Goal: Task Accomplishment & Management: Use online tool/utility

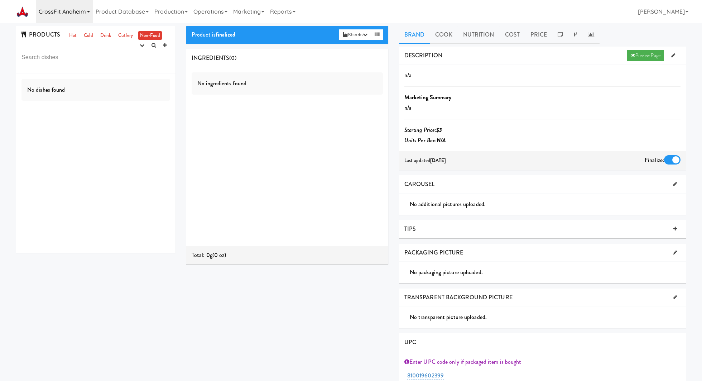
click at [71, 15] on link "CrossFit Anaheim" at bounding box center [64, 11] width 57 height 23
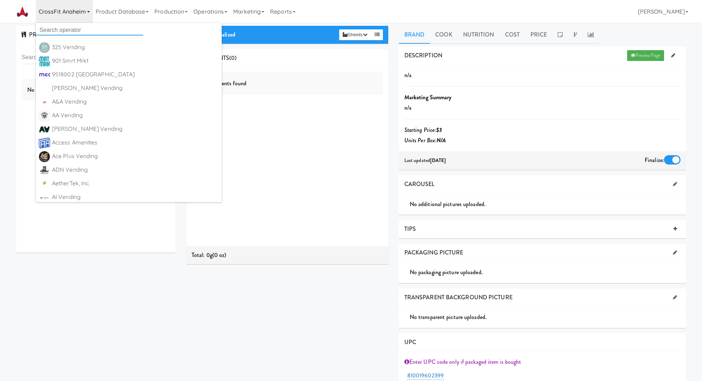
click at [81, 34] on input "text" at bounding box center [90, 30] width 108 height 11
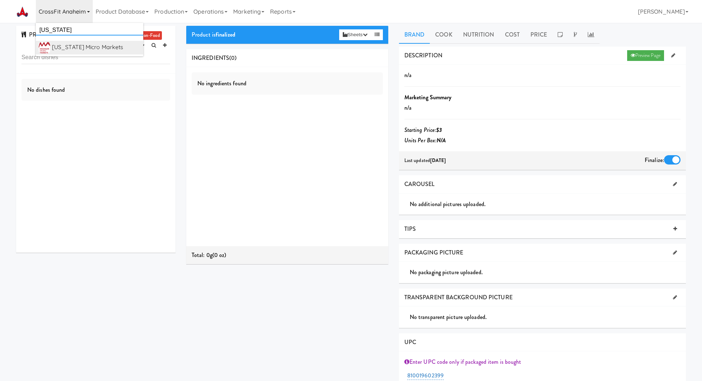
type input "michigan"
click at [101, 45] on div "[US_STATE] Micro Markets" at bounding box center [96, 47] width 89 height 11
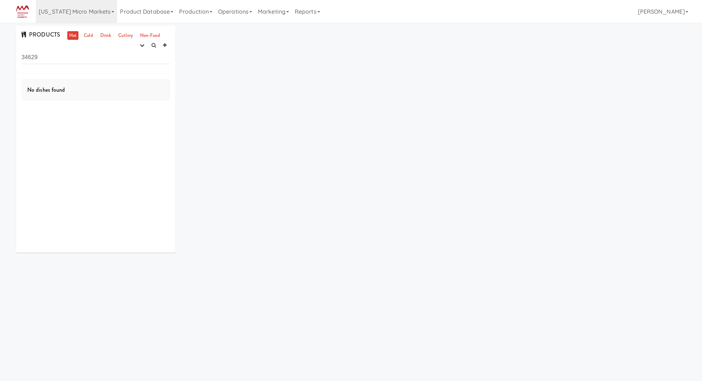
click at [85, 60] on input "34629" at bounding box center [96, 57] width 149 height 13
click at [140, 43] on icon "button" at bounding box center [142, 45] width 5 height 5
click at [136, 56] on link "experimenting" at bounding box center [119, 59] width 57 height 13
click at [91, 33] on link "Cold" at bounding box center [88, 35] width 13 height 9
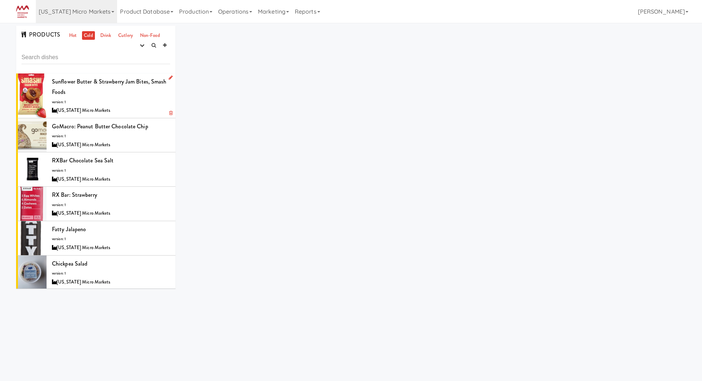
click at [139, 105] on div "Sunflower Butter & Strawberry Jam Bites, Smash Foods version: 1 Michigan Micro …" at bounding box center [111, 95] width 118 height 39
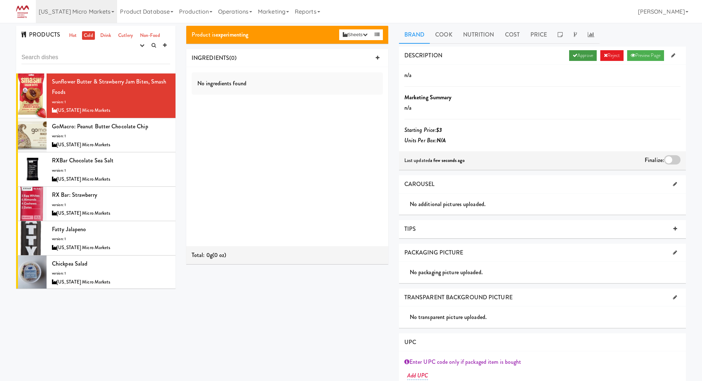
click at [584, 54] on link "Approve" at bounding box center [583, 55] width 28 height 11
click at [664, 163] on label at bounding box center [672, 159] width 16 height 9
click at [0, 0] on input "checkbox" at bounding box center [0, 0] width 0 height 0
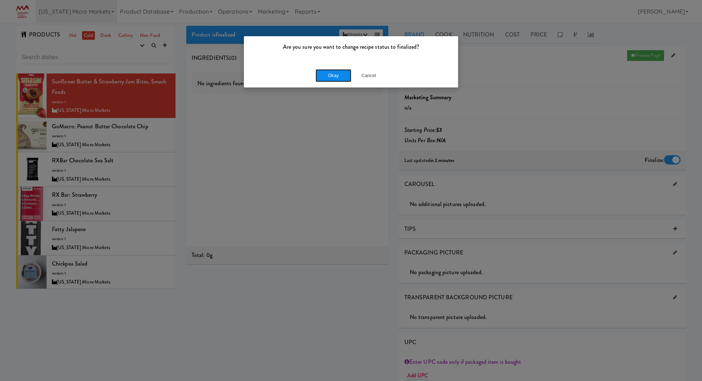
click at [341, 78] on button "Okay" at bounding box center [334, 75] width 36 height 13
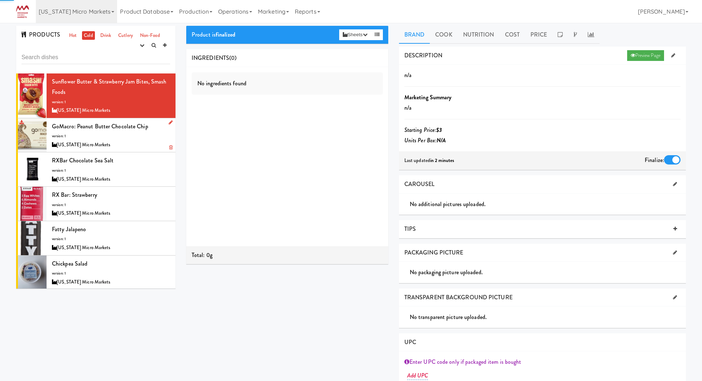
click at [134, 148] on div "[US_STATE] Micro Markets" at bounding box center [111, 144] width 118 height 9
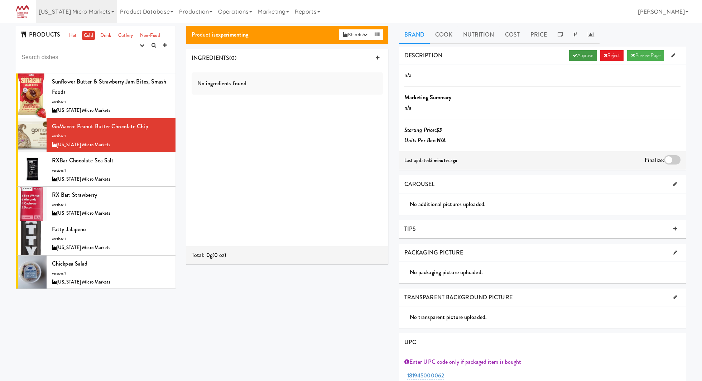
click at [574, 59] on link "Approve" at bounding box center [583, 55] width 28 height 11
click at [670, 160] on div at bounding box center [672, 159] width 16 height 9
click at [0, 0] on input "checkbox" at bounding box center [0, 0] width 0 height 0
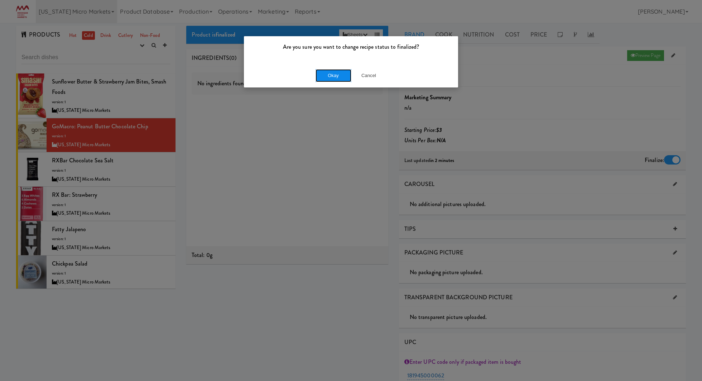
click at [343, 75] on button "Okay" at bounding box center [334, 75] width 36 height 13
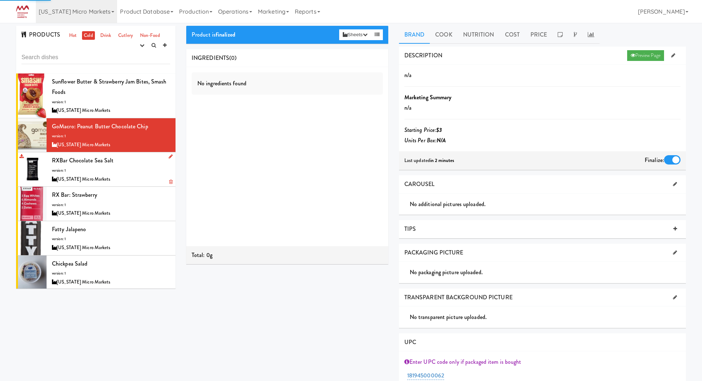
click at [124, 171] on div "RXBar Chocolate Sea Salt version: 1 Michigan Micro Markets" at bounding box center [111, 169] width 118 height 28
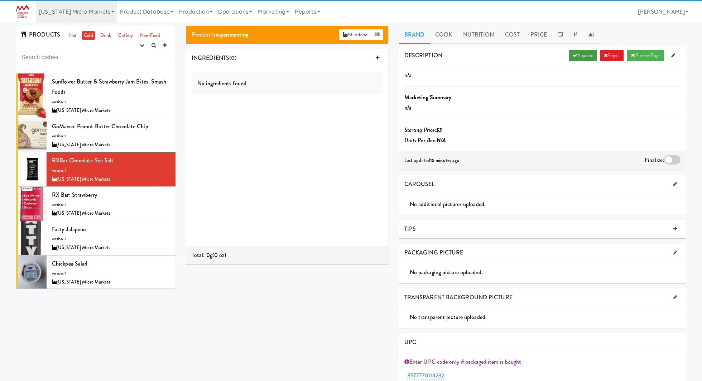
click at [573, 58] on link "Approve" at bounding box center [583, 55] width 28 height 11
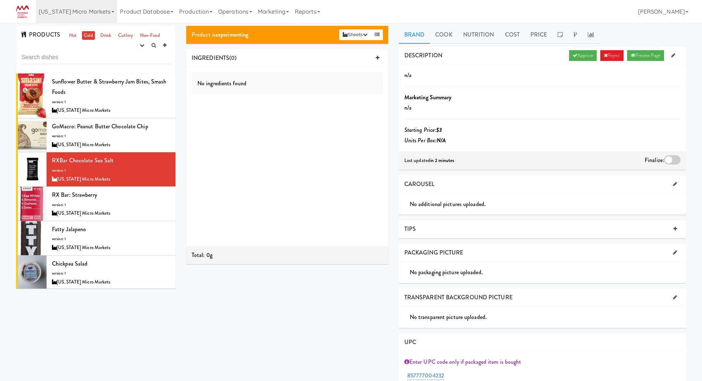
click at [673, 157] on div at bounding box center [672, 159] width 16 height 9
click at [0, 0] on input "checkbox" at bounding box center [0, 0] width 0 height 0
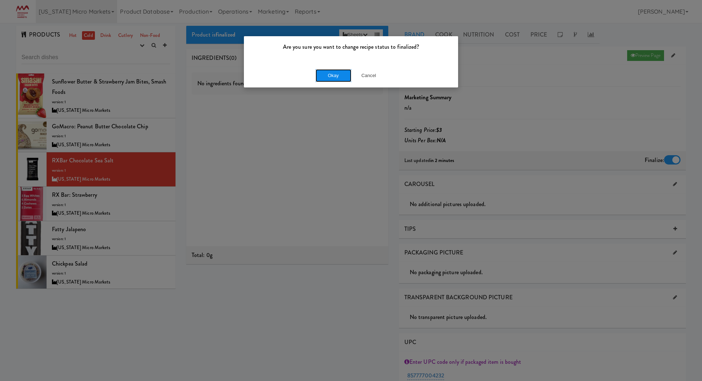
click at [337, 77] on button "Okay" at bounding box center [334, 75] width 36 height 13
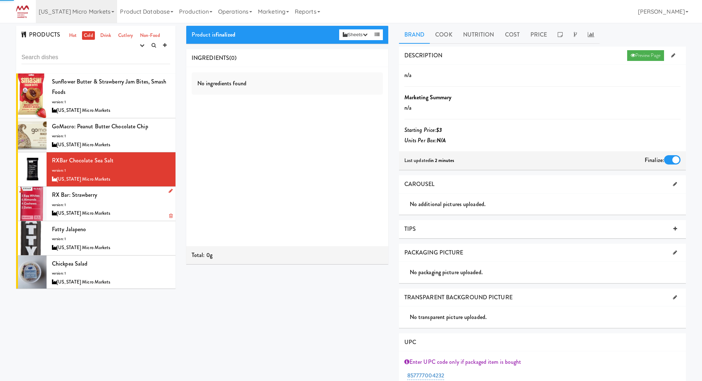
click at [151, 211] on div "[US_STATE] Micro Markets" at bounding box center [111, 213] width 118 height 9
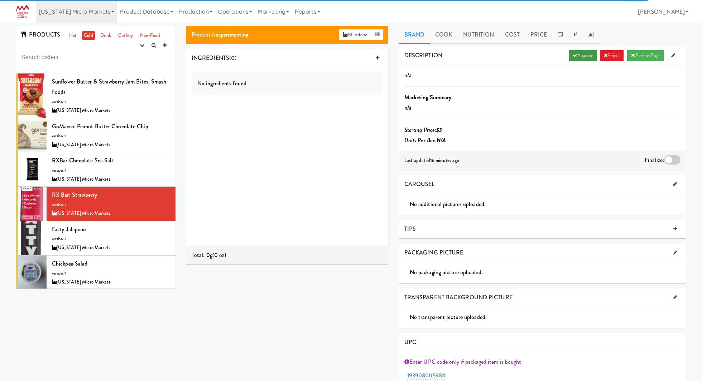
click at [580, 58] on link "Approve" at bounding box center [583, 55] width 28 height 11
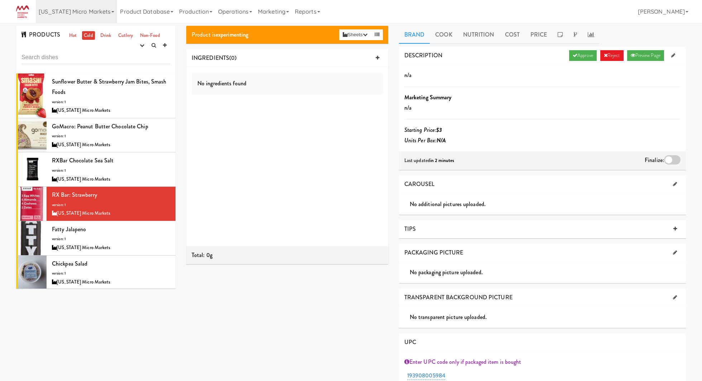
click at [673, 161] on div at bounding box center [672, 159] width 16 height 9
click at [0, 0] on input "checkbox" at bounding box center [0, 0] width 0 height 0
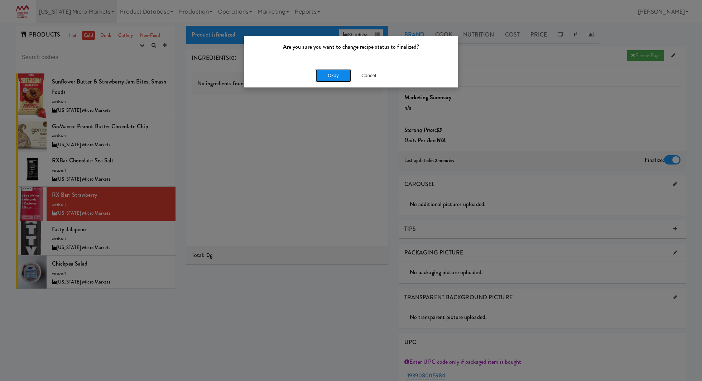
click at [337, 81] on button "Okay" at bounding box center [334, 75] width 36 height 13
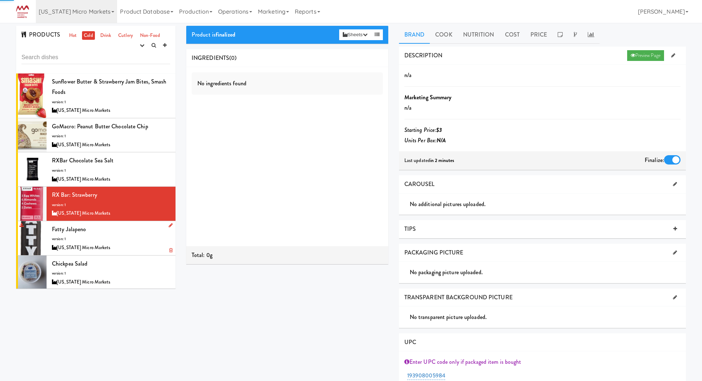
click at [127, 251] on div "[US_STATE] Micro Markets" at bounding box center [111, 247] width 118 height 9
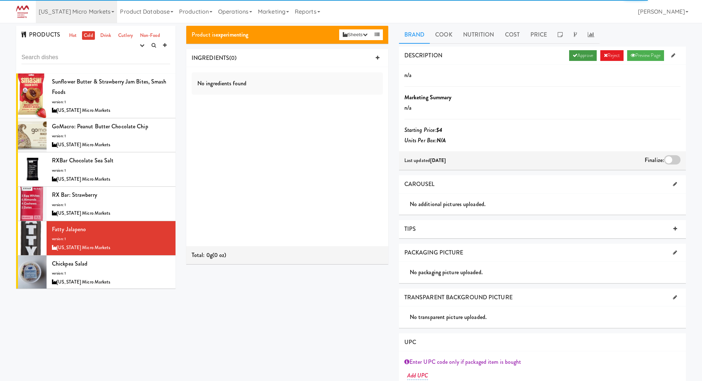
click at [588, 58] on link "Approve" at bounding box center [583, 55] width 28 height 11
click at [669, 161] on div at bounding box center [672, 159] width 16 height 9
click at [0, 0] on input "checkbox" at bounding box center [0, 0] width 0 height 0
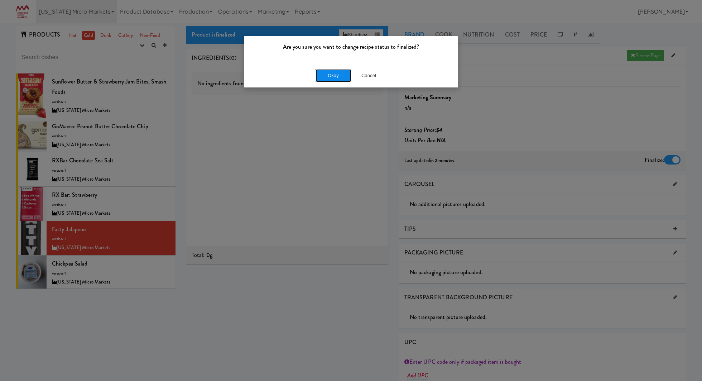
click at [323, 79] on button "Okay" at bounding box center [334, 75] width 36 height 13
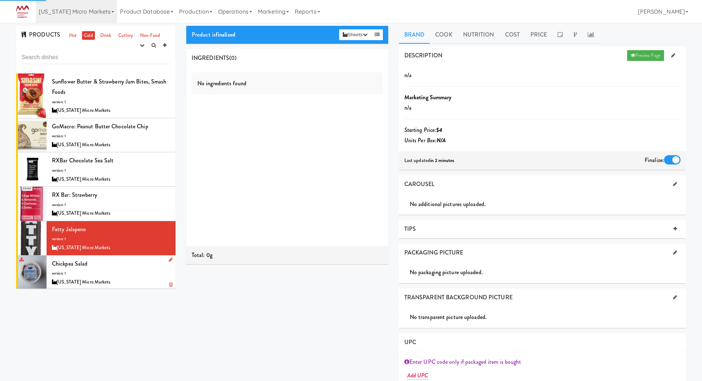
click at [151, 268] on div "Chickpea Salad version: 1 Michigan Micro Markets" at bounding box center [111, 272] width 118 height 28
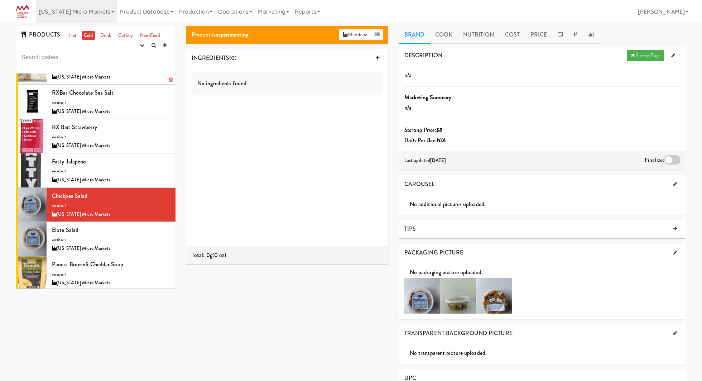
scroll to position [69, 0]
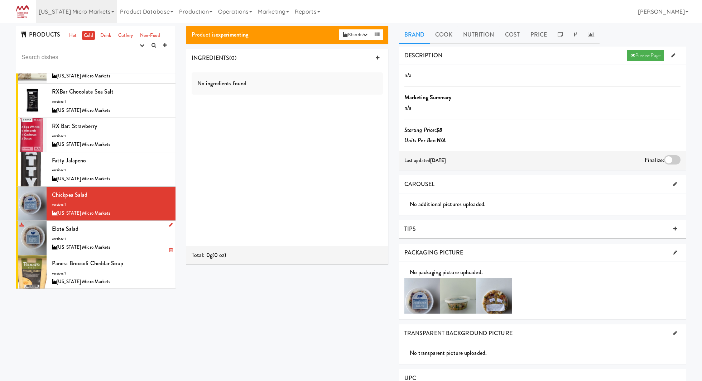
click at [128, 228] on div "Elote Salad version: 1 Michigan Micro Markets" at bounding box center [111, 238] width 118 height 28
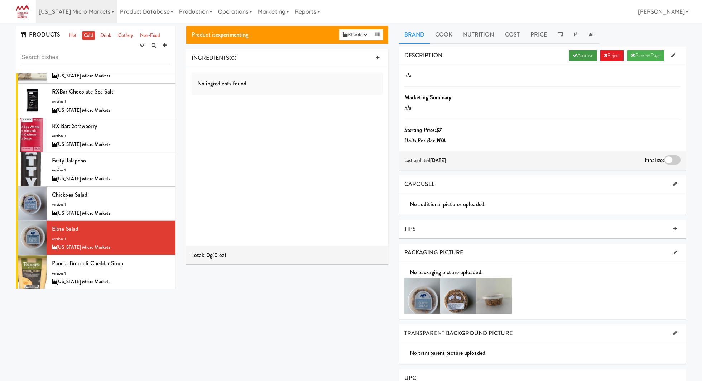
click at [584, 58] on link "Approve" at bounding box center [583, 55] width 28 height 11
click at [677, 158] on div at bounding box center [672, 159] width 16 height 9
click at [0, 0] on input "checkbox" at bounding box center [0, 0] width 0 height 0
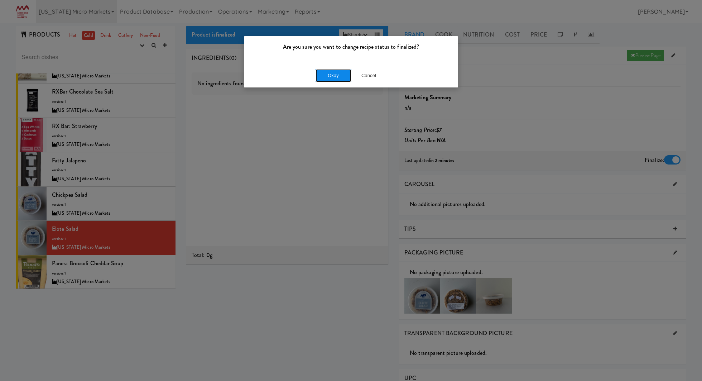
click at [335, 74] on button "Okay" at bounding box center [334, 75] width 36 height 13
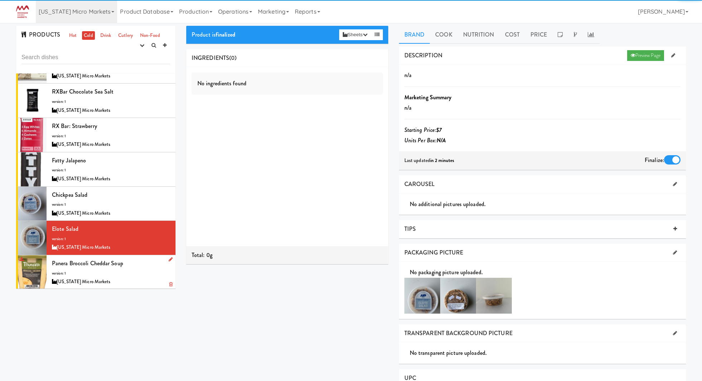
click at [142, 269] on div "Panera Broccoli Cheddar Soup version: 1 Michigan Micro Markets" at bounding box center [111, 272] width 118 height 28
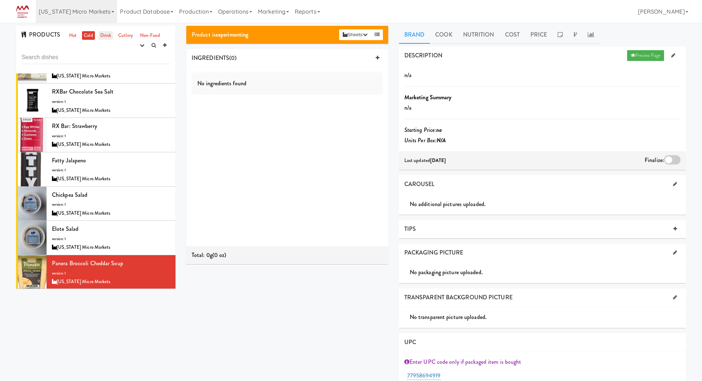
click at [102, 38] on link "Drink" at bounding box center [106, 35] width 15 height 9
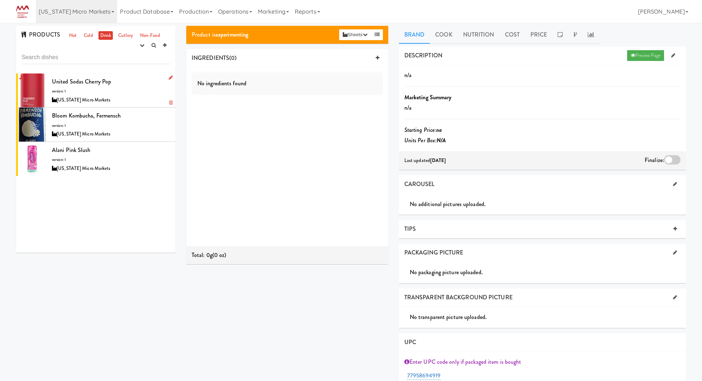
click at [126, 93] on div "United Sodas Cherry Pop version: 1 Michigan Micro Markets" at bounding box center [111, 90] width 118 height 28
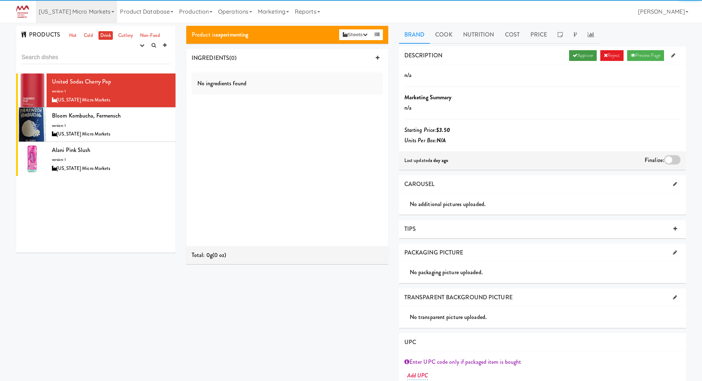
click at [569, 57] on link "Approve" at bounding box center [583, 55] width 28 height 11
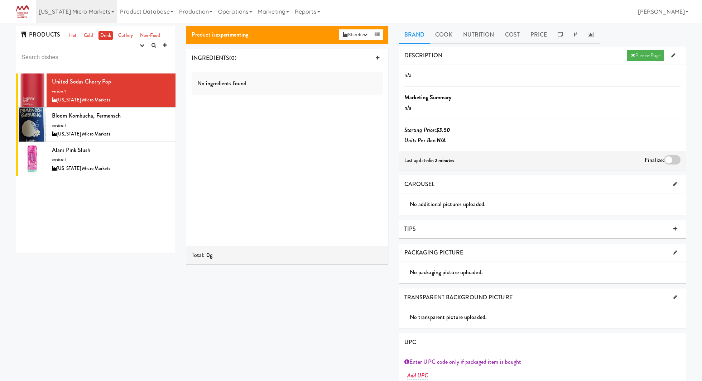
click at [672, 157] on div at bounding box center [672, 159] width 16 height 9
click at [0, 0] on input "checkbox" at bounding box center [0, 0] width 0 height 0
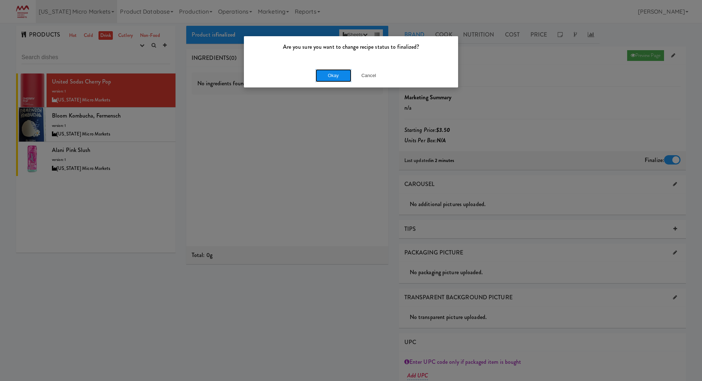
click at [326, 78] on button "Okay" at bounding box center [334, 75] width 36 height 13
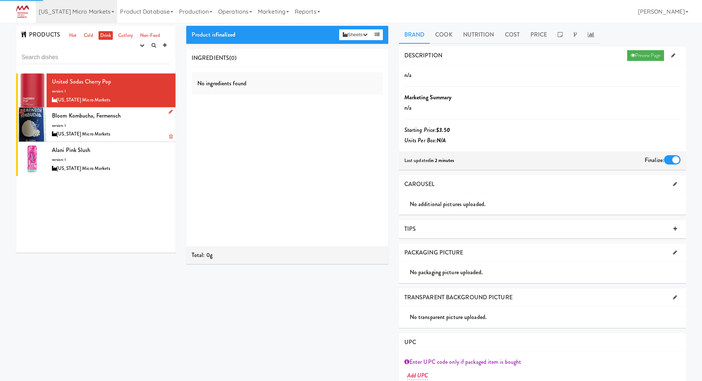
click at [167, 123] on div "Bloom Kombucha, Fermensch version: 1 Michigan Micro Markets" at bounding box center [111, 124] width 118 height 28
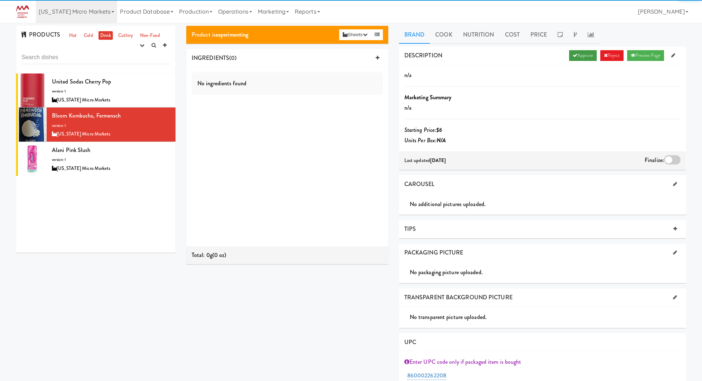
click at [583, 51] on link "Approve" at bounding box center [583, 55] width 28 height 11
click at [672, 164] on div "Finalize:" at bounding box center [663, 160] width 36 height 11
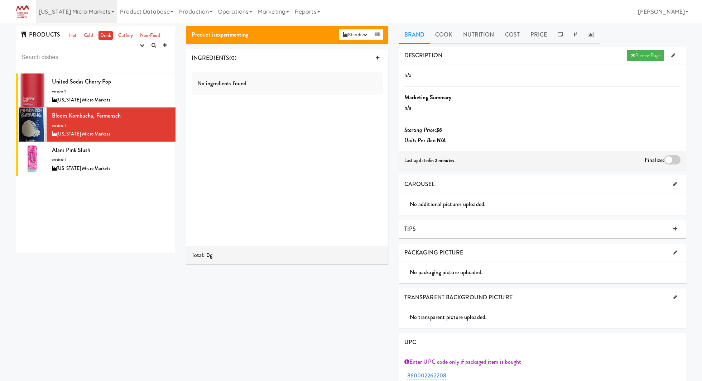
click at [676, 156] on div at bounding box center [672, 159] width 16 height 9
click at [0, 0] on input "checkbox" at bounding box center [0, 0] width 0 height 0
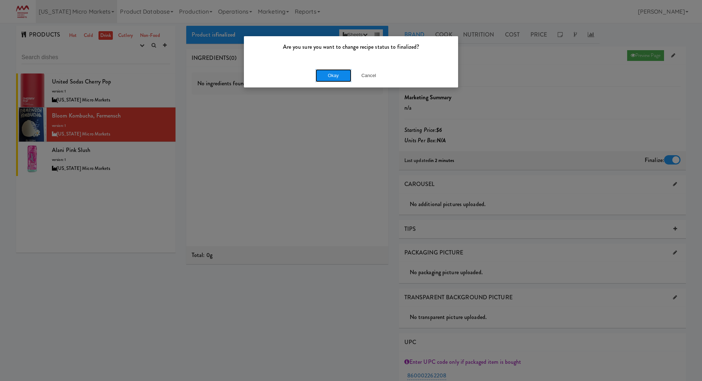
click at [328, 80] on button "Okay" at bounding box center [334, 75] width 36 height 13
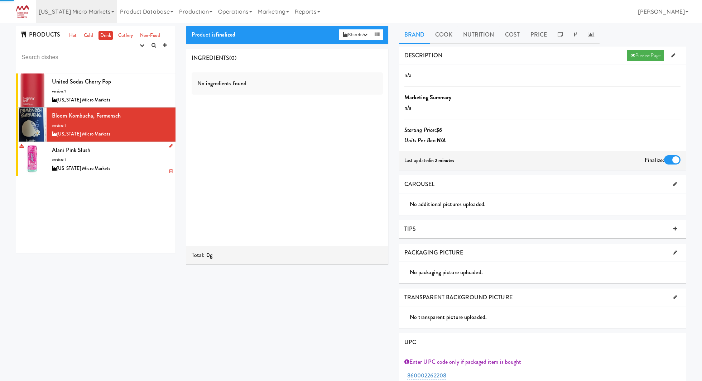
click at [134, 155] on div "Alani Pink Slush version: 1 Michigan Micro Markets" at bounding box center [111, 159] width 118 height 28
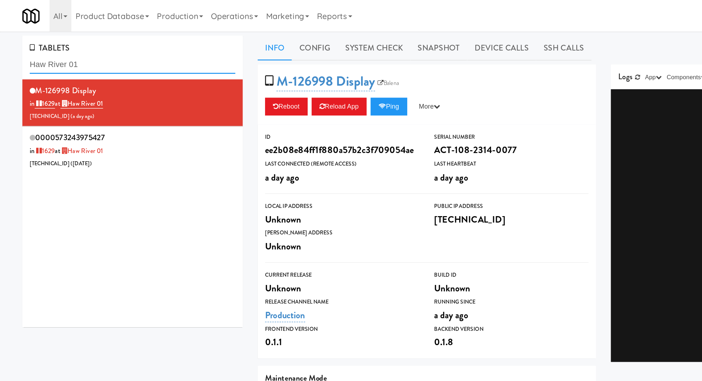
click at [80, 45] on input "Haw River 01" at bounding box center [96, 46] width 149 height 13
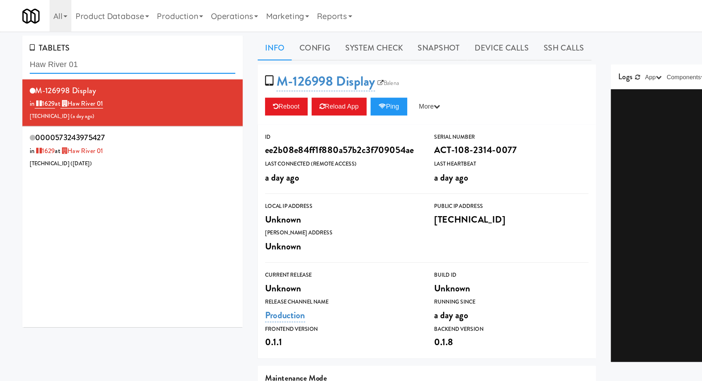
click at [80, 45] on input "Haw River 01" at bounding box center [96, 46] width 149 height 13
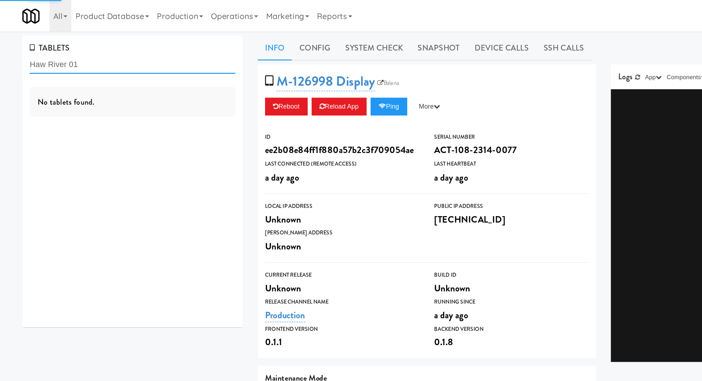
paste input "Combo Cooler"
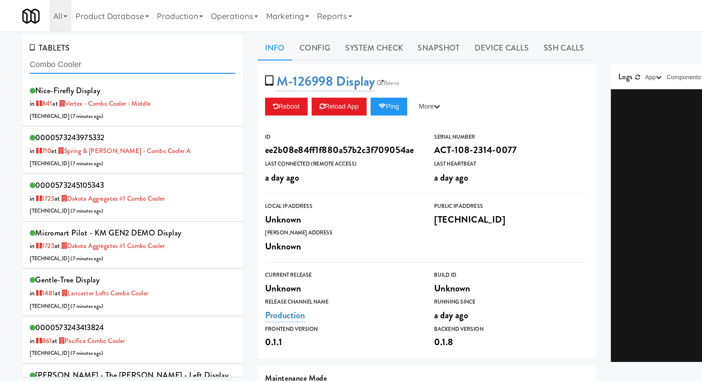
type input "Combo Cooler"
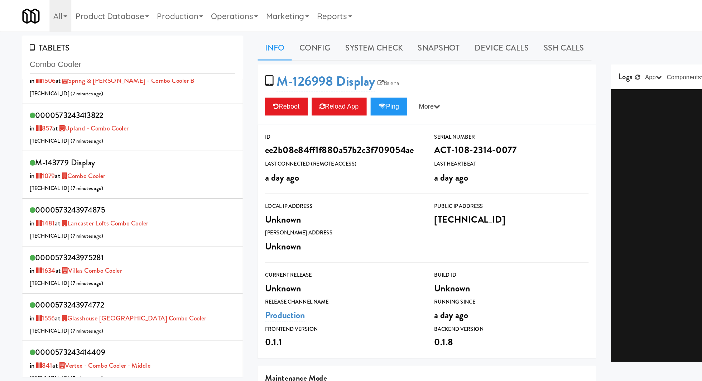
scroll to position [463, 0]
click at [124, 121] on div "M-143779 Display in 1079 at Combo Cooler 174.95.18.190 ( 7 minutes ago )" at bounding box center [96, 126] width 149 height 28
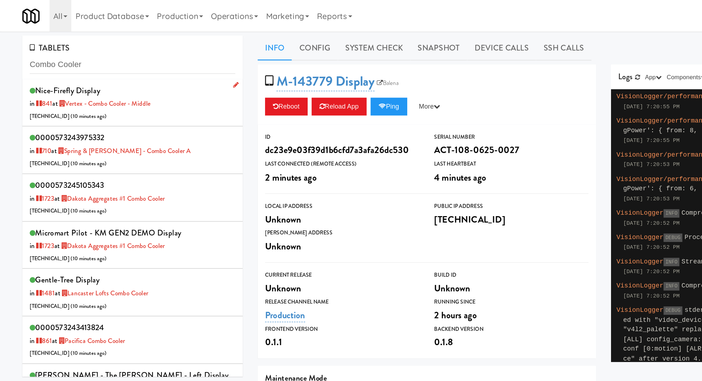
click at [136, 78] on div "nice-firefly Display in 841 at Vertex - Combo Cooler - Middle 206.0.69.114 ( 10…" at bounding box center [96, 74] width 149 height 28
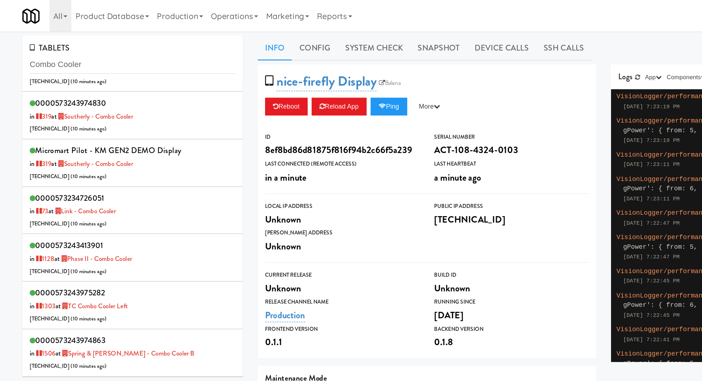
scroll to position [267, 0]
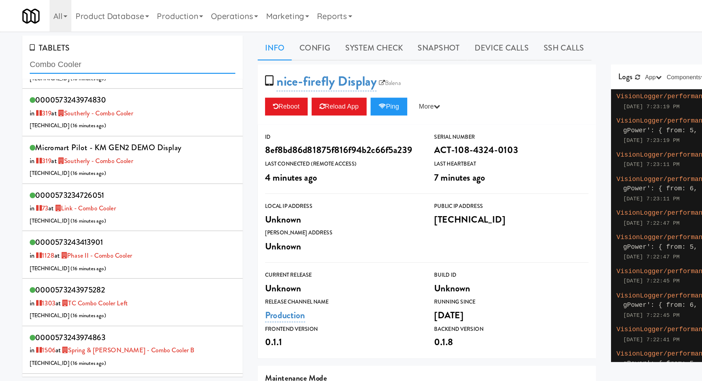
click at [56, 47] on input "Combo Cooler" at bounding box center [96, 46] width 149 height 13
paste input "Stonebriar #2"
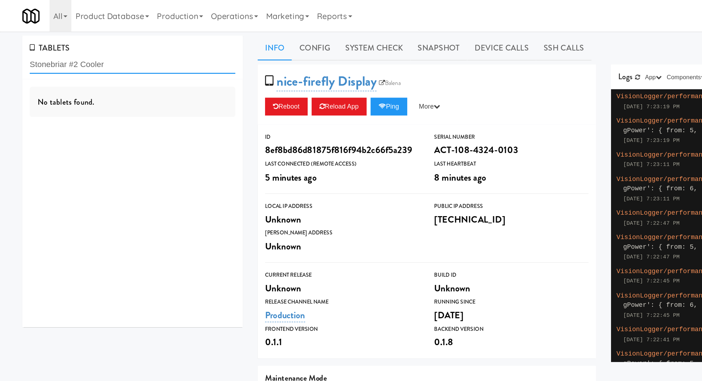
scroll to position [0, 0]
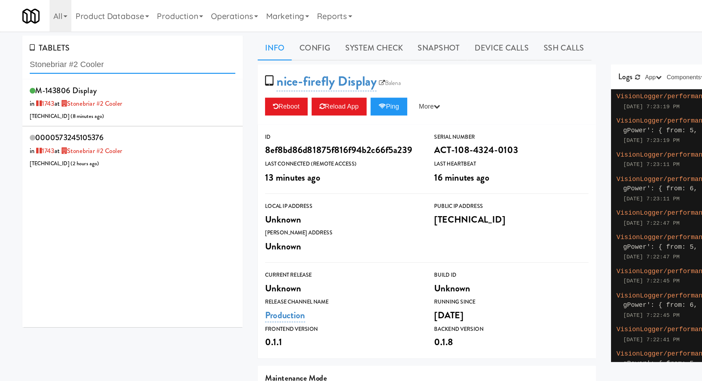
click at [60, 45] on input "Stonebriar #2 Cooler" at bounding box center [96, 46] width 149 height 13
paste input "Westgate on University - Snack"
type input "Westgate on University - Snack"
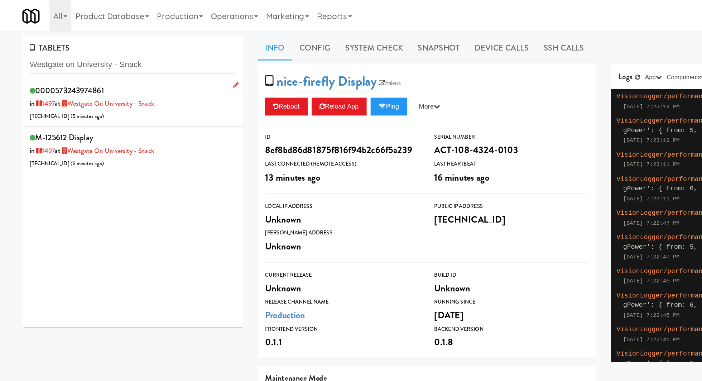
click at [141, 73] on div "0000573243974861 in 1497 at Westgate on University - Snack 206.0.69.34 ( 5 minu…" at bounding box center [96, 74] width 149 height 28
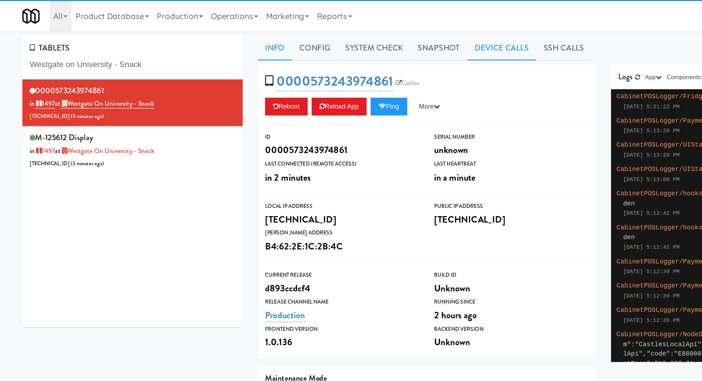
click at [349, 33] on link "Device Calls" at bounding box center [363, 35] width 50 height 18
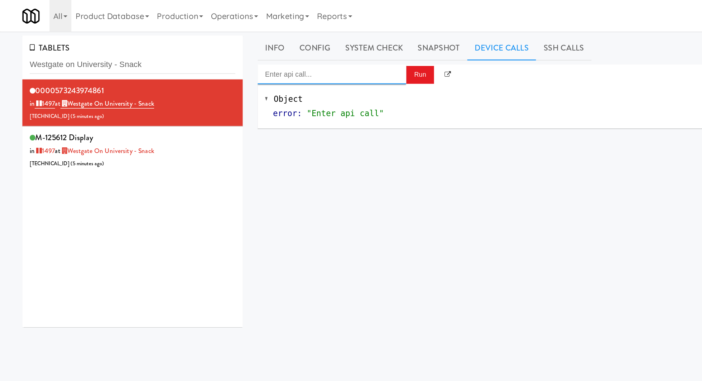
click at [238, 54] on input "Enter api call..." at bounding box center [240, 54] width 108 height 14
click at [263, 58] on input "ena" at bounding box center [232, 54] width 93 height 14
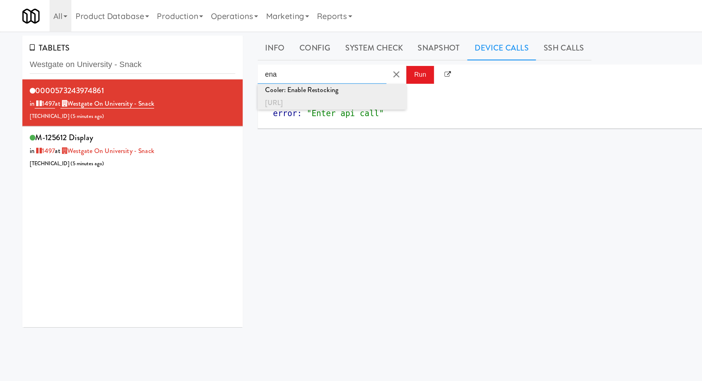
click at [264, 75] on div "http://localhost:3000/cooler/restocking-mode/enable" at bounding box center [240, 74] width 97 height 9
type input "Cooler: Enable Restocking"
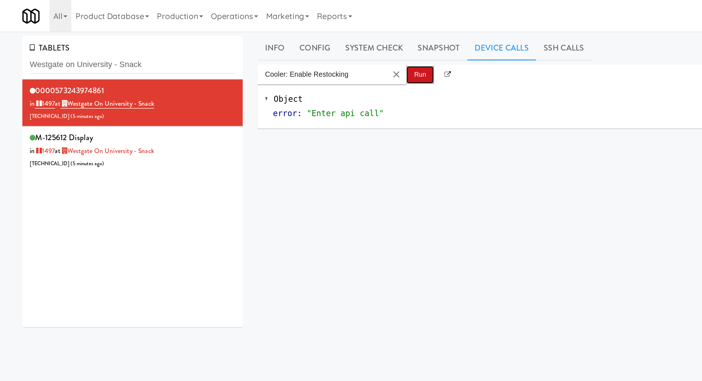
click at [307, 52] on button "Run" at bounding box center [304, 54] width 20 height 13
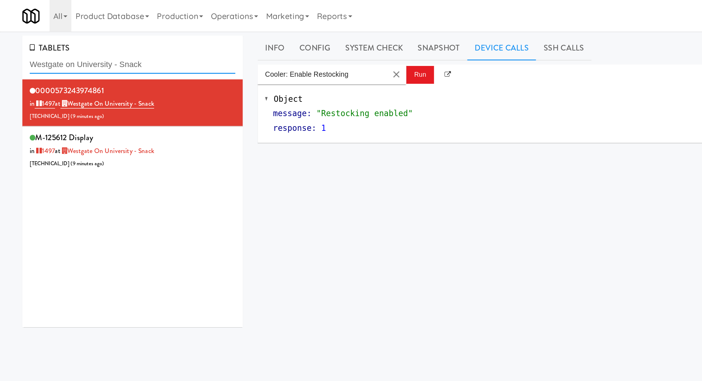
click at [59, 45] on input "Westgate on University - Snack" at bounding box center [96, 46] width 149 height 13
paste input "Savers - Coole"
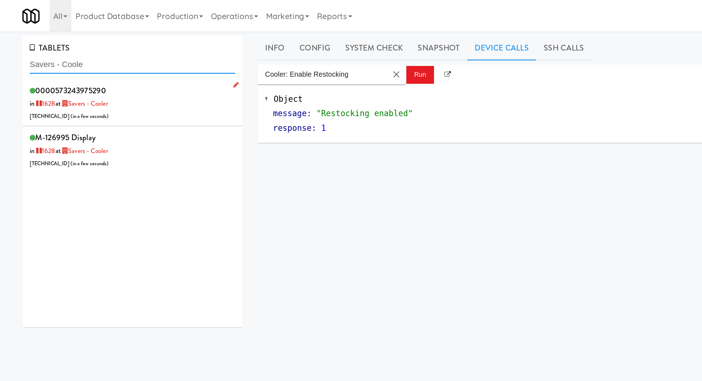
type input "Savers - Coole"
click at [100, 81] on div "0000573243975290 in 1628 at Savers - Cooler 206.0.69.198 ( in a few seconds )" at bounding box center [96, 74] width 149 height 28
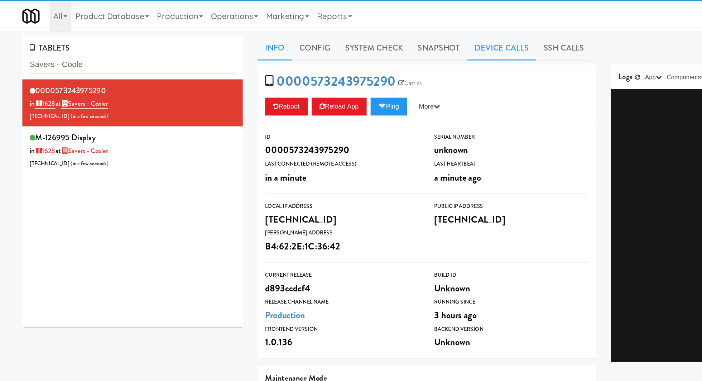
click at [352, 31] on link "Device Calls" at bounding box center [363, 35] width 50 height 18
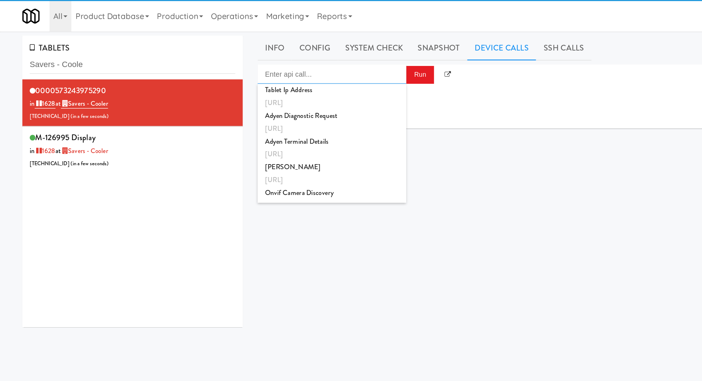
click at [271, 54] on input "Enter api call..." at bounding box center [240, 54] width 108 height 14
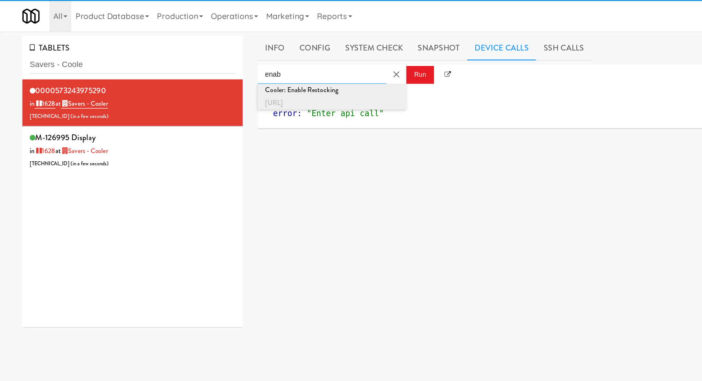
click at [285, 65] on div "Cooler: Enable Restocking" at bounding box center [240, 65] width 97 height 9
type input "Cooler: Enable Restocking"
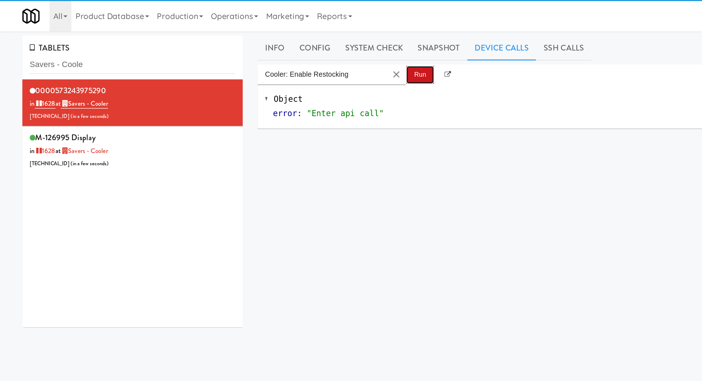
click at [297, 57] on button "Run" at bounding box center [304, 54] width 20 height 13
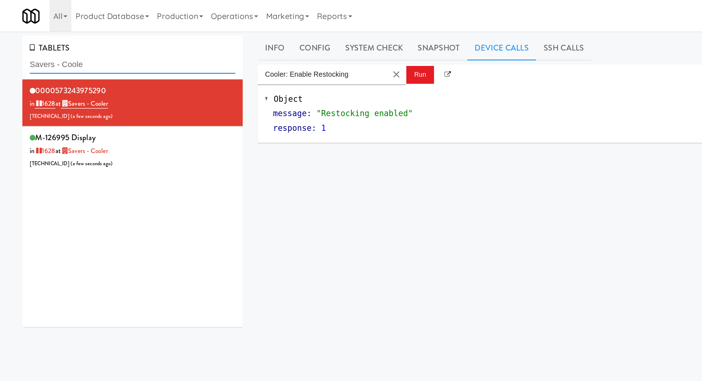
click at [62, 45] on input "Savers - Coole" at bounding box center [96, 46] width 149 height 13
paste input "1000 S Clark - Left - Fridg"
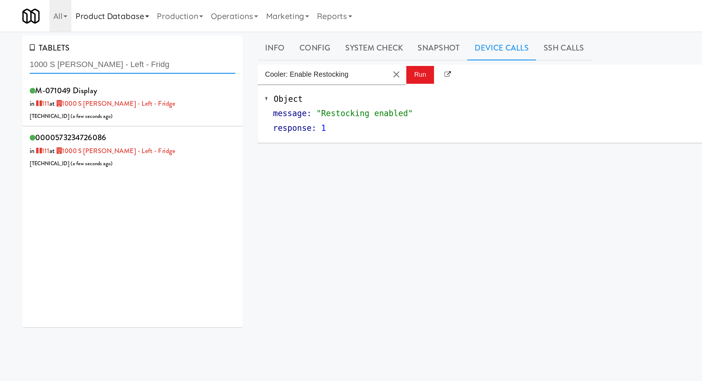
type input "1000 S Clark - Left - Fridg"
click at [130, 98] on div "0000573234726086 in 111 at 1000 S Clark - Left - Fridge 50.77.129.76 ( a few se…" at bounding box center [96, 108] width 149 height 28
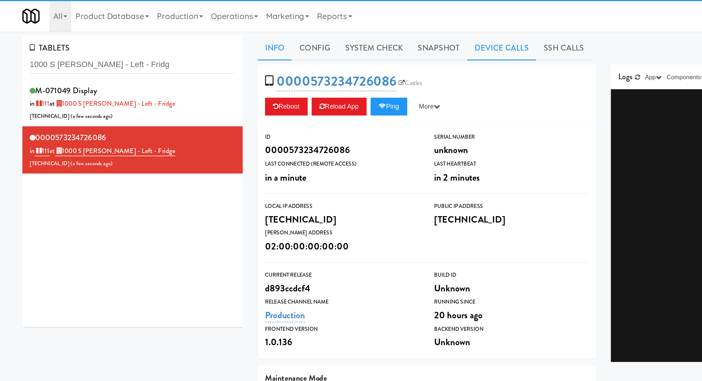
click at [348, 33] on link "Device Calls" at bounding box center [363, 35] width 50 height 18
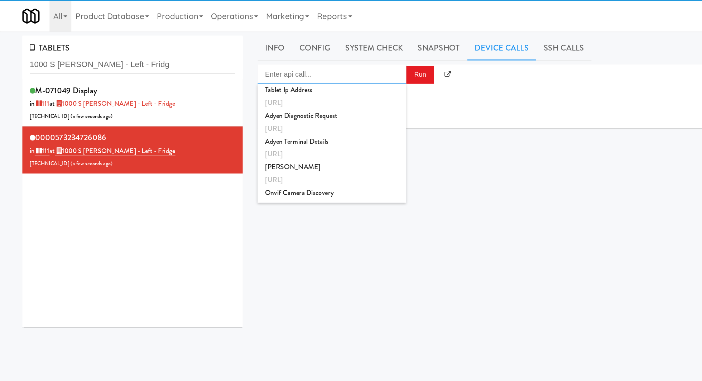
click at [272, 54] on input "Enter api call..." at bounding box center [240, 54] width 108 height 14
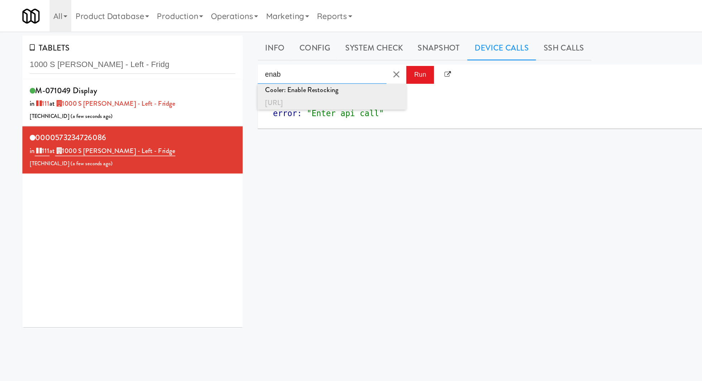
click at [285, 66] on div "Cooler: Enable Restocking" at bounding box center [240, 65] width 97 height 9
type input "Cooler: Enable Restocking"
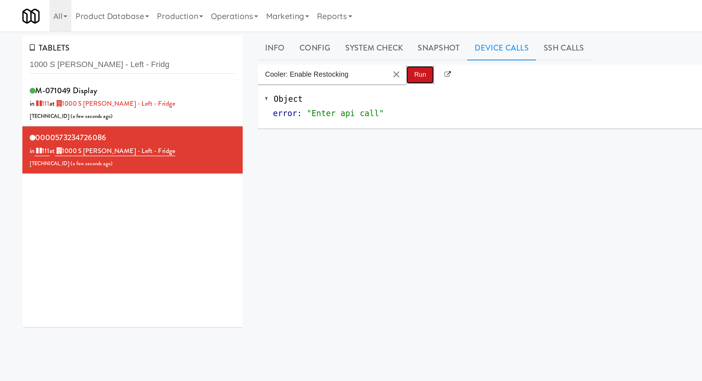
click at [300, 55] on button "Run" at bounding box center [304, 54] width 20 height 13
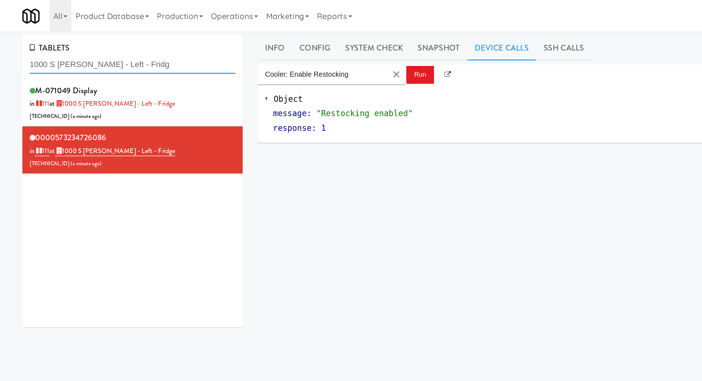
click at [61, 51] on input "1000 S Clark - Left - Fridg" at bounding box center [96, 46] width 149 height 13
paste input "View 14 Comb"
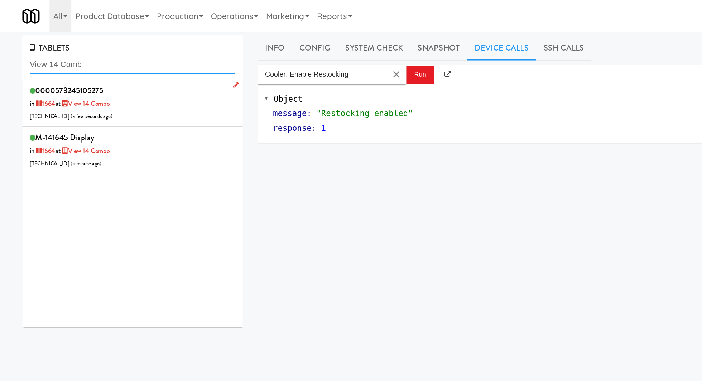
type input "View 14 Comb"
click at [124, 80] on div "0000573245105275 in 1664 at View 14 Combo 206.0.69.157 ( a few seconds ago )" at bounding box center [96, 74] width 149 height 28
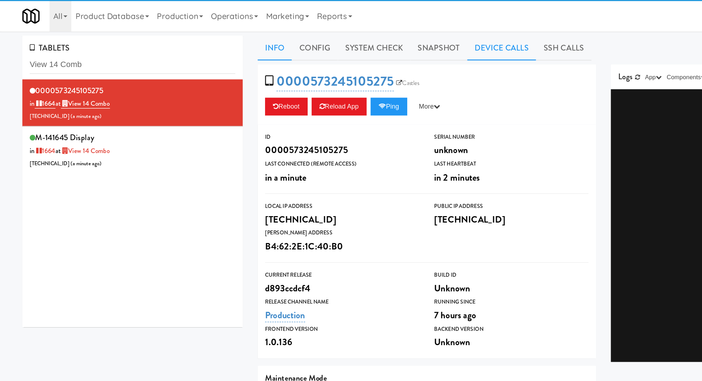
click at [347, 34] on link "Device Calls" at bounding box center [363, 35] width 50 height 18
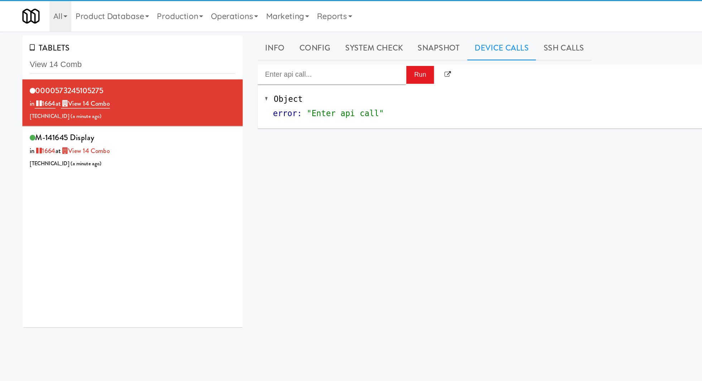
click at [268, 63] on div "Object error : "Enter api call"" at bounding box center [436, 77] width 500 height 32
click at [268, 55] on input "Enter api call..." at bounding box center [240, 54] width 108 height 14
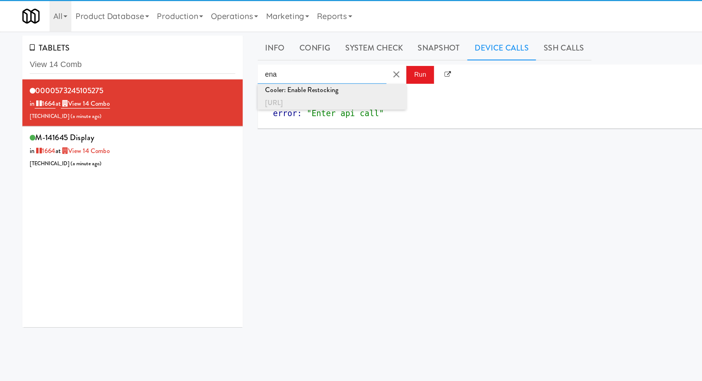
click at [283, 75] on div "http://localhost:3000/cooler/restocking-mode/enable" at bounding box center [240, 74] width 97 height 9
type input "Cooler: Enable Restocking"
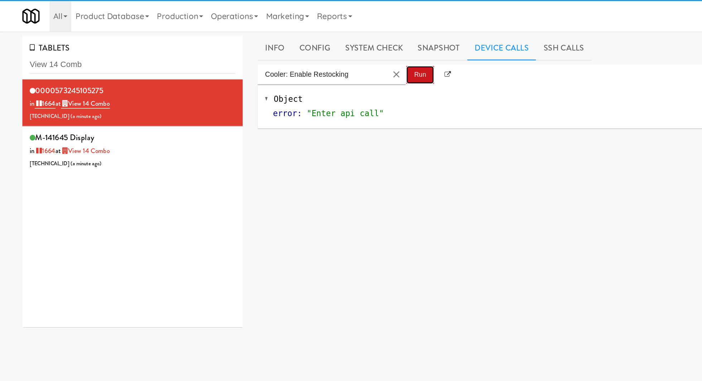
click at [300, 55] on button "Run" at bounding box center [304, 54] width 20 height 13
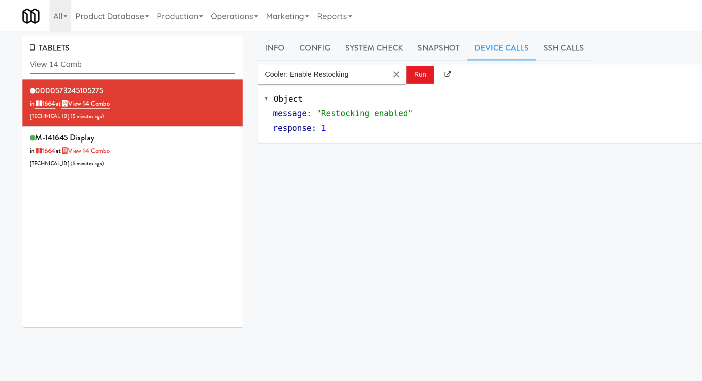
click at [65, 44] on input "View 14 Comb" at bounding box center [96, 46] width 149 height 13
paste input "1730 N Clark - Right - Fridge"
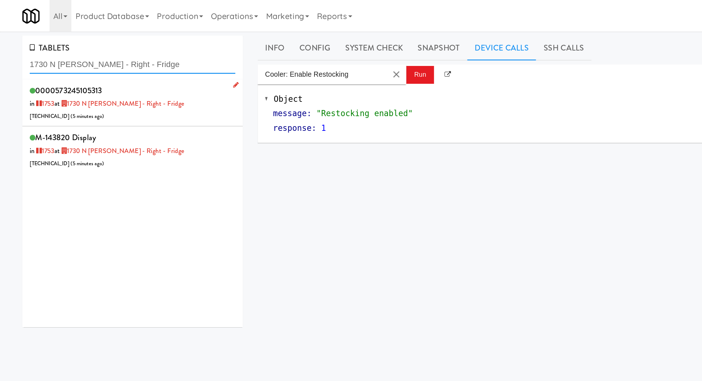
type input "1730 N Clark - Right - Fridge"
click at [133, 84] on div "0000573245105313 in 1753 at 1730 N Clark - Right - Fridge 206.0.69.158 ( 5 minu…" at bounding box center [96, 74] width 149 height 28
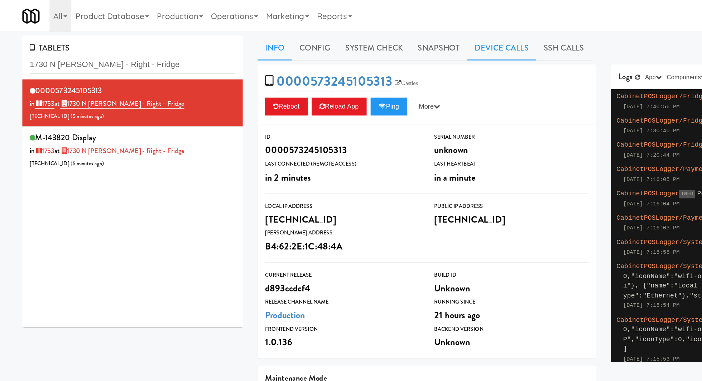
click at [348, 27] on link "Device Calls" at bounding box center [363, 35] width 50 height 18
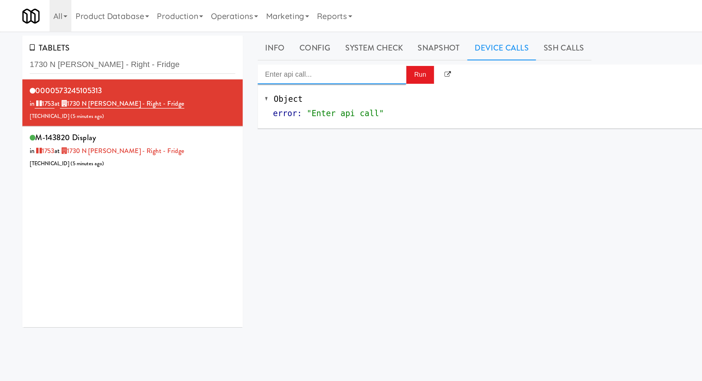
click at [241, 53] on input "Enter api call..." at bounding box center [240, 54] width 108 height 14
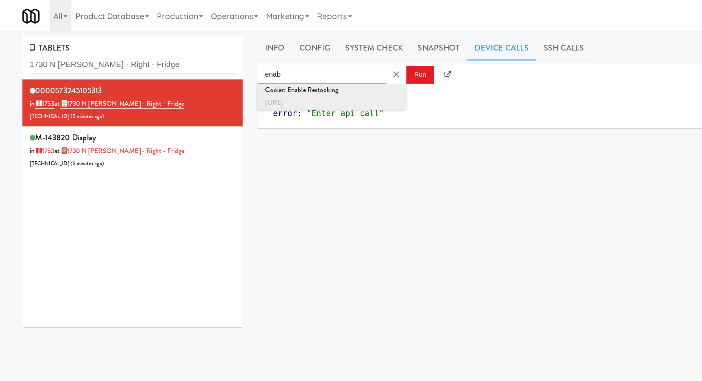
click at [257, 69] on div "Cooler: Enable Restocking" at bounding box center [240, 65] width 97 height 9
type input "Cooler: Enable Restocking"
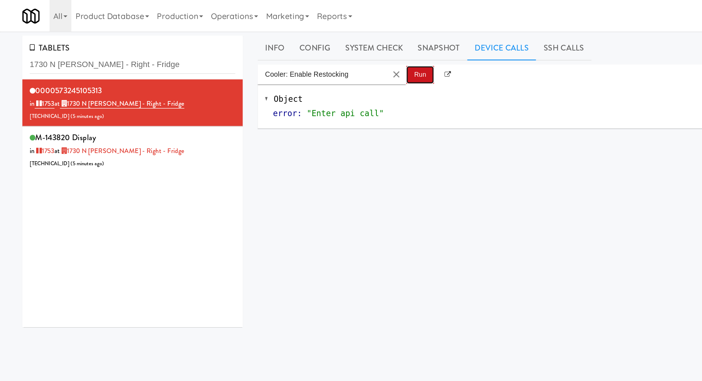
click at [303, 56] on button "Run" at bounding box center [304, 54] width 20 height 13
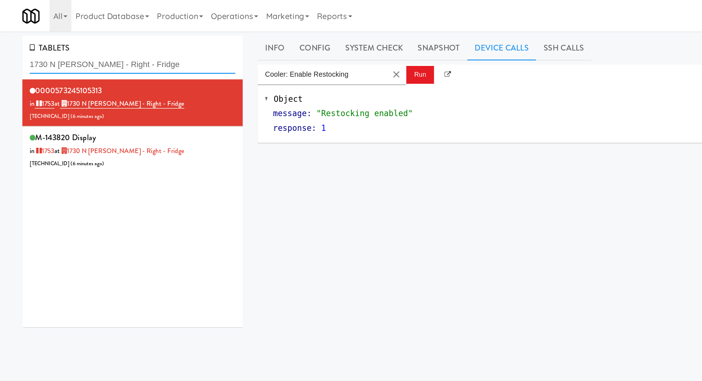
click at [61, 48] on input "1730 N Clark - Right - Fridge" at bounding box center [96, 46] width 149 height 13
paste input "Johnson's Truck Cent"
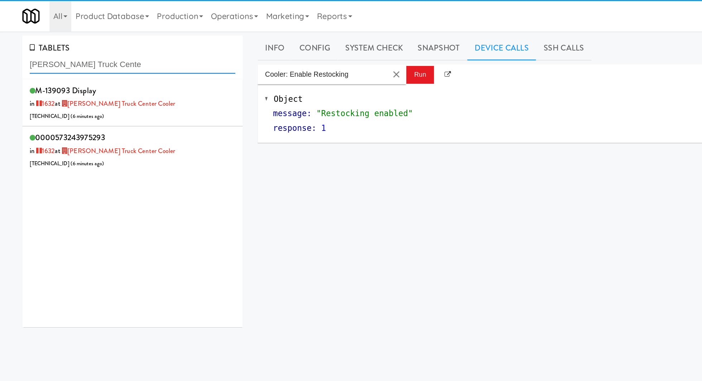
type input "Johnson's Truck Cente"
click at [132, 85] on div "M-139093 Display in 1632 at Johnson's Truck Center Cooler 206.0.69.208 ( 6 minu…" at bounding box center [96, 74] width 149 height 28
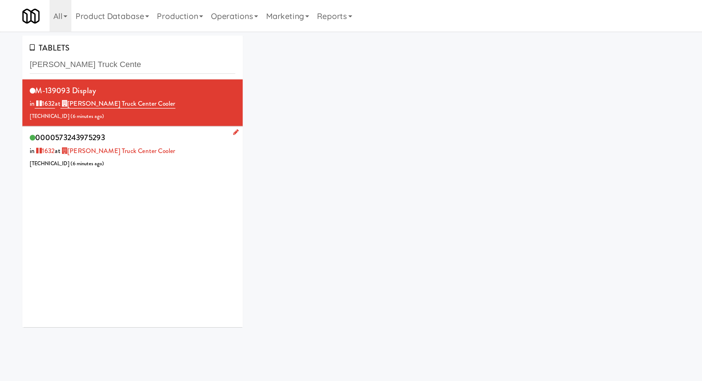
click at [134, 104] on div "0000573243975293 in 1632 at Johnson's Truck Center Cooler 206.0.69.208 ( 6 minu…" at bounding box center [96, 108] width 149 height 28
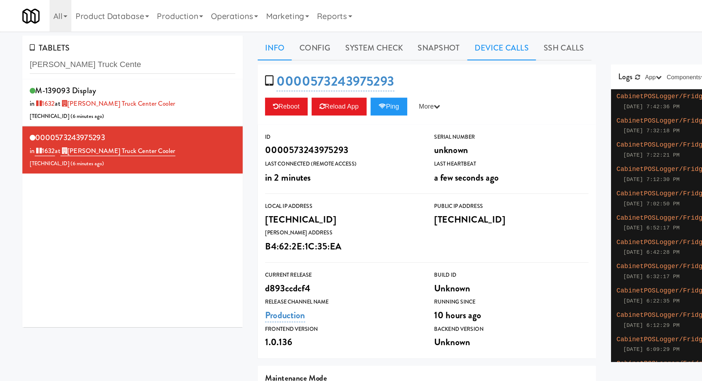
click at [345, 30] on link "Device Calls" at bounding box center [363, 35] width 50 height 18
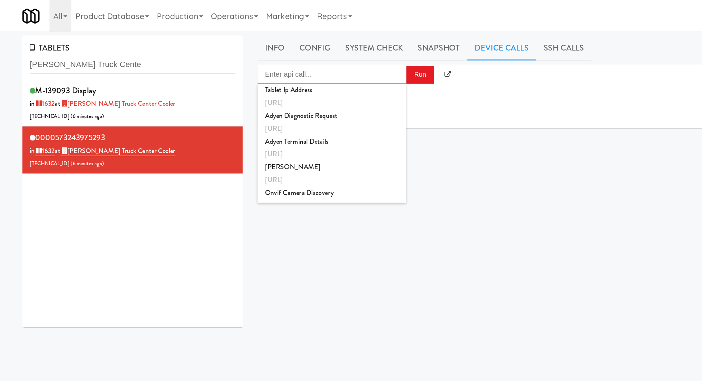
click at [245, 57] on input "Enter api call..." at bounding box center [240, 54] width 108 height 14
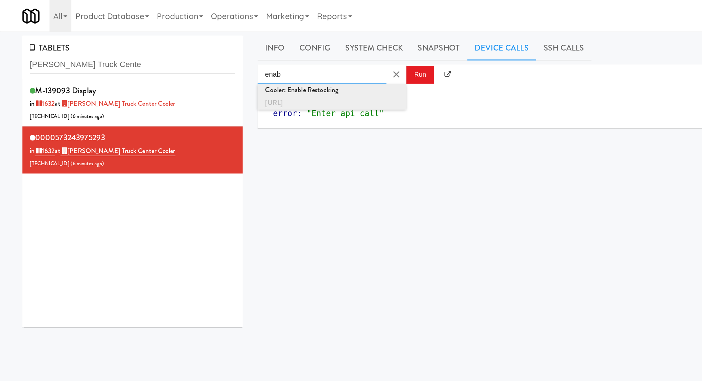
click at [273, 71] on div "http://localhost:3000/cooler/restocking-mode/enable" at bounding box center [240, 74] width 97 height 9
type input "Cooler: Enable Restocking"
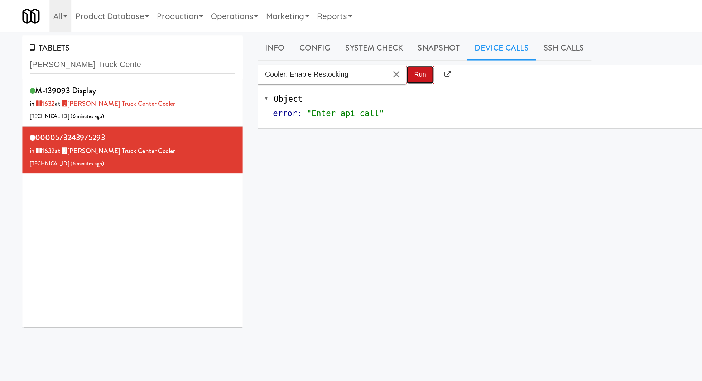
click at [301, 57] on button "Run" at bounding box center [304, 54] width 20 height 13
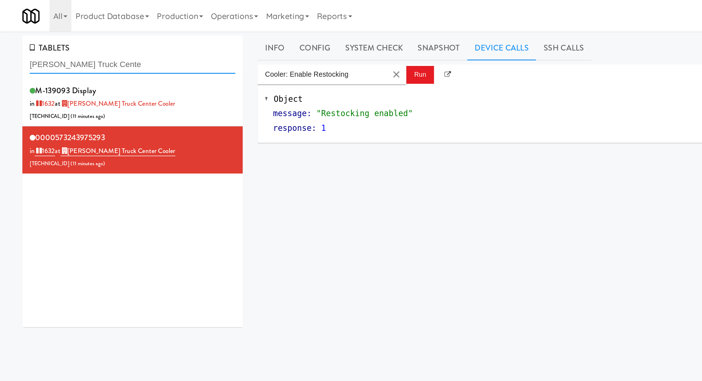
click at [66, 49] on input "Johnson's Truck Cente" at bounding box center [96, 46] width 149 height 13
paste input "C-Side Sports Drink Cool"
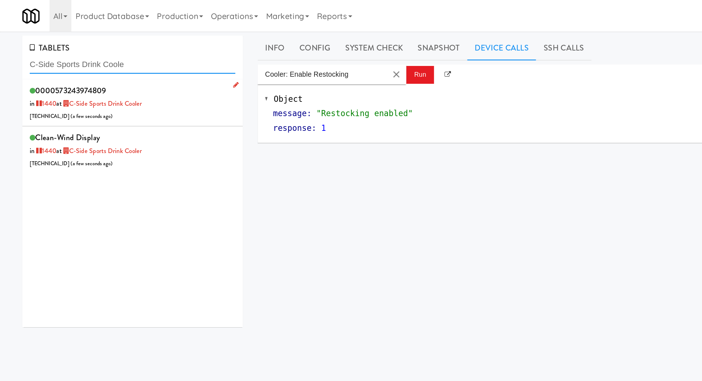
type input "C-Side Sports Drink Coole"
click at [142, 85] on div "0000573243974809 in 1440 at C-Side Sports Drink Cooler 76.125.163.66 ( a few se…" at bounding box center [96, 74] width 149 height 28
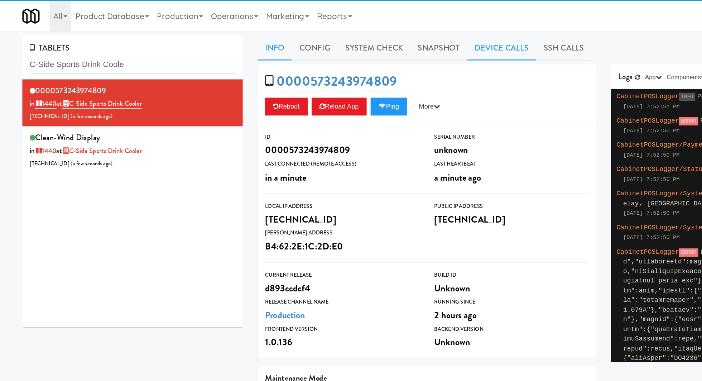
click at [347, 33] on link "Device Calls" at bounding box center [363, 35] width 50 height 18
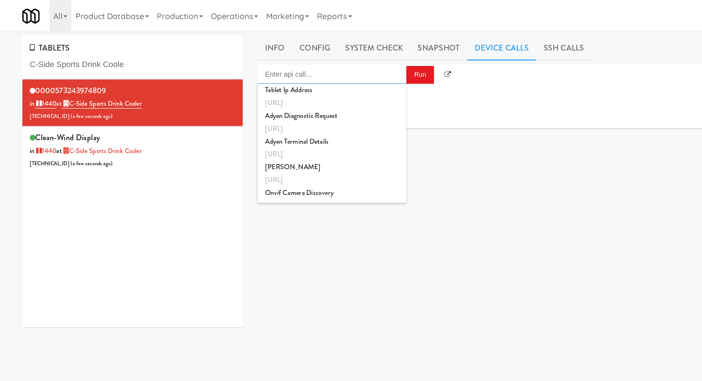
click at [265, 48] on input "Enter api call..." at bounding box center [240, 54] width 108 height 14
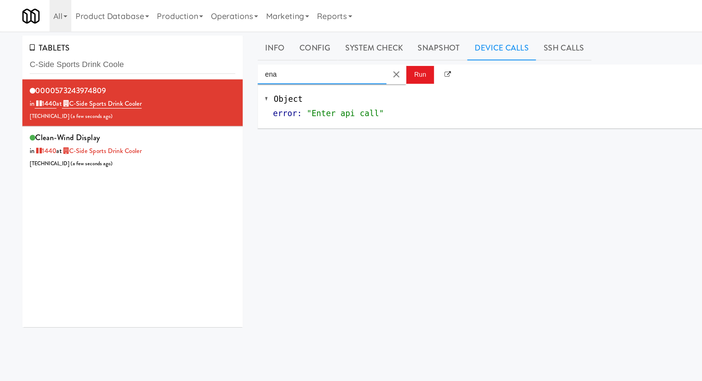
click at [267, 55] on input "ena" at bounding box center [232, 54] width 93 height 14
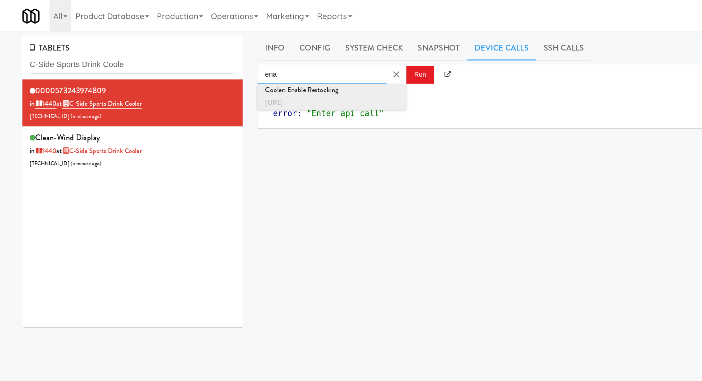
click at [267, 70] on div "http://localhost:3000/cooler/restocking-mode/enable" at bounding box center [240, 74] width 97 height 9
type input "Cooler: Enable Restocking"
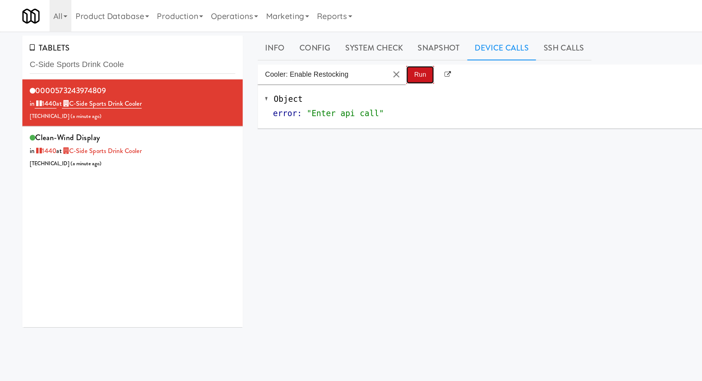
click at [300, 55] on button "Run" at bounding box center [304, 54] width 20 height 13
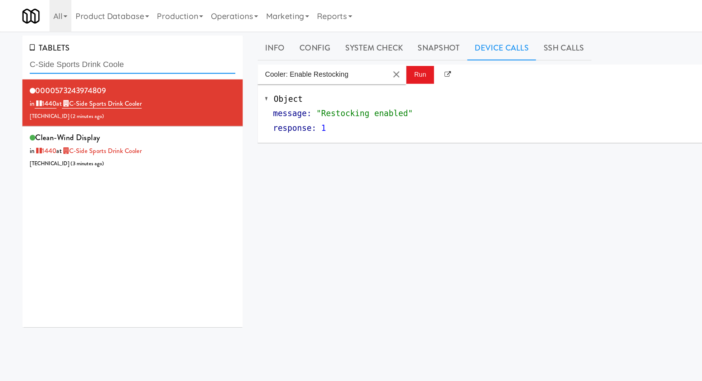
click at [73, 46] on input "C-Side Sports Drink Coole" at bounding box center [96, 46] width 149 height 13
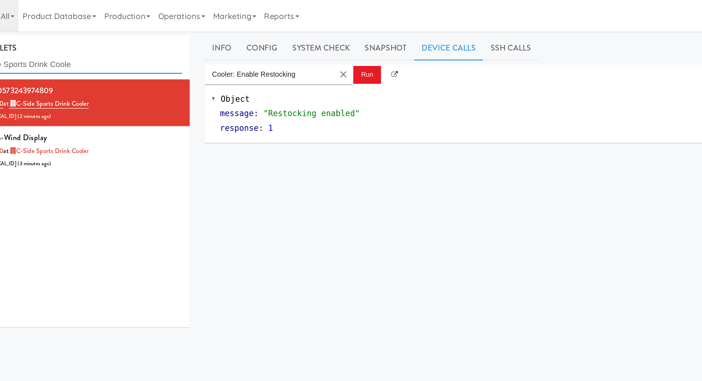
paste input "[PERSON_NAME] Apartments Fridge #1"
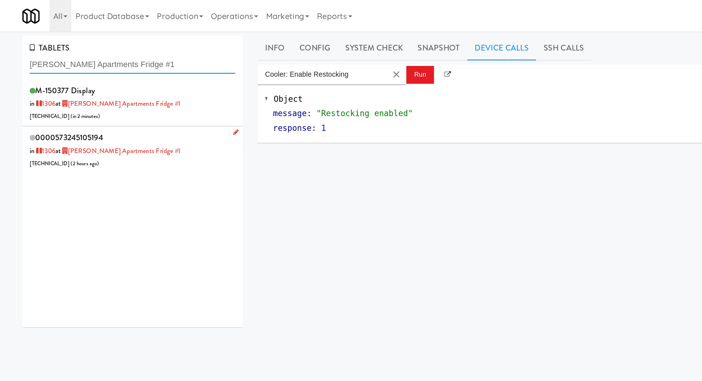
type input "[PERSON_NAME] Apartments Fridge #1"
click at [138, 107] on div "0000573245105194 in 1306 at Hemingway Apartments Fridge #1 136.33.156.181 ( 2 h…" at bounding box center [96, 108] width 149 height 28
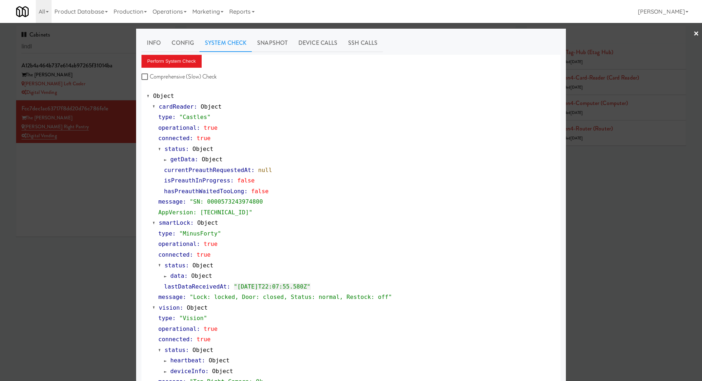
click at [99, 46] on div at bounding box center [351, 190] width 702 height 381
click at [99, 46] on input "lindl" at bounding box center [96, 46] width 149 height 13
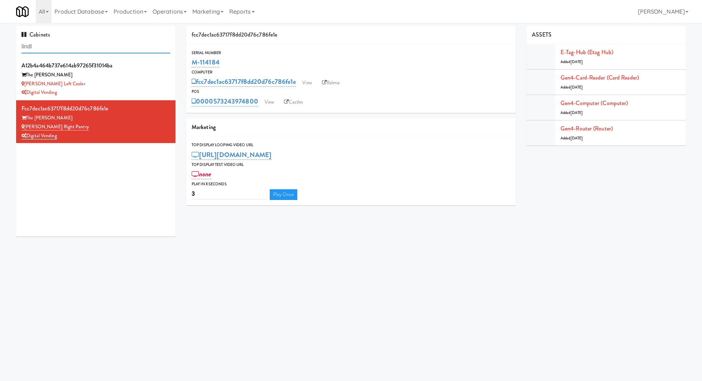
click at [99, 46] on input "lindl" at bounding box center [96, 46] width 149 height 13
paste input "Combo Cooler"
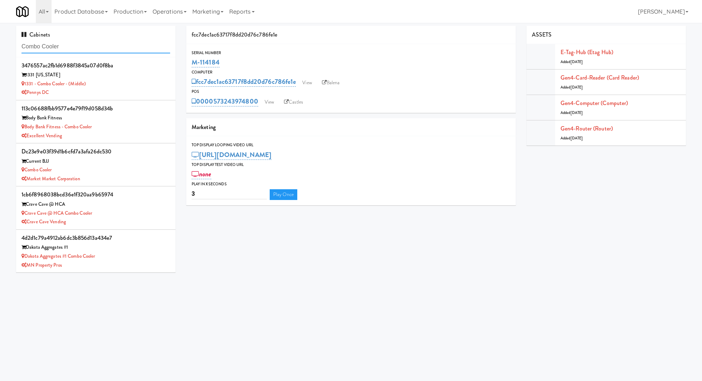
type input "Combo Cooler"
click at [132, 171] on div "Combo Cooler" at bounding box center [96, 170] width 149 height 9
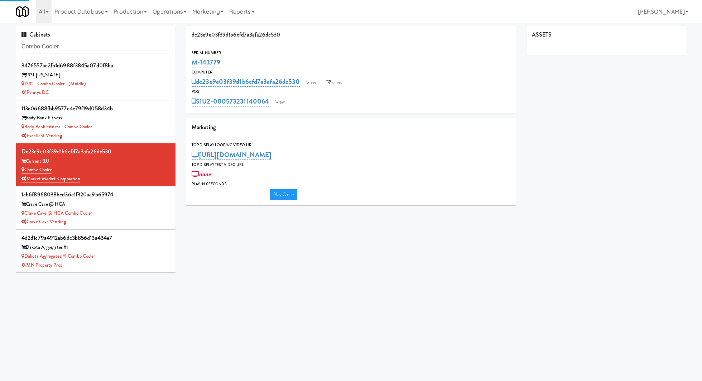
type input "3"
click at [279, 104] on link "View" at bounding box center [280, 102] width 16 height 11
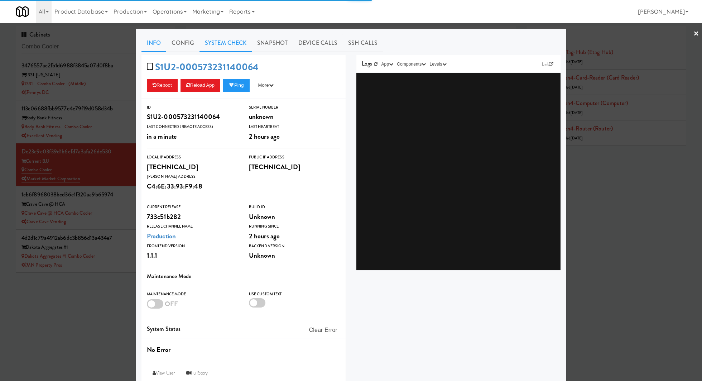
click at [240, 44] on link "System Check" at bounding box center [226, 43] width 52 height 18
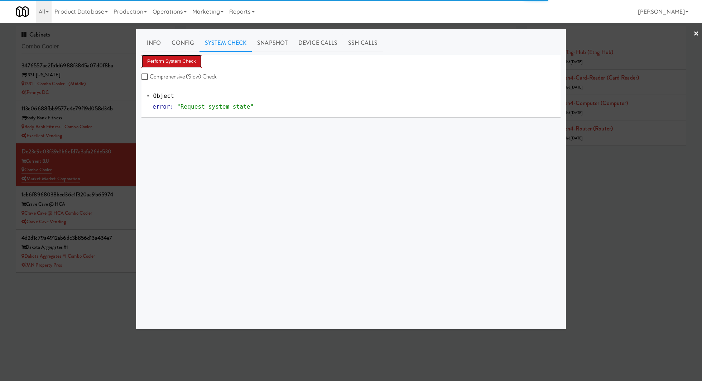
click at [195, 63] on button "Perform System Check" at bounding box center [172, 61] width 60 height 13
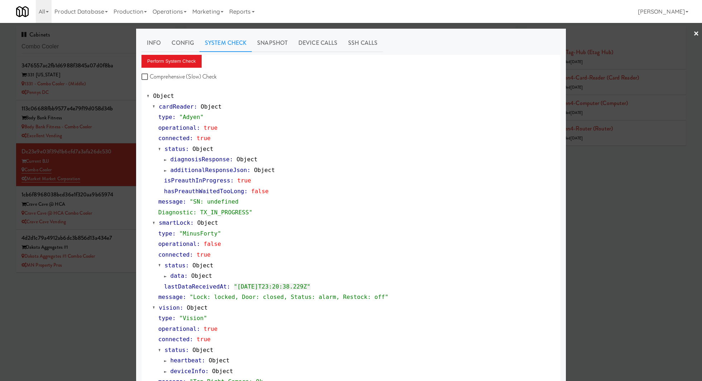
click at [111, 170] on div at bounding box center [351, 190] width 702 height 381
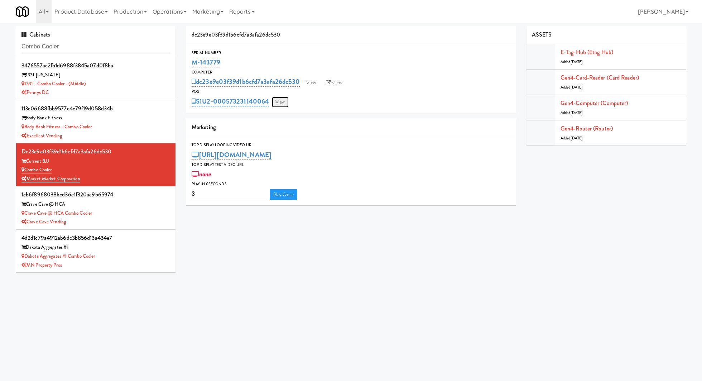
click at [279, 104] on link "View" at bounding box center [280, 102] width 16 height 11
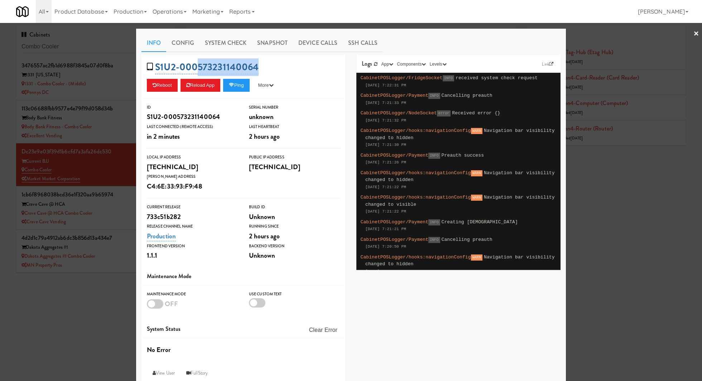
drag, startPoint x: 265, startPoint y: 66, endPoint x: 199, endPoint y: 71, distance: 66.5
click at [199, 71] on div "S1U2-000573231140064 Reboot Reload App Ping More Ping Server Restart Server For…" at bounding box center [244, 77] width 204 height 44
copy link "573231140064"
click at [118, 129] on div at bounding box center [351, 190] width 702 height 381
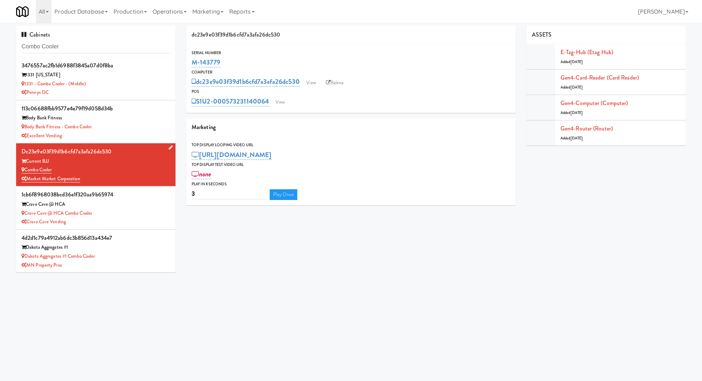
click at [140, 151] on div "dc23e9e03f39d1b6cfd7a3afa26dc530" at bounding box center [96, 151] width 149 height 11
drag, startPoint x: 190, startPoint y: 59, endPoint x: 237, endPoint y: 57, distance: 47.0
click at [237, 57] on div "Serial Number M-143779" at bounding box center [351, 58] width 330 height 19
copy link "M-143779"
click at [277, 99] on link "View" at bounding box center [280, 102] width 16 height 11
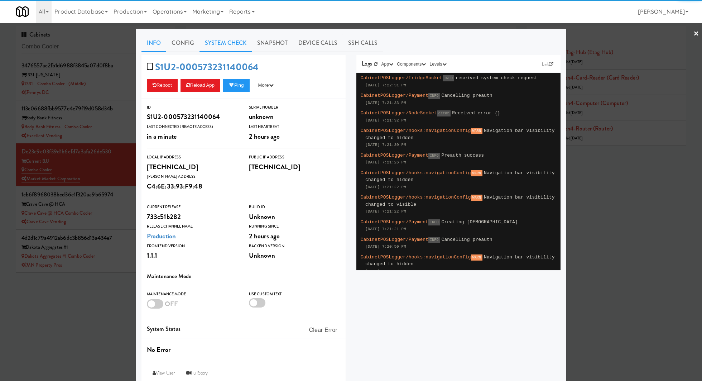
click at [219, 43] on link "System Check" at bounding box center [226, 43] width 52 height 18
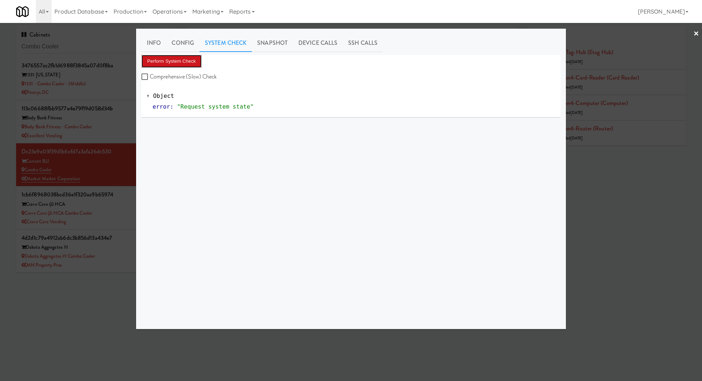
click at [192, 61] on button "Perform System Check" at bounding box center [172, 61] width 60 height 13
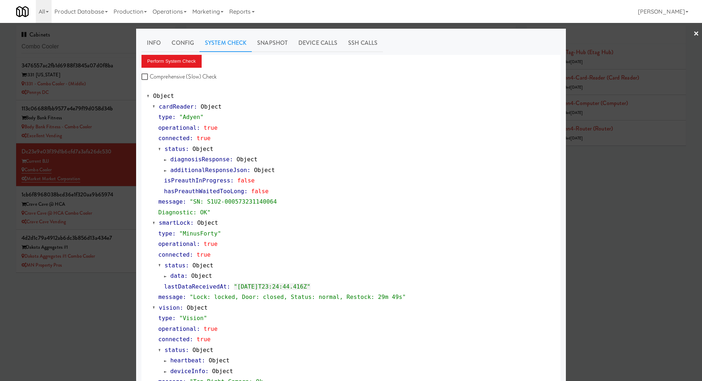
click at [95, 83] on div at bounding box center [351, 190] width 702 height 381
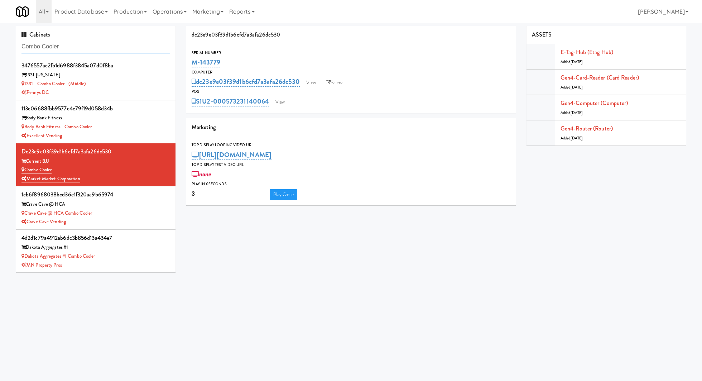
click at [99, 48] on input "Combo Cooler" at bounding box center [96, 46] width 149 height 13
paste input "Stonebriar #2"
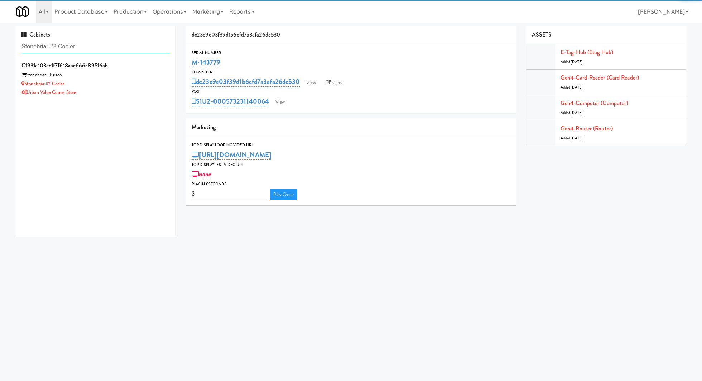
type input "Stonebriar #2 Cooler"
click at [147, 90] on div "Urban Value Corner Store" at bounding box center [96, 92] width 149 height 9
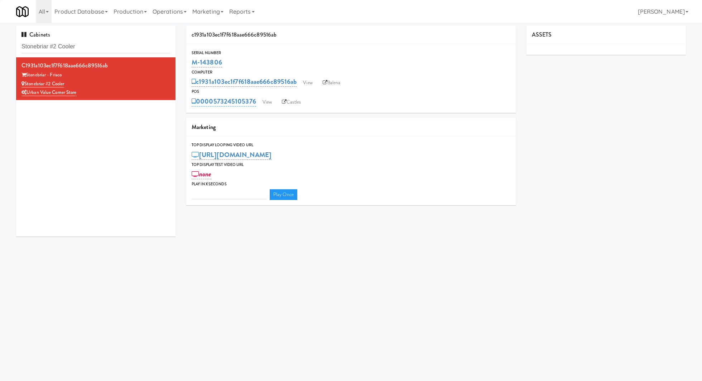
type input "3"
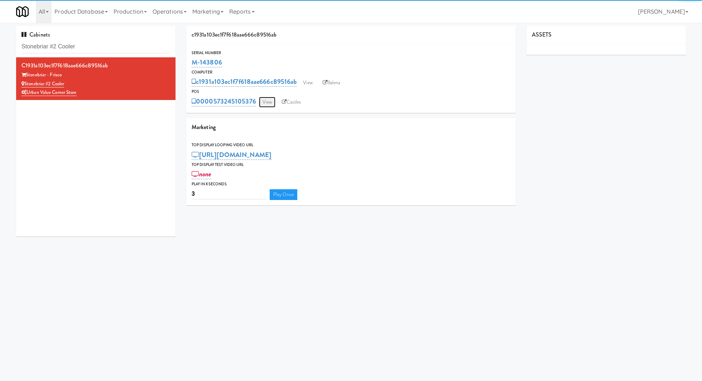
click at [263, 101] on link "View" at bounding box center [267, 102] width 16 height 11
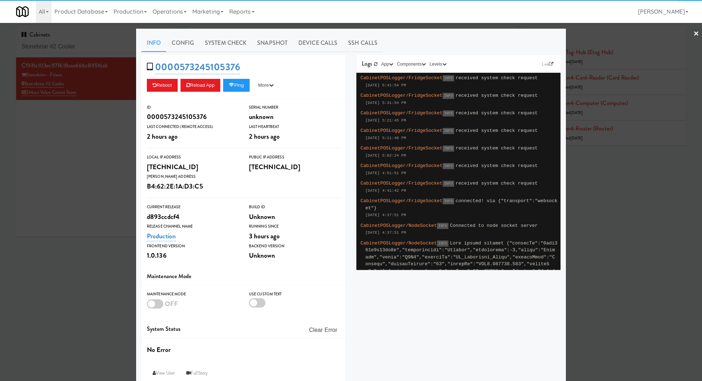
click at [232, 44] on link "System Check" at bounding box center [226, 43] width 52 height 18
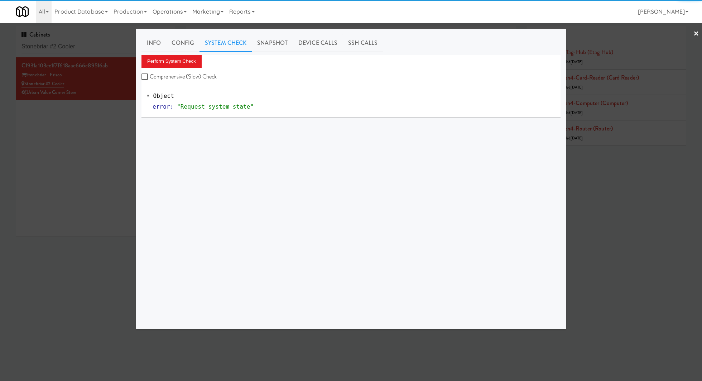
click at [204, 56] on div "Perform System Check Comprehensive (Slow) Check" at bounding box center [351, 68] width 419 height 27
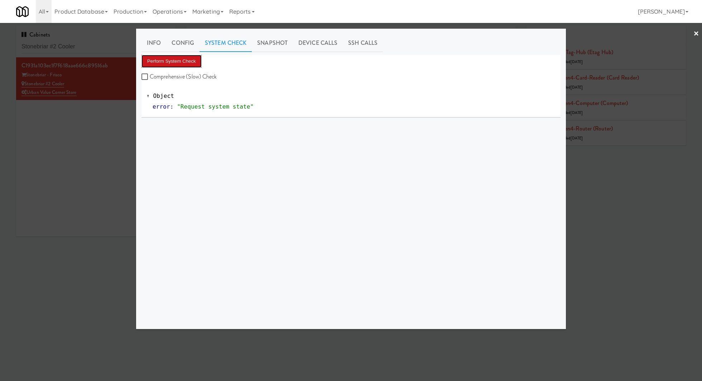
click at [192, 62] on button "Perform System Check" at bounding box center [172, 61] width 60 height 13
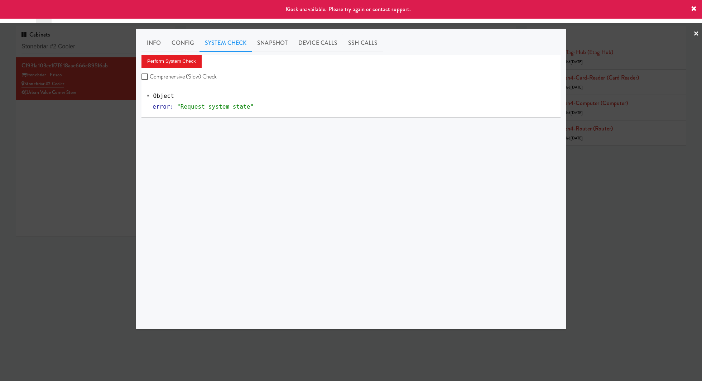
click at [120, 104] on div at bounding box center [351, 190] width 702 height 381
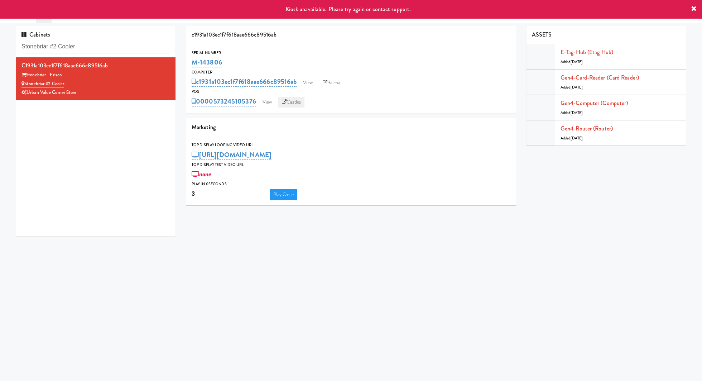
click at [298, 101] on link "Castles" at bounding box center [291, 102] width 26 height 11
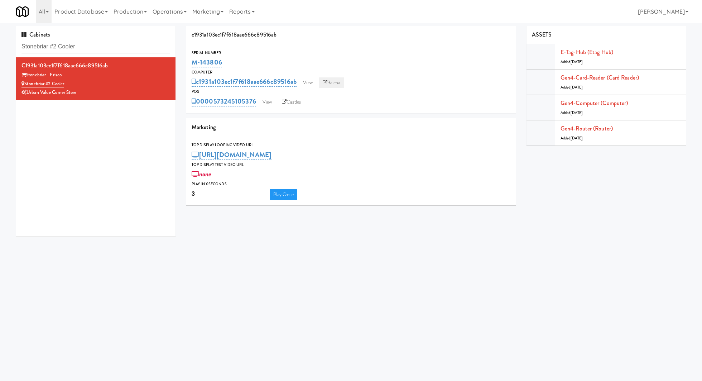
click at [334, 87] on link "Balena" at bounding box center [331, 82] width 25 height 11
drag, startPoint x: 85, startPoint y: 81, endPoint x: 25, endPoint y: 82, distance: 59.9
click at [25, 82] on div "Stonebriar #2 Cooler" at bounding box center [96, 84] width 149 height 9
copy link "Stonebriar #2 Cooler"
drag, startPoint x: 233, startPoint y: 61, endPoint x: 191, endPoint y: 63, distance: 42.0
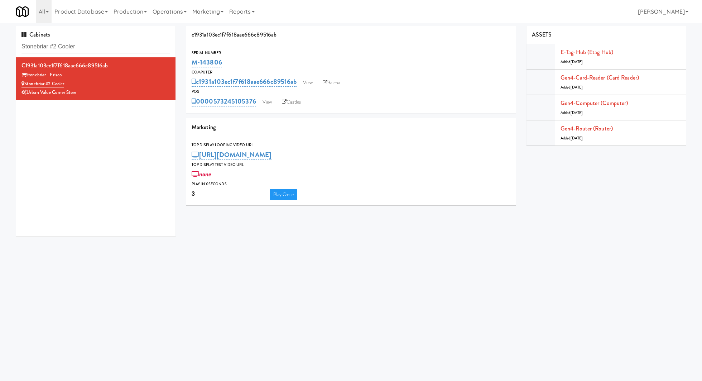
click at [191, 63] on div "Serial Number M-143806" at bounding box center [351, 58] width 330 height 19
copy link "M-143806"
click at [262, 95] on div "0000573245105376 View Castles" at bounding box center [351, 101] width 319 height 12
click at [266, 107] on div "0000573245105376 View Castles" at bounding box center [351, 101] width 319 height 12
click at [267, 103] on link "View" at bounding box center [267, 102] width 16 height 11
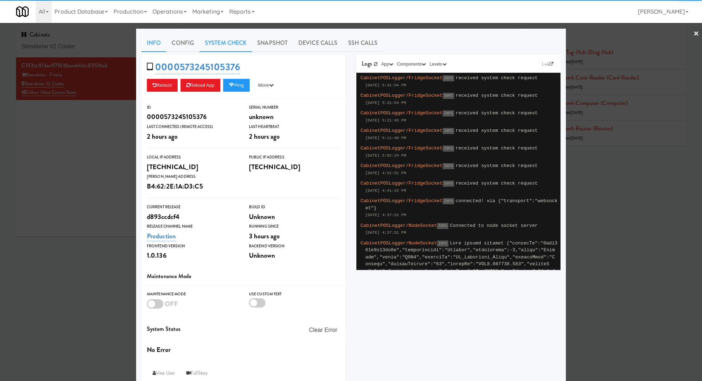
click at [210, 44] on link "System Check" at bounding box center [226, 43] width 52 height 18
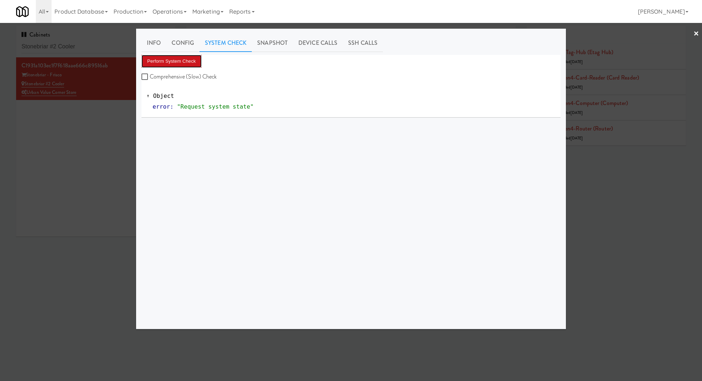
click at [190, 57] on button "Perform System Check" at bounding box center [172, 61] width 60 height 13
click at [191, 61] on button "Perform System Check" at bounding box center [172, 61] width 60 height 13
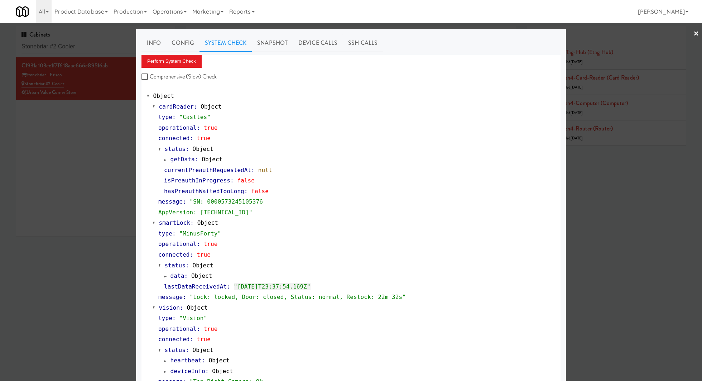
click at [99, 49] on div at bounding box center [351, 190] width 702 height 381
click at [99, 49] on input "Stonebriar #2 Cooler" at bounding box center [96, 46] width 149 height 13
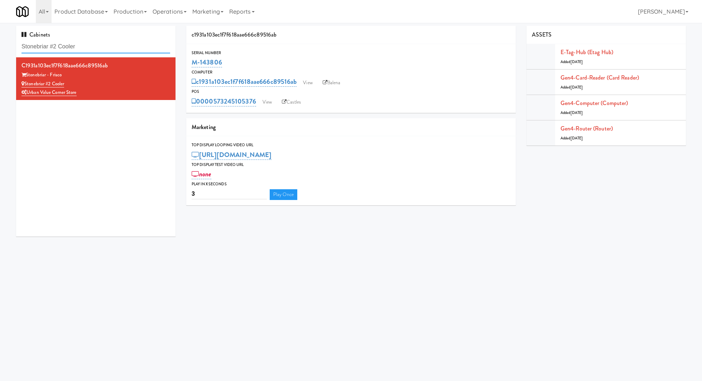
click at [99, 49] on input "Stonebriar #2 Cooler" at bounding box center [96, 46] width 149 height 13
paste input "Westgate on University - Snack"
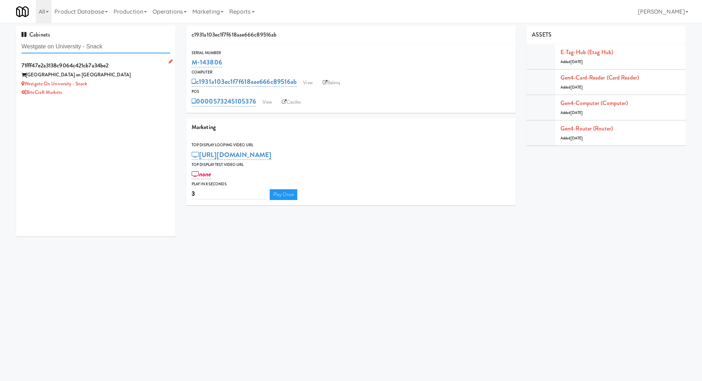
type input "Westgate on University - Snack"
click at [144, 86] on div "Westgate on University - Snack" at bounding box center [96, 84] width 149 height 9
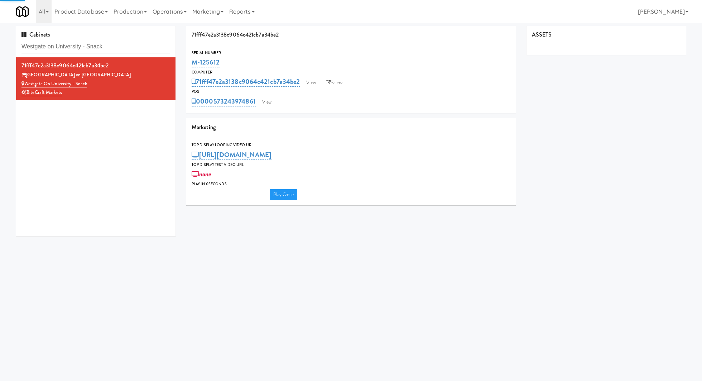
type input "3"
click at [267, 105] on link "View" at bounding box center [267, 102] width 16 height 11
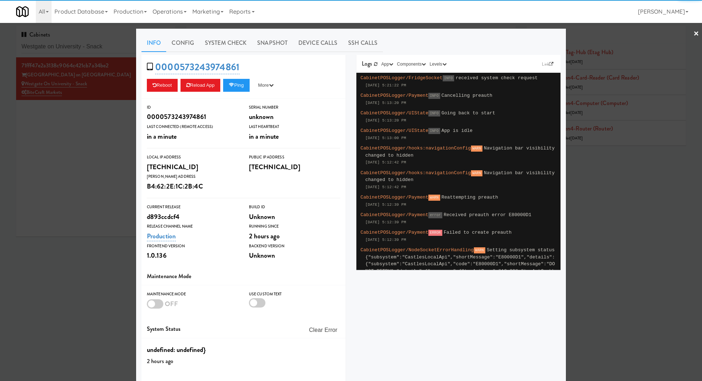
click at [238, 49] on link "System Check" at bounding box center [226, 43] width 52 height 18
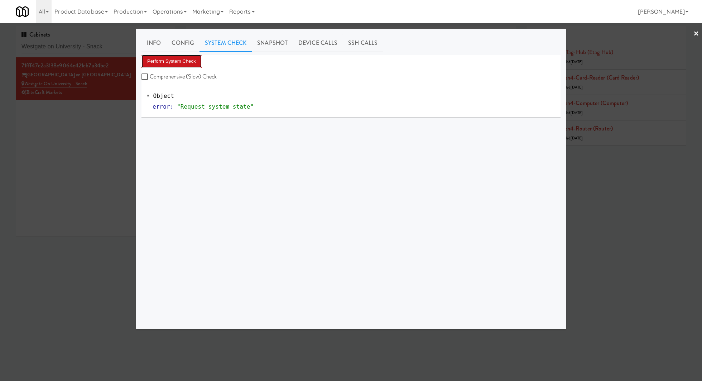
click at [186, 62] on button "Perform System Check" at bounding box center [172, 61] width 60 height 13
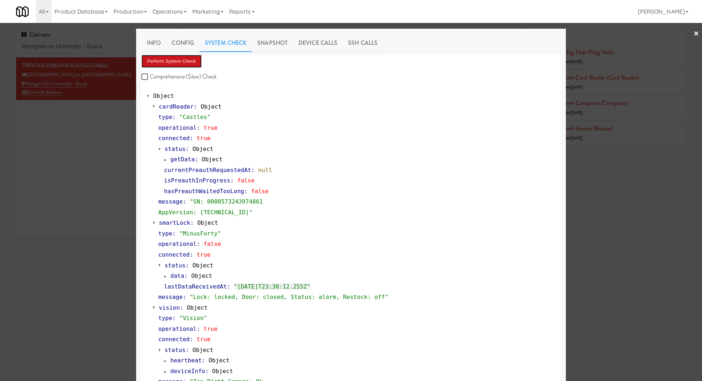
click at [189, 63] on button "Perform System Check" at bounding box center [172, 61] width 60 height 13
click at [196, 60] on button "Perform System Check" at bounding box center [172, 61] width 60 height 13
click at [177, 56] on button "Perform System Check" at bounding box center [172, 61] width 60 height 13
click at [109, 45] on div at bounding box center [351, 190] width 702 height 381
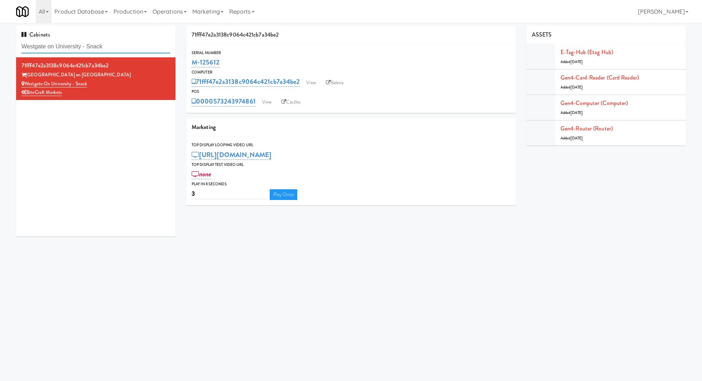
click at [109, 45] on input "Westgate on University - Snack" at bounding box center [96, 46] width 149 height 13
paste input "Kado - Combo Coole"
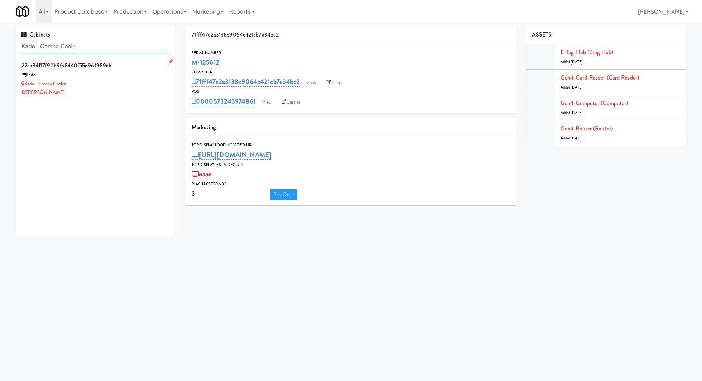
type input "Kado - Combo Coole"
click at [147, 81] on div "Kado - Combo Cooler" at bounding box center [96, 84] width 149 height 9
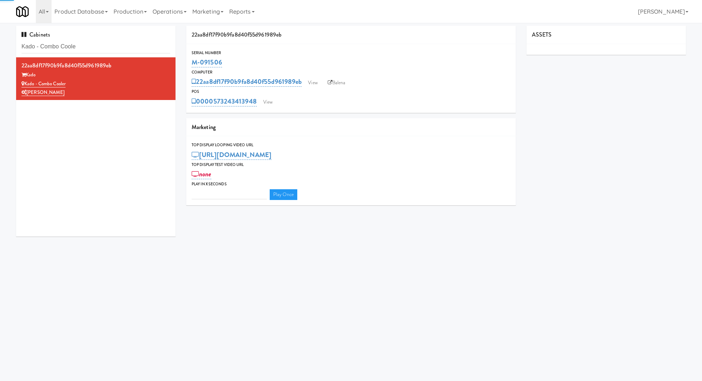
type input "3"
click at [270, 97] on link "View" at bounding box center [268, 102] width 16 height 11
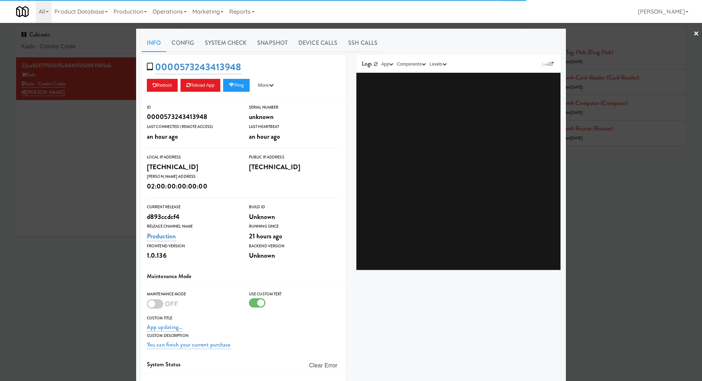
click at [233, 42] on link "System Check" at bounding box center [226, 43] width 52 height 18
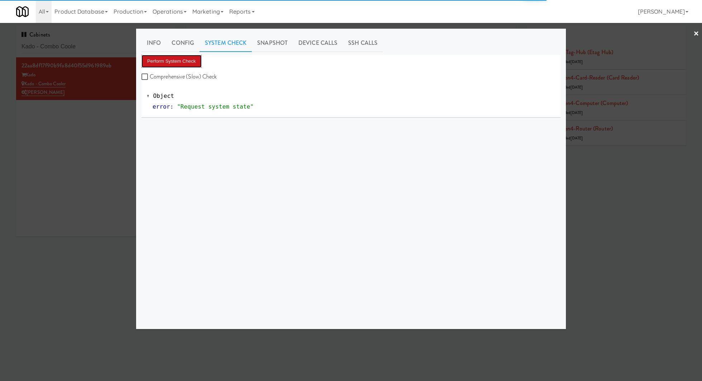
click at [183, 62] on button "Perform System Check" at bounding box center [172, 61] width 60 height 13
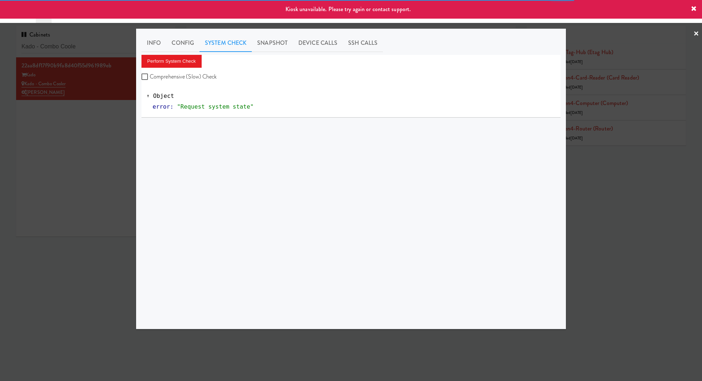
click at [103, 142] on div at bounding box center [351, 190] width 702 height 381
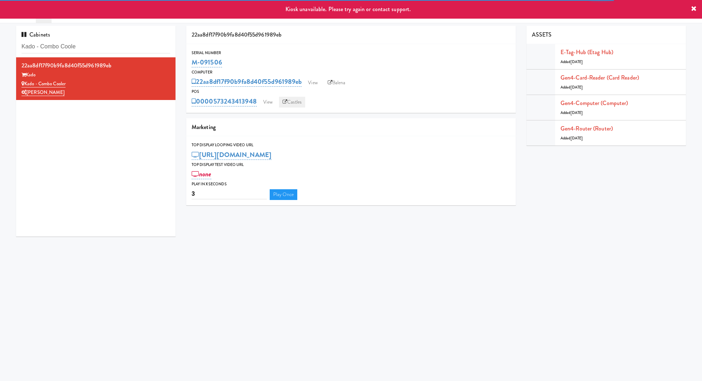
click at [290, 103] on link "Castles" at bounding box center [292, 102] width 26 height 11
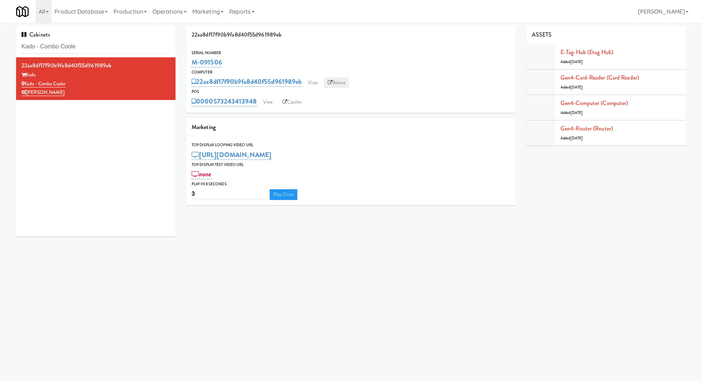
click at [340, 80] on link "Balena" at bounding box center [336, 82] width 25 height 11
click at [111, 48] on input "Kado - Combo Coole" at bounding box center [96, 46] width 149 height 13
paste input "Savers -"
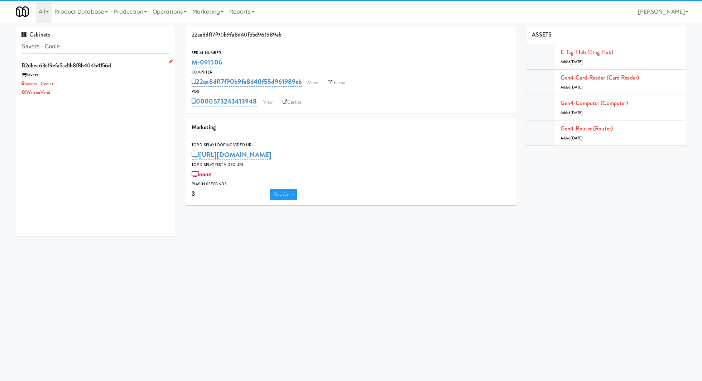
type input "Savers - Coole"
click at [140, 75] on div "Savers" at bounding box center [96, 75] width 149 height 9
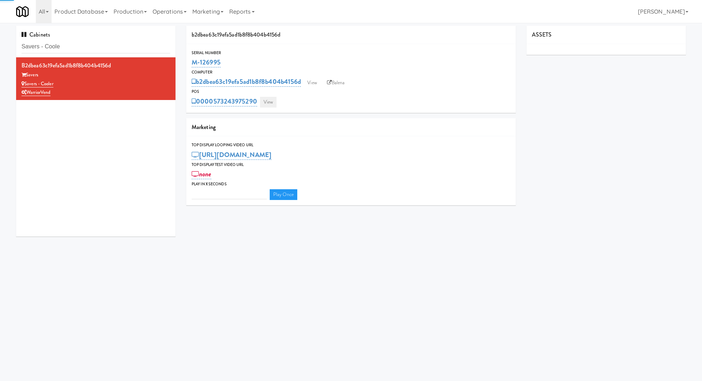
type input "3"
click at [270, 101] on link "View" at bounding box center [268, 102] width 16 height 11
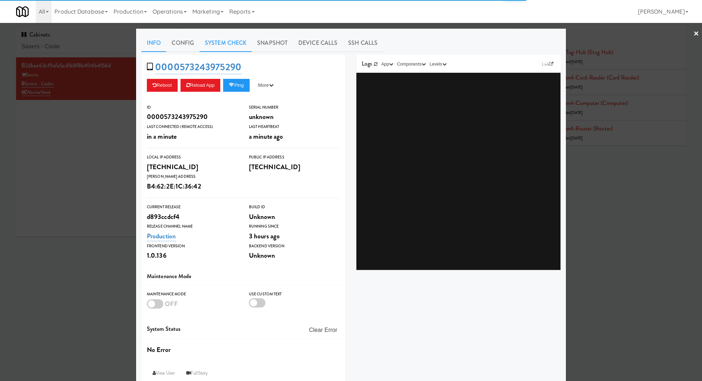
click at [233, 39] on link "System Check" at bounding box center [226, 43] width 52 height 18
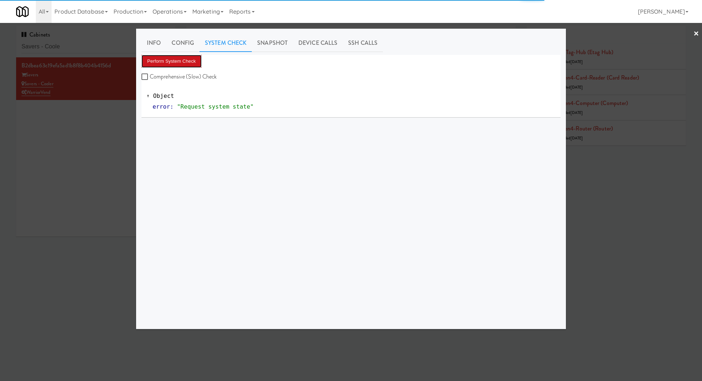
click at [185, 58] on button "Perform System Check" at bounding box center [172, 61] width 60 height 13
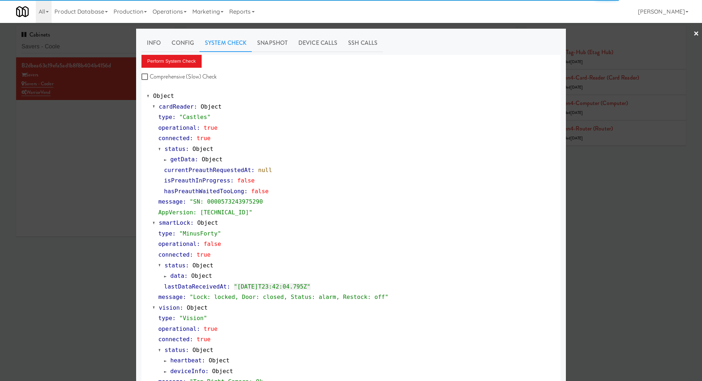
click at [111, 184] on div at bounding box center [351, 190] width 702 height 381
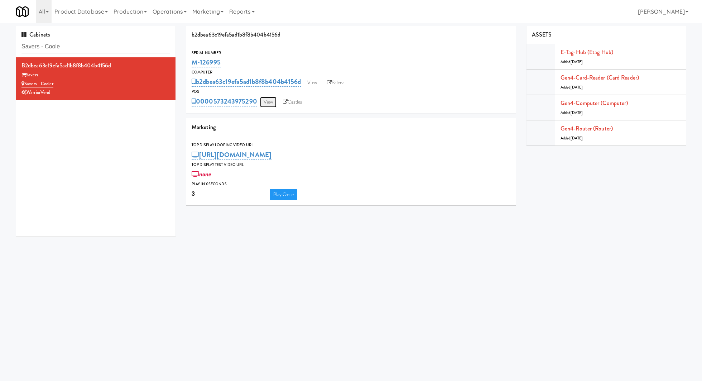
click at [269, 102] on link "View" at bounding box center [268, 102] width 16 height 11
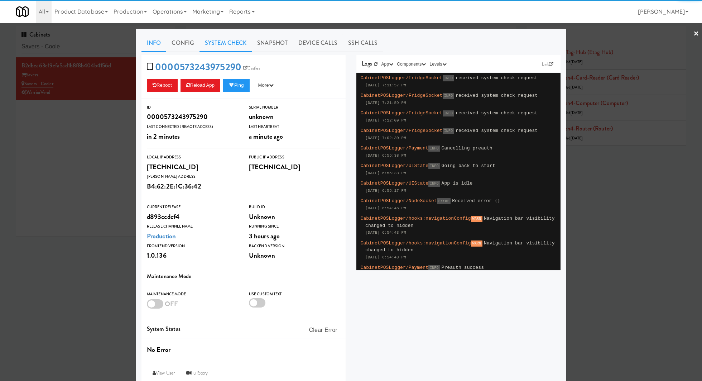
click at [226, 37] on link "System Check" at bounding box center [226, 43] width 52 height 18
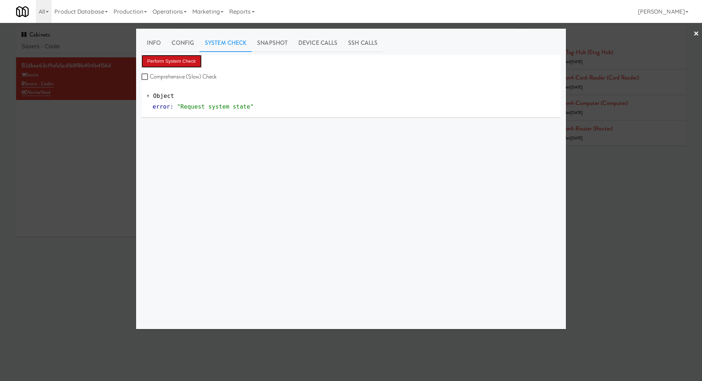
click at [197, 59] on button "Perform System Check" at bounding box center [172, 61] width 60 height 13
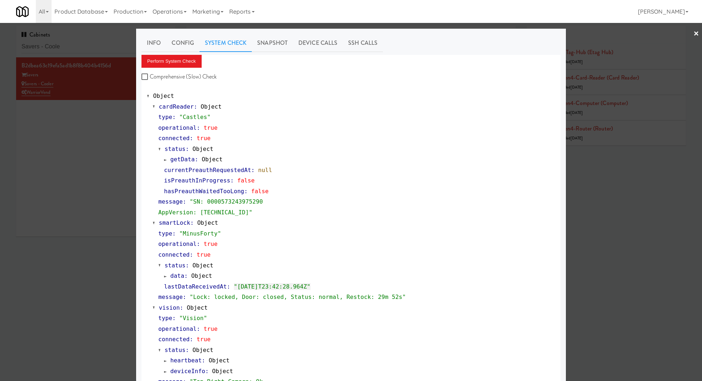
click at [113, 43] on div at bounding box center [351, 190] width 702 height 381
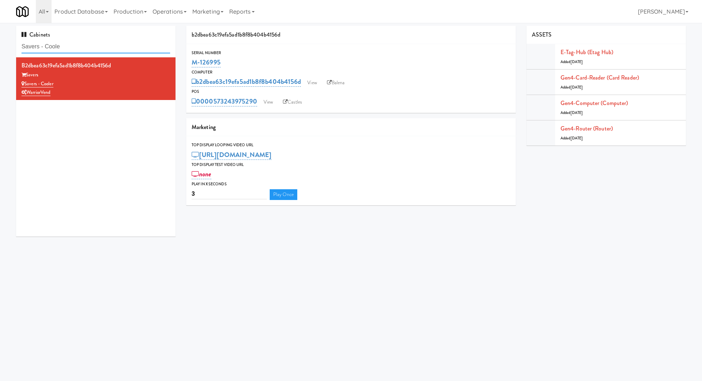
click at [113, 43] on input "Savers - Coole" at bounding box center [96, 46] width 149 height 13
paste input "1000 S Clark - Left - Fridg"
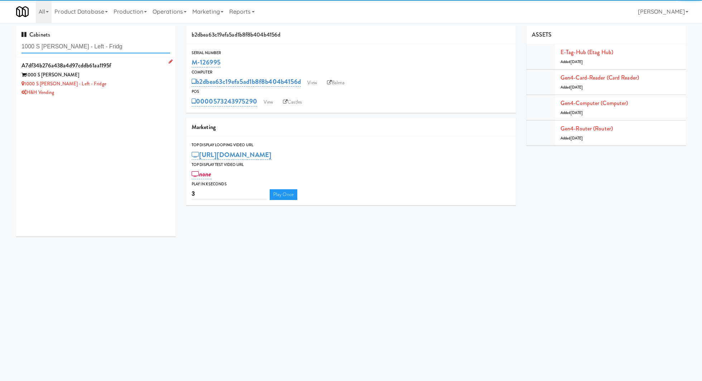
type input "1000 S Clark - Left - Fridg"
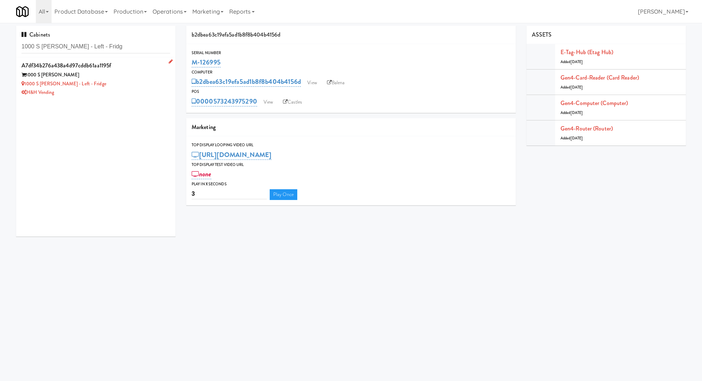
click at [109, 90] on div "H&H Vending" at bounding box center [96, 92] width 149 height 9
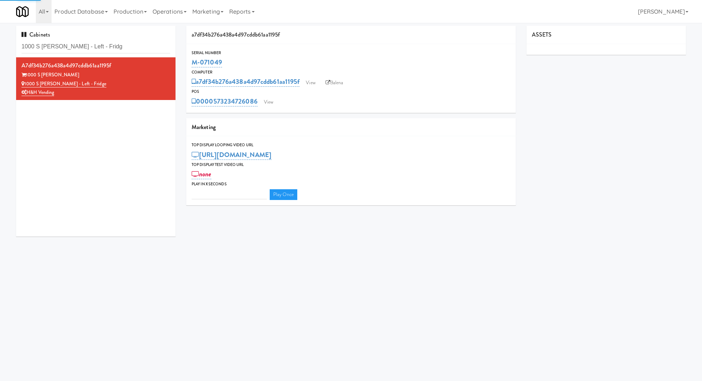
type input "3"
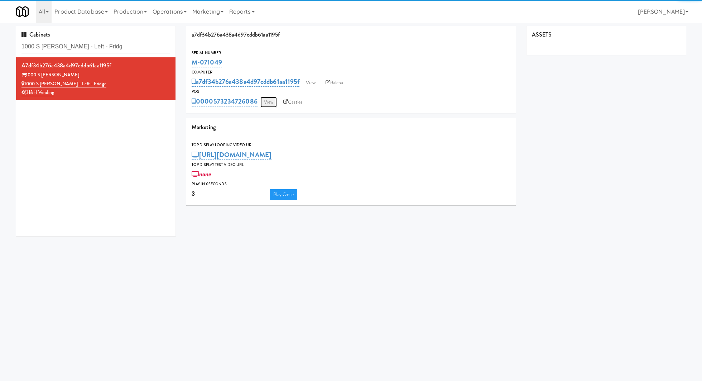
click at [271, 100] on link "View" at bounding box center [269, 102] width 16 height 11
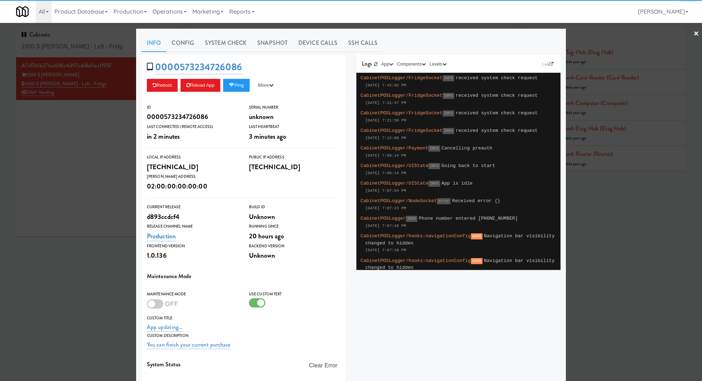
click at [224, 50] on link "System Check" at bounding box center [226, 43] width 52 height 18
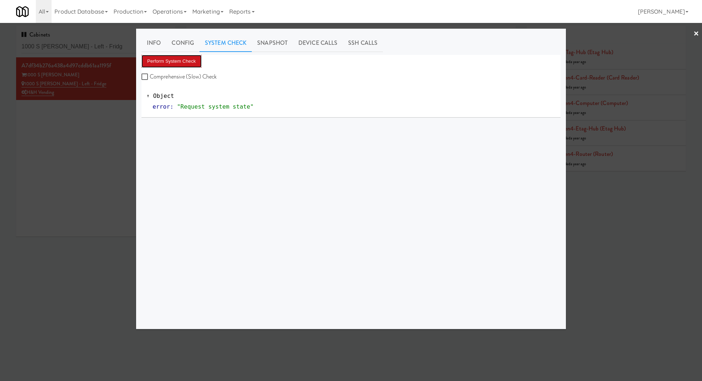
click at [197, 57] on button "Perform System Check" at bounding box center [172, 61] width 60 height 13
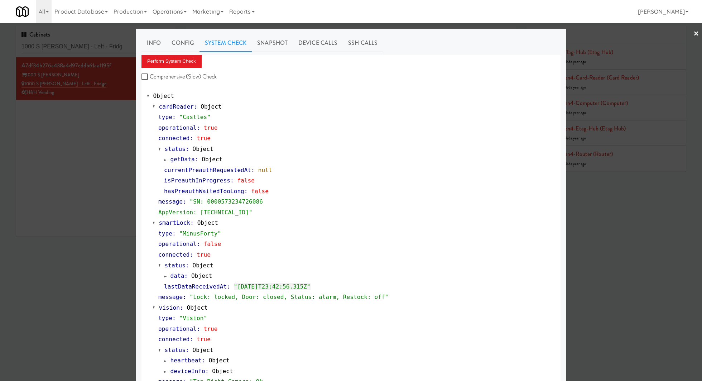
click at [72, 47] on div at bounding box center [351, 190] width 702 height 381
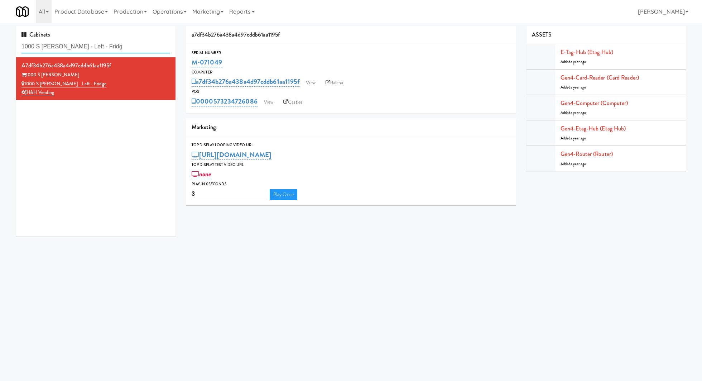
click at [72, 47] on input "1000 S Clark - Left - Fridg" at bounding box center [96, 46] width 149 height 13
paste input "View 14 Comb"
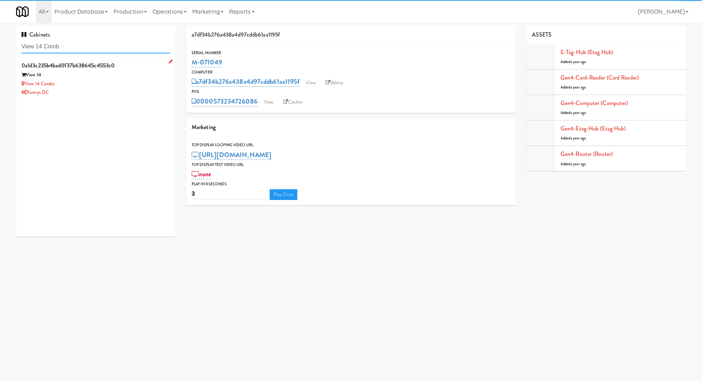
type input "View 14 Comb"
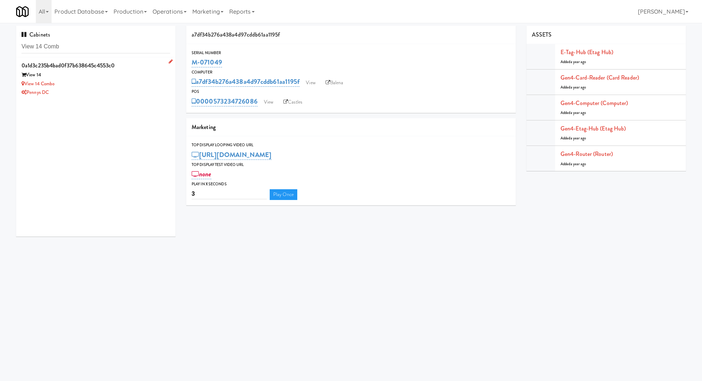
click at [144, 85] on div "View 14 Combo" at bounding box center [96, 84] width 149 height 9
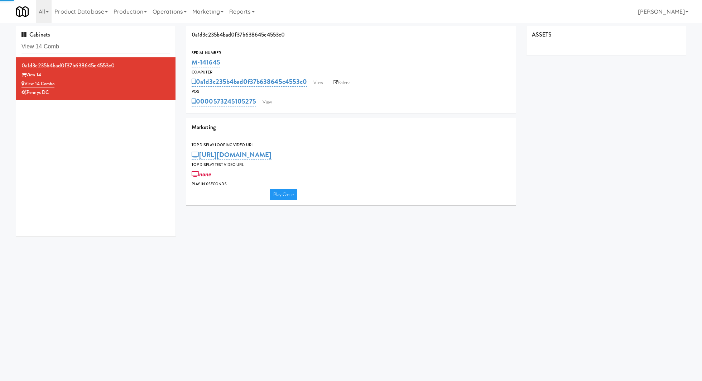
type input "3"
click at [271, 104] on link "View" at bounding box center [267, 102] width 16 height 11
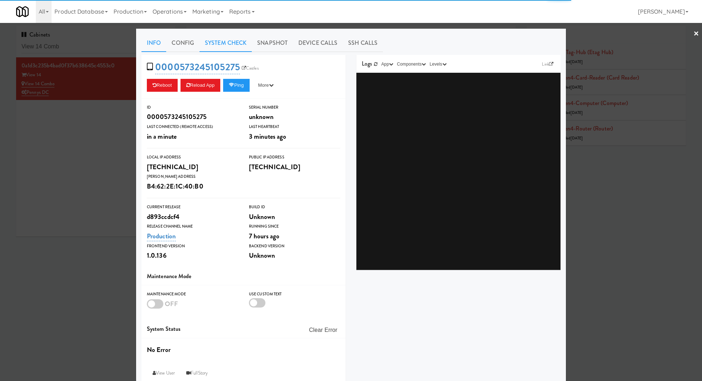
click at [225, 43] on link "System Check" at bounding box center [226, 43] width 52 height 18
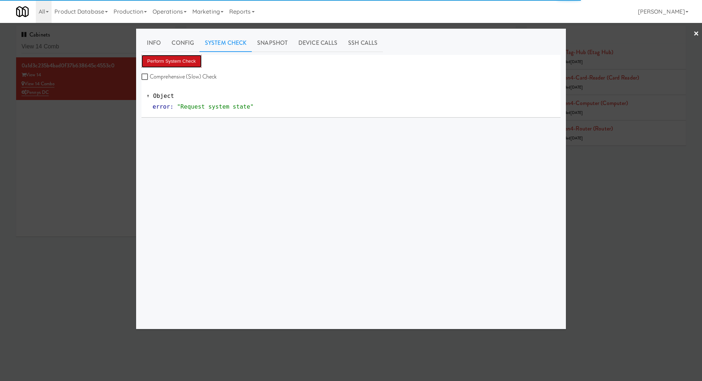
click at [199, 62] on button "Perform System Check" at bounding box center [172, 61] width 60 height 13
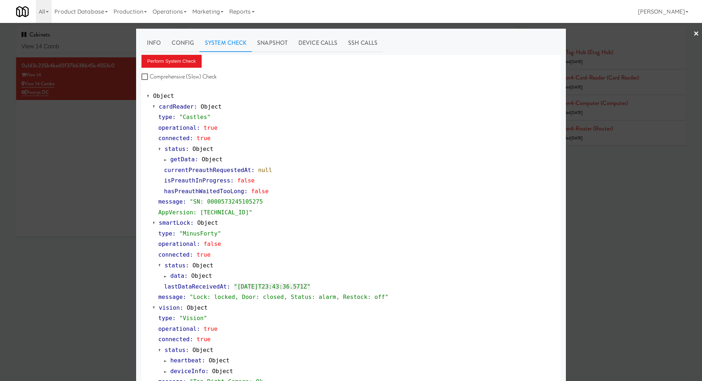
click at [101, 50] on div at bounding box center [351, 190] width 702 height 381
click at [101, 50] on input "View 14 Comb" at bounding box center [96, 46] width 149 height 13
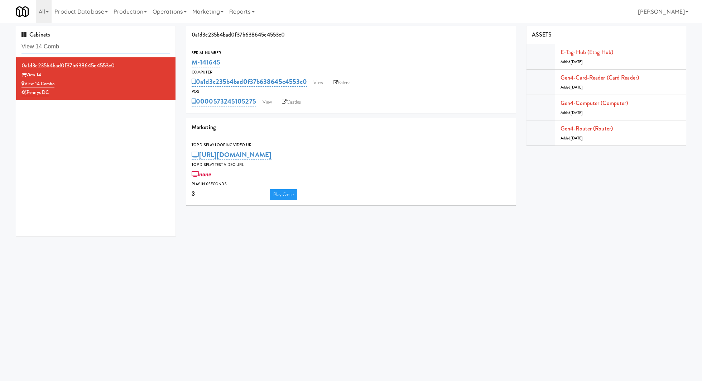
click at [101, 50] on input "View 14 Comb" at bounding box center [96, 46] width 149 height 13
paste input "1000 S Clark - Left - Fridge"
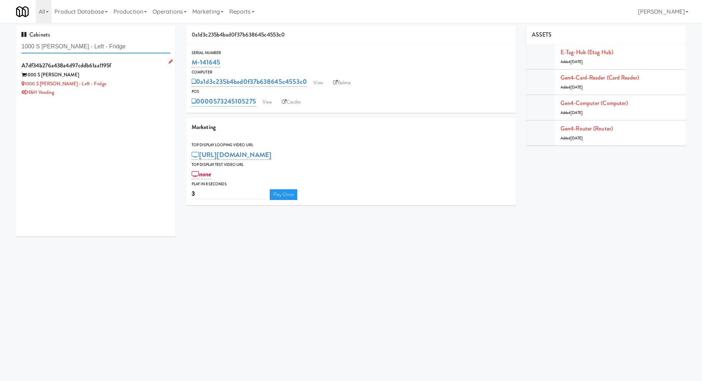
type input "1000 S Clark - Left - Fridge"
click at [122, 72] on div "1000 S Clark" at bounding box center [96, 75] width 149 height 9
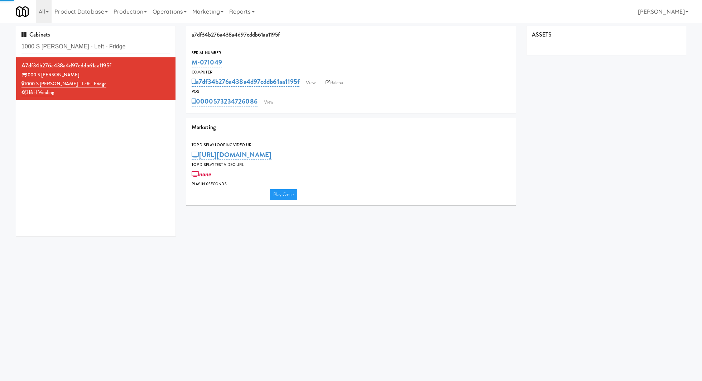
type input "3"
click at [271, 104] on link "View" at bounding box center [269, 102] width 16 height 11
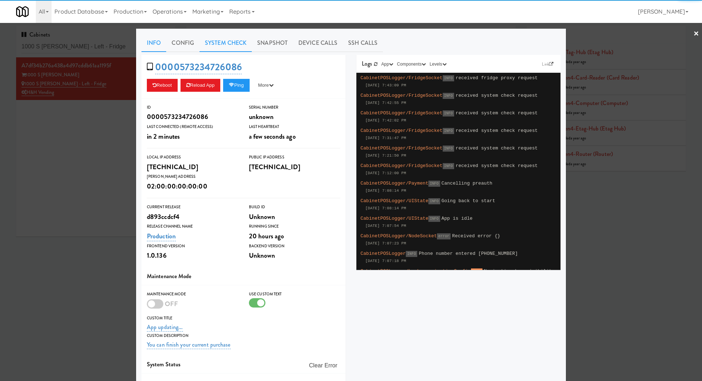
click at [242, 46] on link "System Check" at bounding box center [226, 43] width 52 height 18
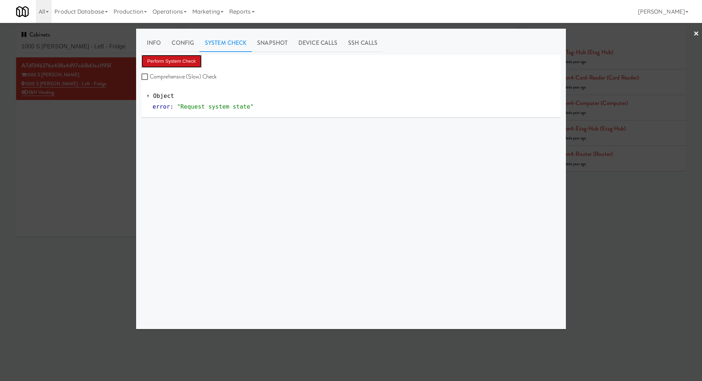
click at [188, 63] on button "Perform System Check" at bounding box center [172, 61] width 60 height 13
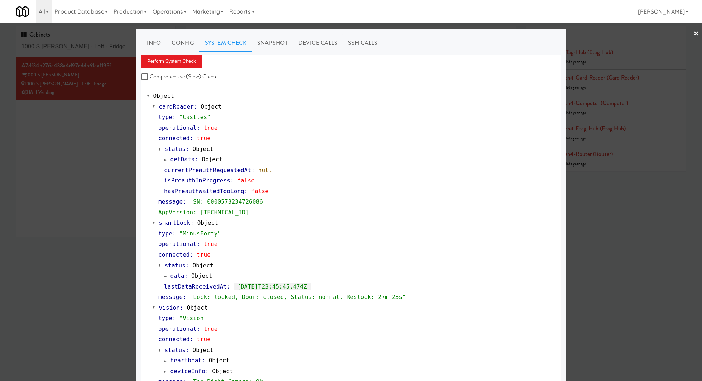
click at [104, 46] on div at bounding box center [351, 190] width 702 height 381
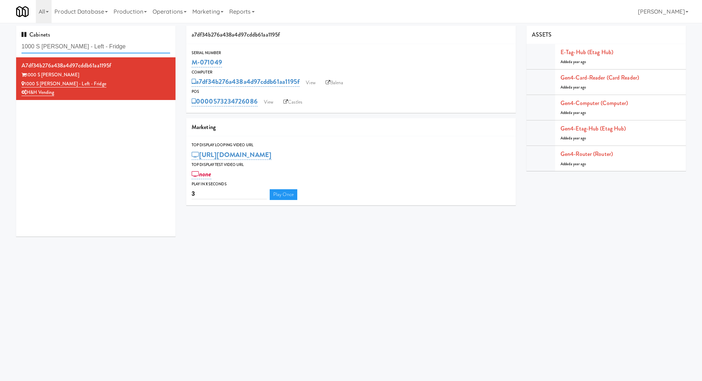
click at [104, 46] on input "1000 S Clark - Left - Fridge" at bounding box center [96, 46] width 149 height 13
paste input "Anthem Hous"
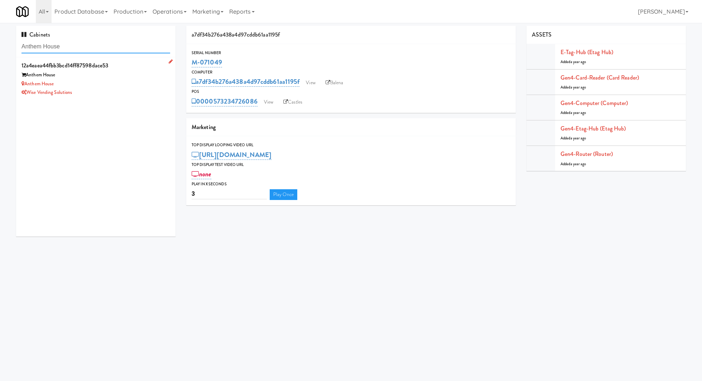
type input "Anthem House"
click at [109, 82] on div "Anthem House" at bounding box center [96, 84] width 149 height 9
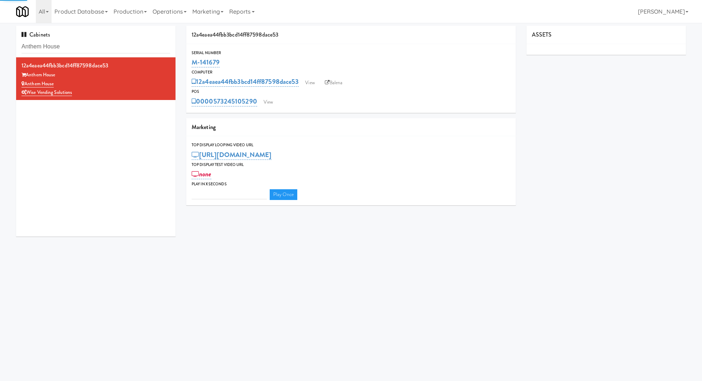
type input "3"
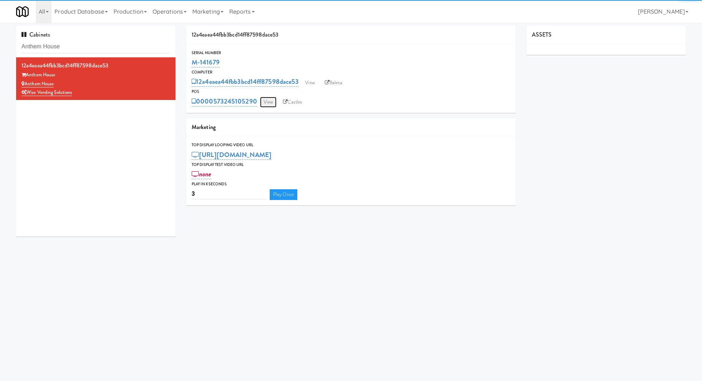
click at [267, 105] on link "View" at bounding box center [268, 102] width 16 height 11
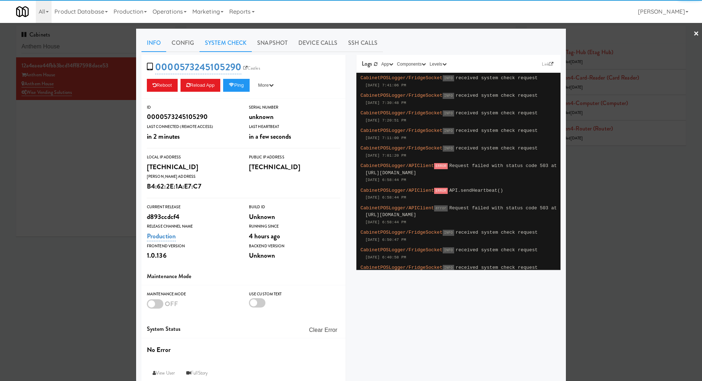
click at [212, 49] on link "System Check" at bounding box center [226, 43] width 52 height 18
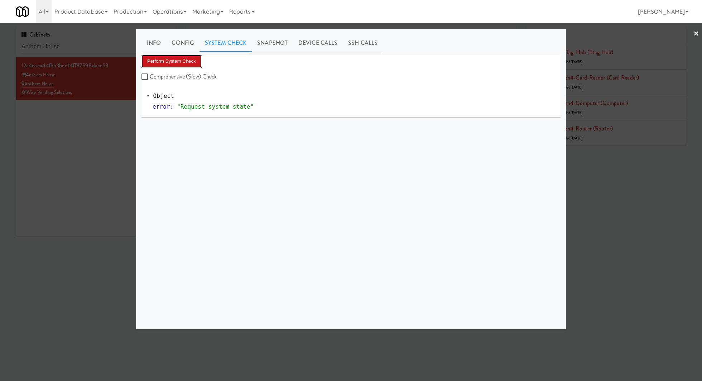
click at [183, 65] on button "Perform System Check" at bounding box center [172, 61] width 60 height 13
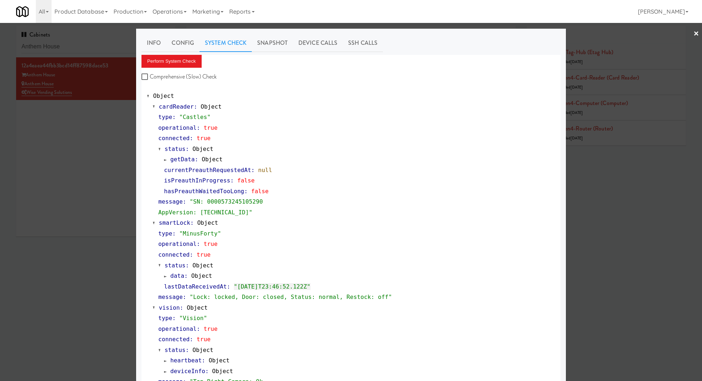
click at [109, 132] on div at bounding box center [351, 190] width 702 height 381
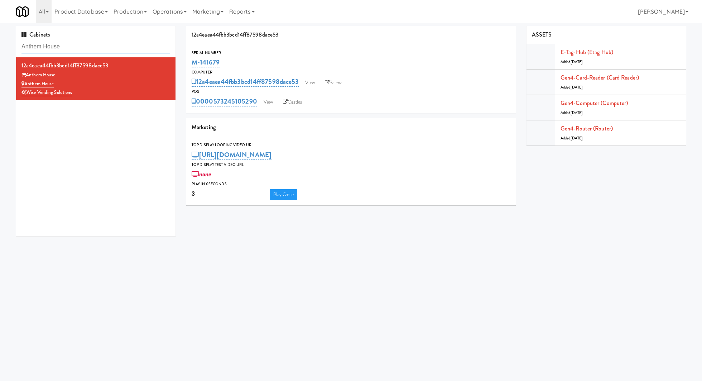
click at [135, 43] on input "Anthem House" at bounding box center [96, 46] width 149 height 13
paste input "1730 N Clark - Right - Fridg"
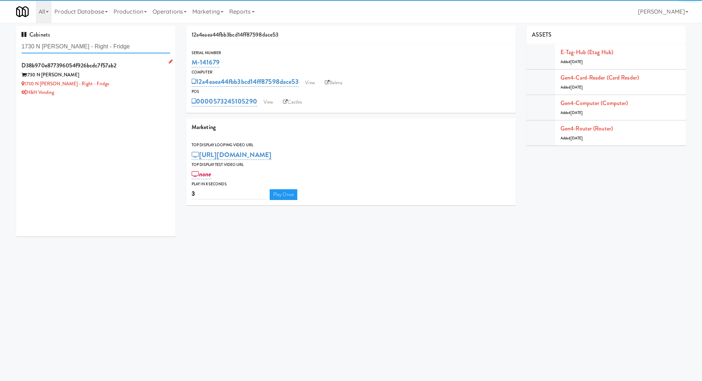
type input "1730 N Clark - Right - Fridge"
click at [118, 84] on div "1730 N Clark - Right - Fridge" at bounding box center [96, 84] width 149 height 9
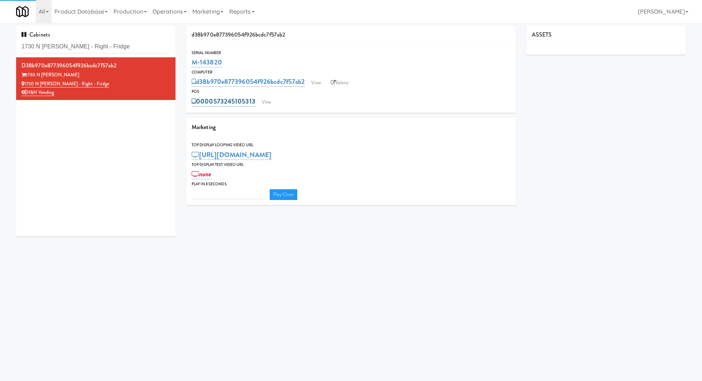
type input "3"
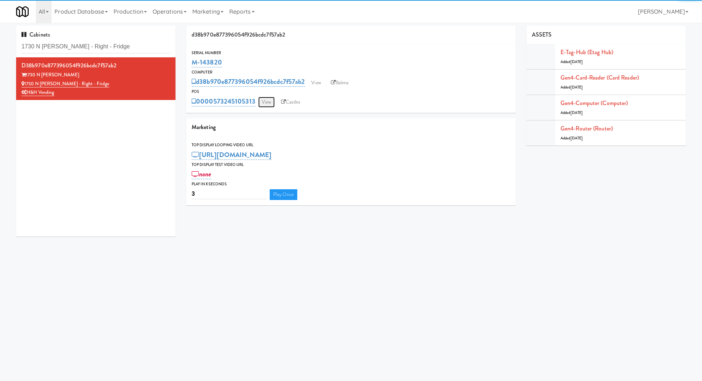
click at [271, 104] on link "View" at bounding box center [266, 102] width 16 height 11
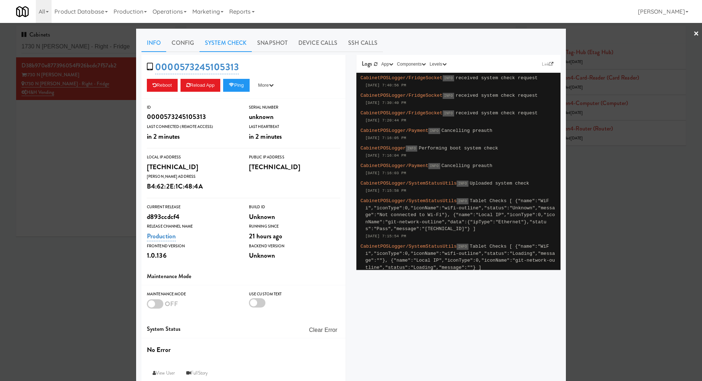
click at [228, 45] on link "System Check" at bounding box center [226, 43] width 52 height 18
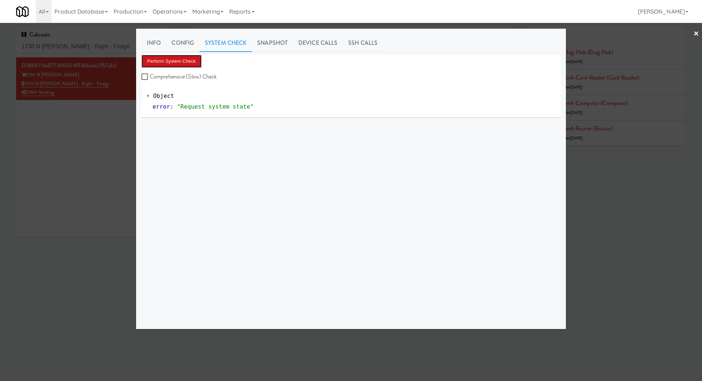
click at [196, 58] on button "Perform System Check" at bounding box center [172, 61] width 60 height 13
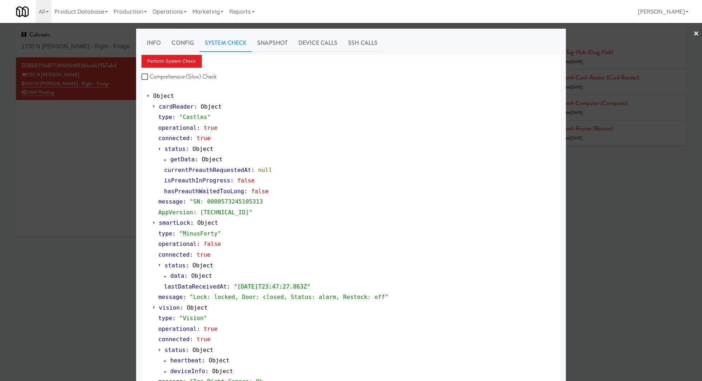
click at [97, 52] on div at bounding box center [351, 190] width 702 height 381
click at [97, 52] on input "1730 N Clark - Right - Fridge" at bounding box center [96, 46] width 149 height 13
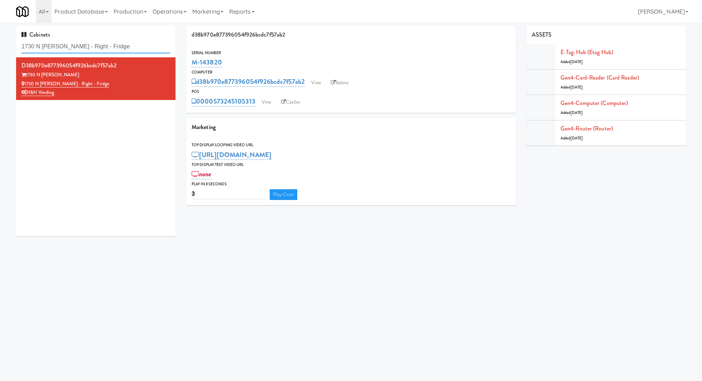
click at [97, 52] on input "1730 N Clark - Right - Fridge" at bounding box center [96, 46] width 149 height 13
paste input "Johnson's Truck Cent"
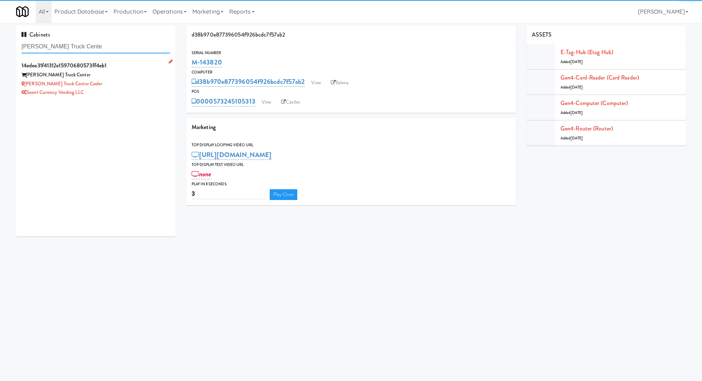
type input "Johnson's Truck Cente"
click at [144, 89] on div "Sweet Currency Vending LLC" at bounding box center [96, 92] width 149 height 9
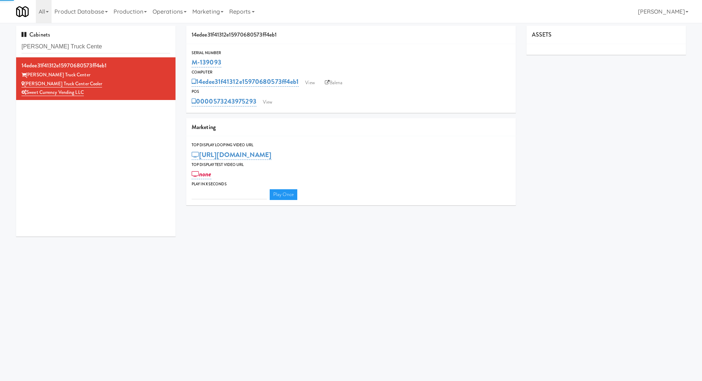
type input "3"
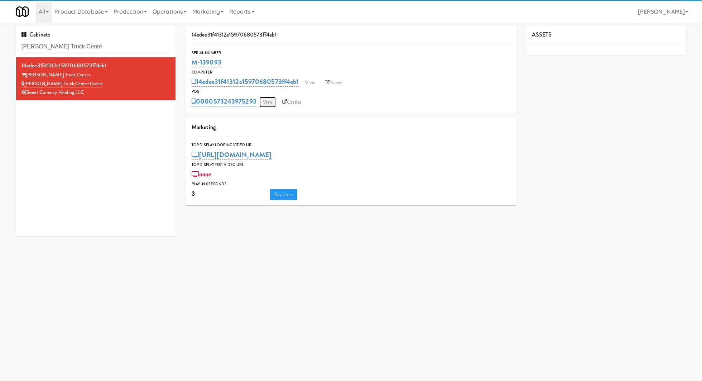
click at [264, 101] on link "View" at bounding box center [267, 102] width 16 height 11
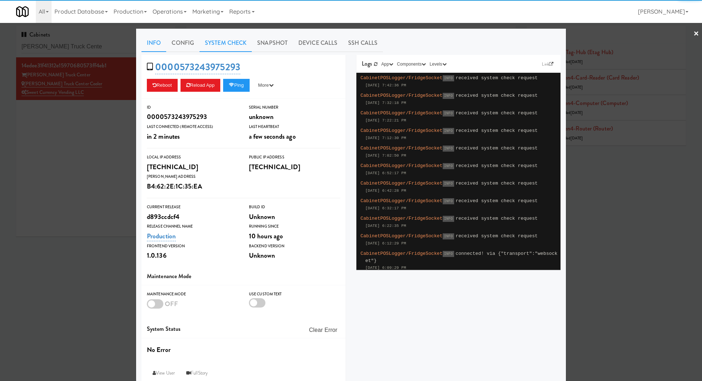
click at [232, 49] on link "System Check" at bounding box center [226, 43] width 52 height 18
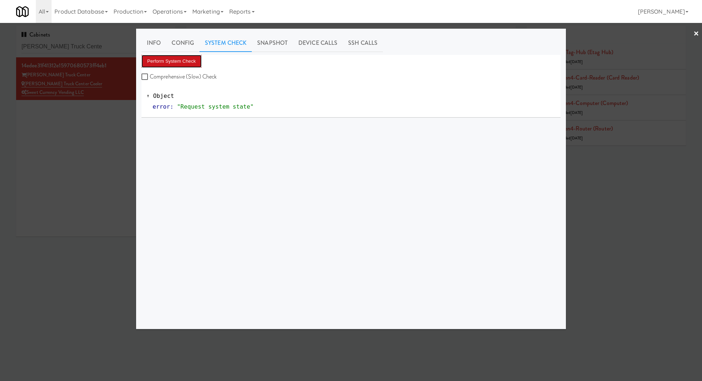
click at [201, 58] on button "Perform System Check" at bounding box center [172, 61] width 60 height 13
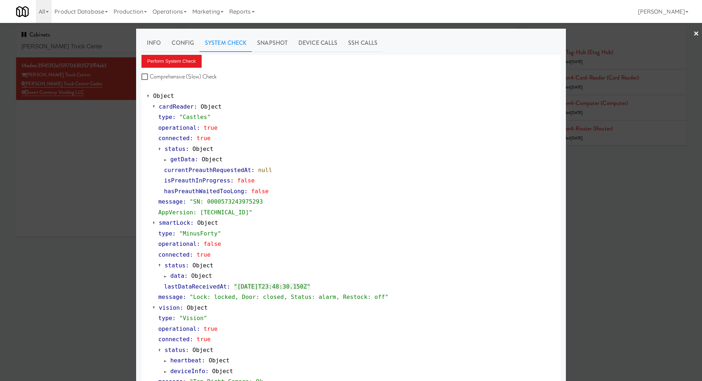
click at [80, 51] on div at bounding box center [351, 190] width 702 height 381
click at [80, 51] on input "Johnson's Truck Cente" at bounding box center [96, 46] width 149 height 13
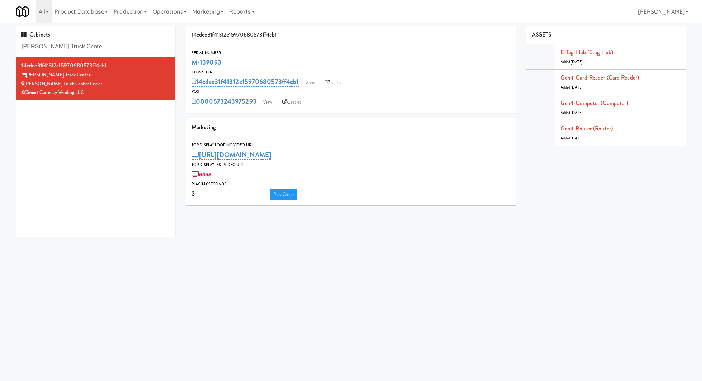
click at [80, 51] on input "Johnson's Truck Cente" at bounding box center [96, 46] width 149 height 13
paste input "View 14 Comb"
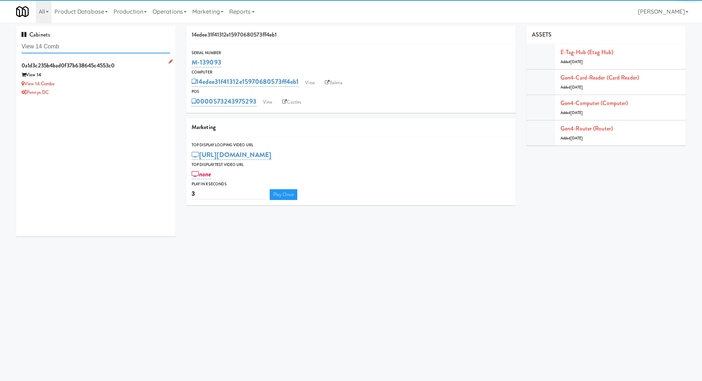
type input "View 14 Comb"
click at [128, 83] on div "View 14 Combo" at bounding box center [96, 84] width 149 height 9
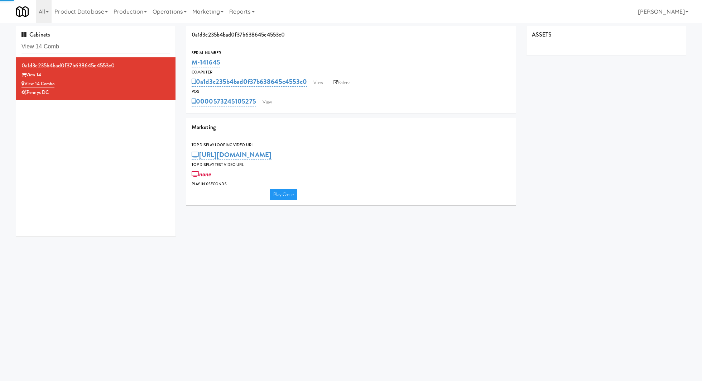
type input "3"
click at [265, 101] on link "View" at bounding box center [267, 102] width 16 height 11
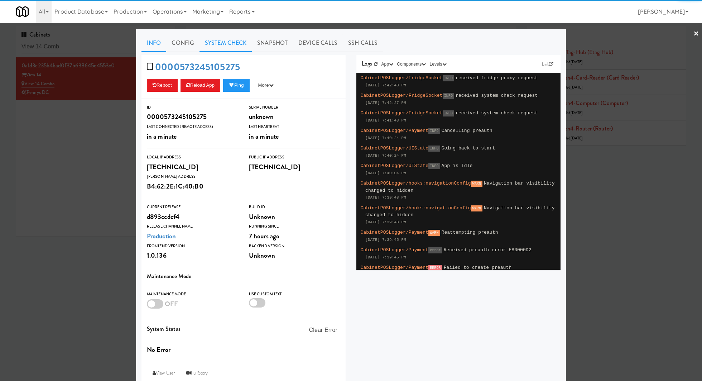
click at [220, 46] on link "System Check" at bounding box center [226, 43] width 52 height 18
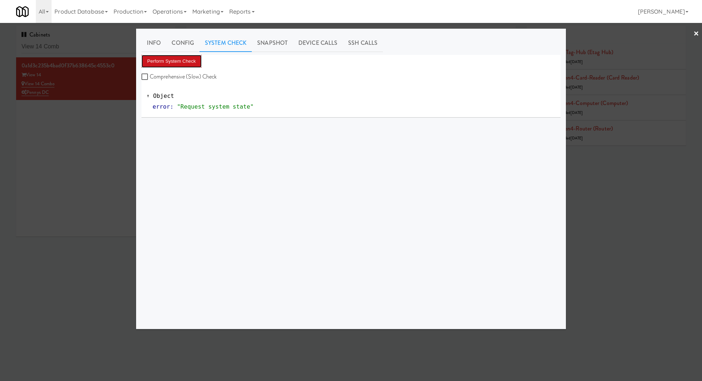
click at [188, 60] on button "Perform System Check" at bounding box center [172, 61] width 60 height 13
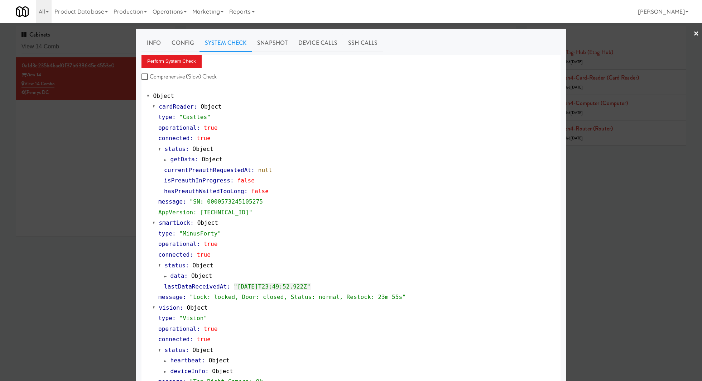
click at [93, 48] on div at bounding box center [351, 190] width 702 height 381
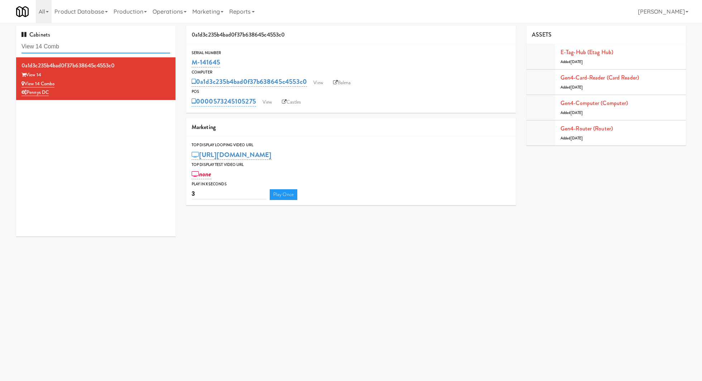
click at [93, 48] on input "View 14 Comb" at bounding box center [96, 46] width 149 height 13
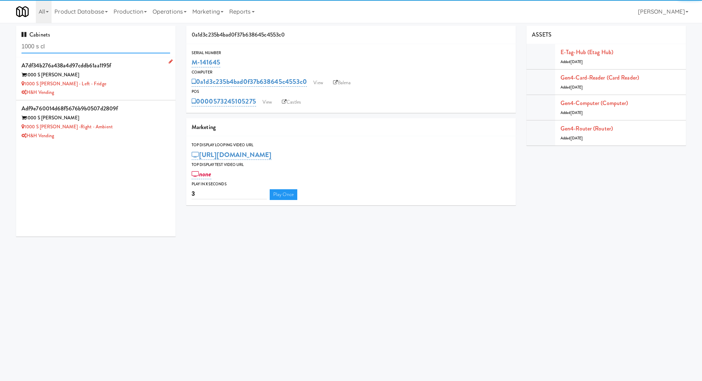
type input "1000 s cl"
click at [127, 81] on div "1000 S Clark - Left - Fridge" at bounding box center [96, 84] width 149 height 9
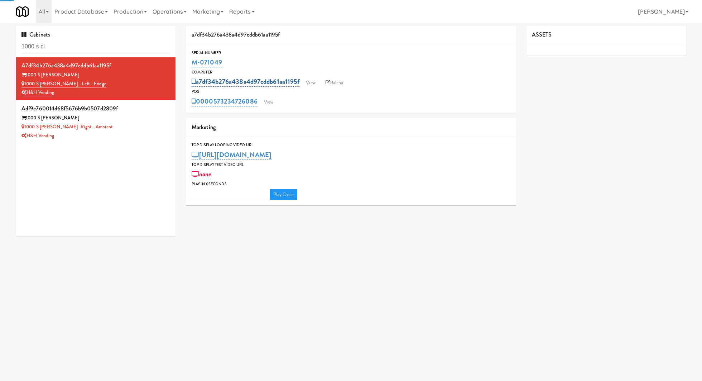
type input "3"
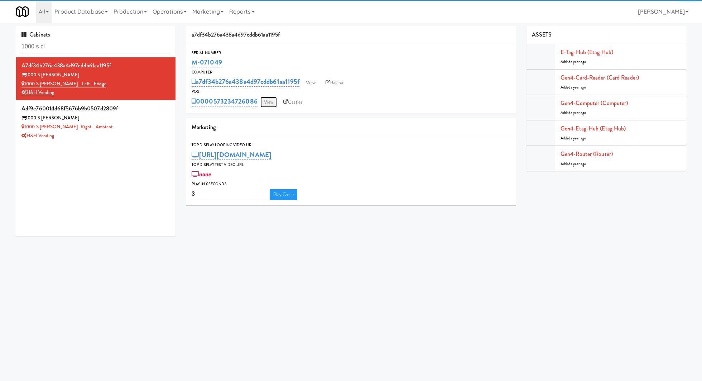
click at [272, 104] on link "View" at bounding box center [269, 102] width 16 height 11
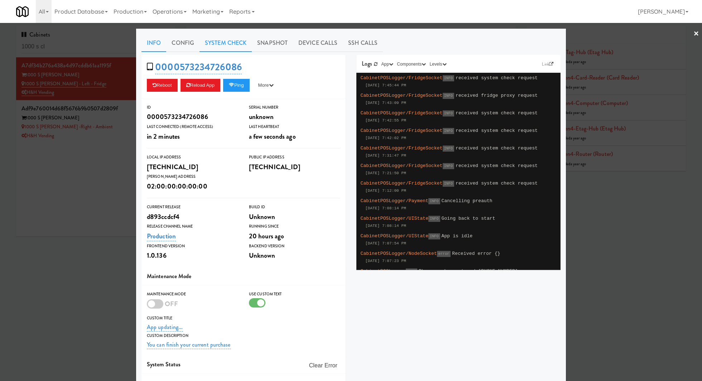
click at [234, 48] on link "System Check" at bounding box center [226, 43] width 52 height 18
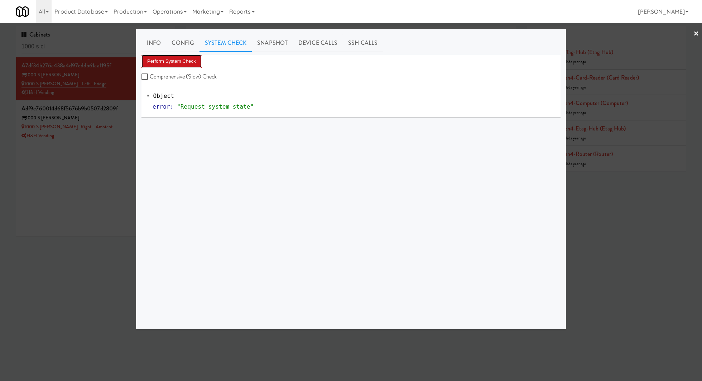
click at [193, 62] on button "Perform System Check" at bounding box center [172, 61] width 60 height 13
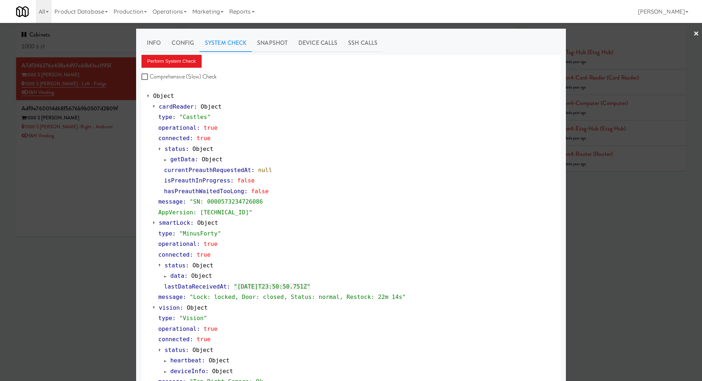
click at [123, 120] on div at bounding box center [351, 190] width 702 height 381
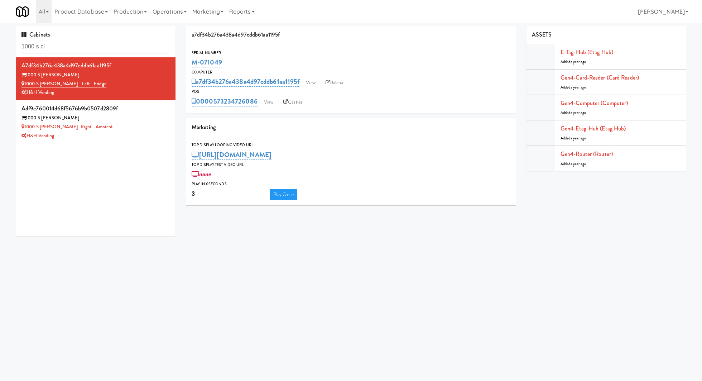
click at [123, 120] on div "1000 S Clark" at bounding box center [96, 118] width 149 height 9
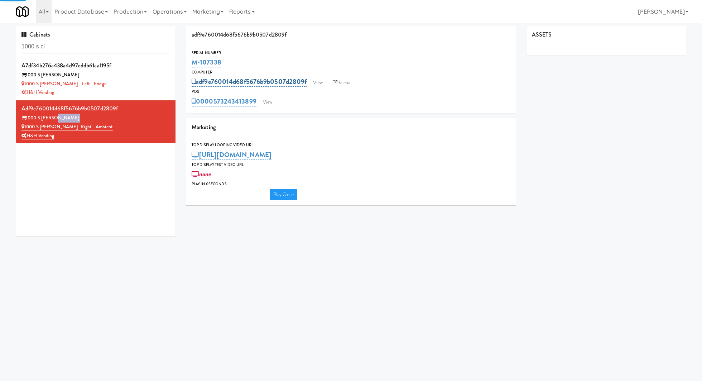
type input "3"
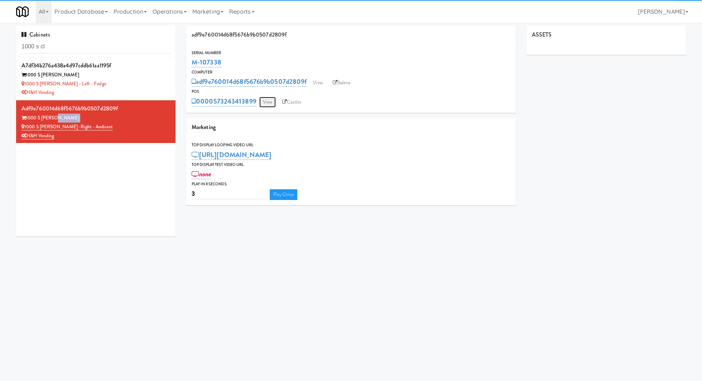
click at [262, 106] on link "View" at bounding box center [267, 102] width 16 height 11
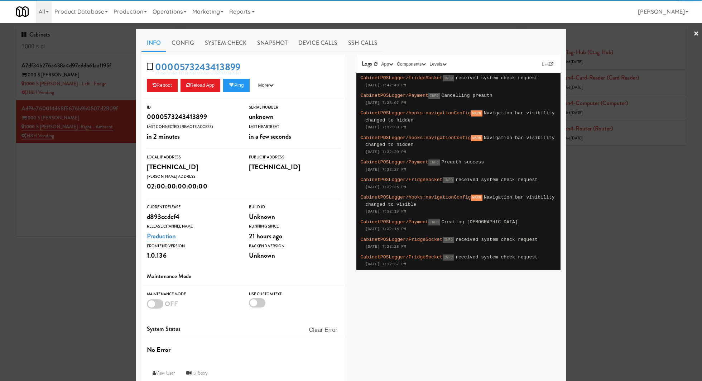
click at [231, 53] on div "Info Config System Check Snapshot Device Calls SSH Calls 0000573243413899 Reboo…" at bounding box center [351, 209] width 419 height 351
click at [231, 49] on link "System Check" at bounding box center [226, 43] width 52 height 18
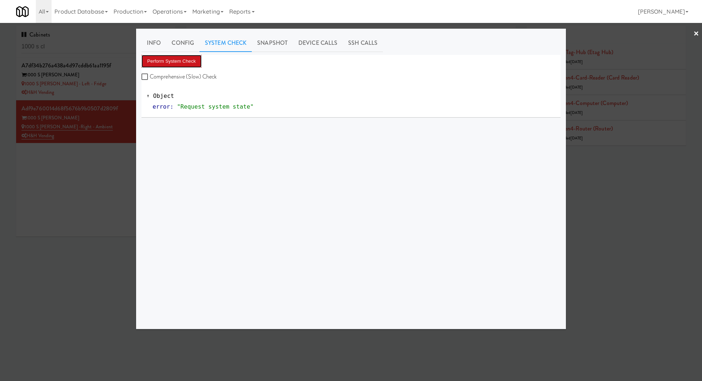
click at [201, 60] on button "Perform System Check" at bounding box center [172, 61] width 60 height 13
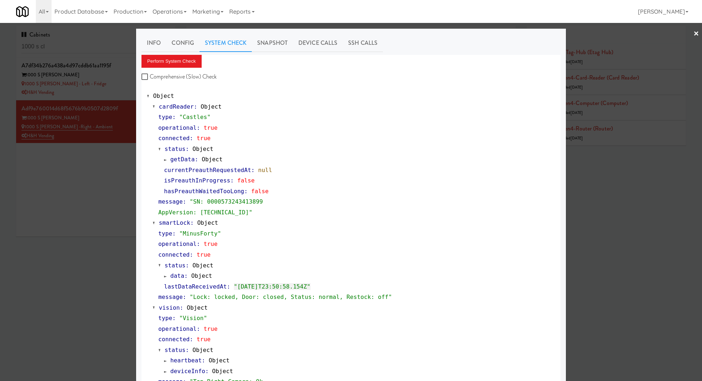
click at [91, 52] on div at bounding box center [351, 190] width 702 height 381
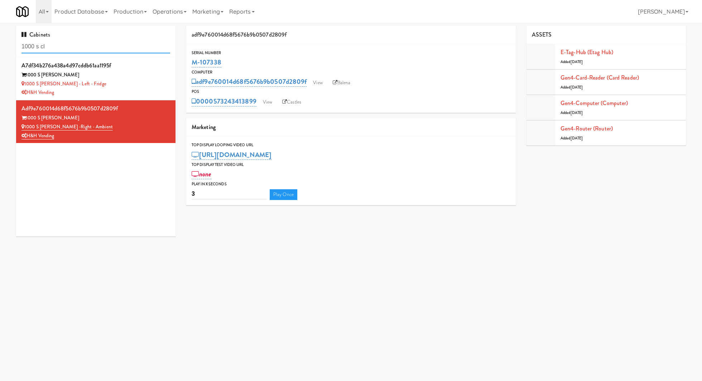
click at [91, 52] on input "1000 s cl" at bounding box center [96, 46] width 149 height 13
paste input "Westgate on University - Snack"
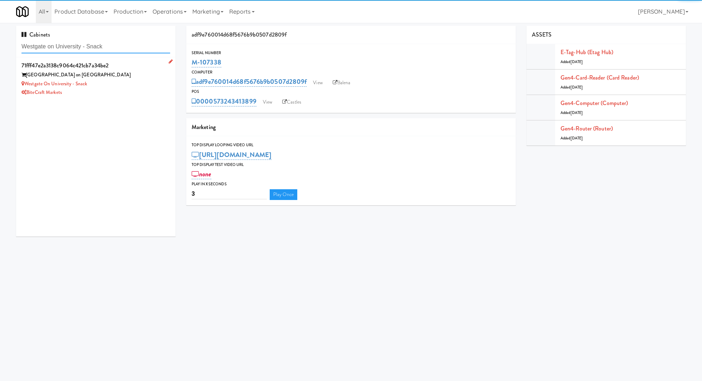
type input "Westgate on University - Snack"
click at [125, 85] on div "Westgate on University - Snack" at bounding box center [96, 84] width 149 height 9
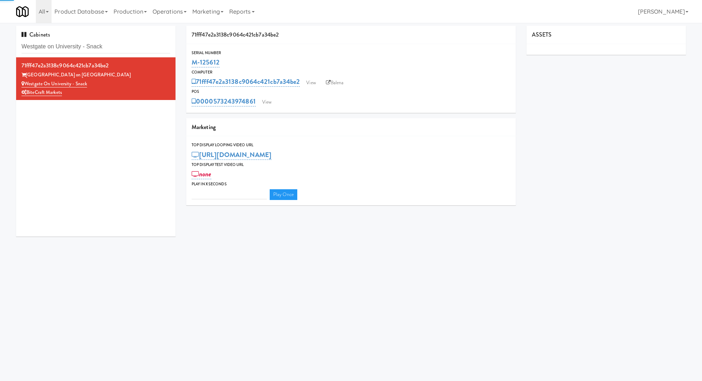
type input "3"
click at [264, 104] on link "View" at bounding box center [267, 102] width 16 height 11
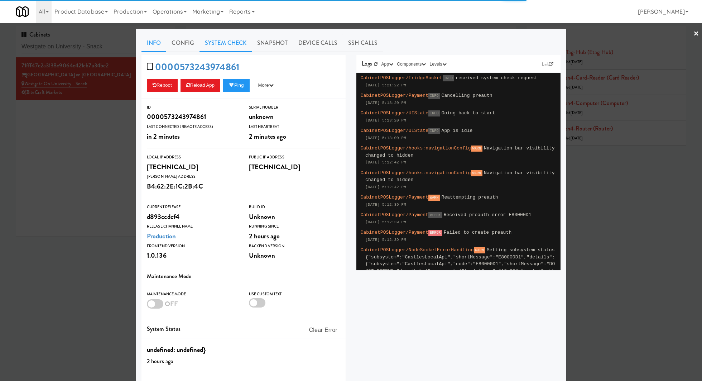
click at [231, 48] on link "System Check" at bounding box center [226, 43] width 52 height 18
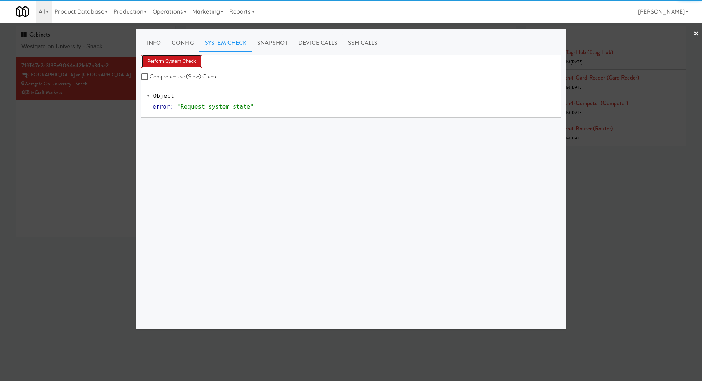
click at [198, 66] on button "Perform System Check" at bounding box center [172, 61] width 60 height 13
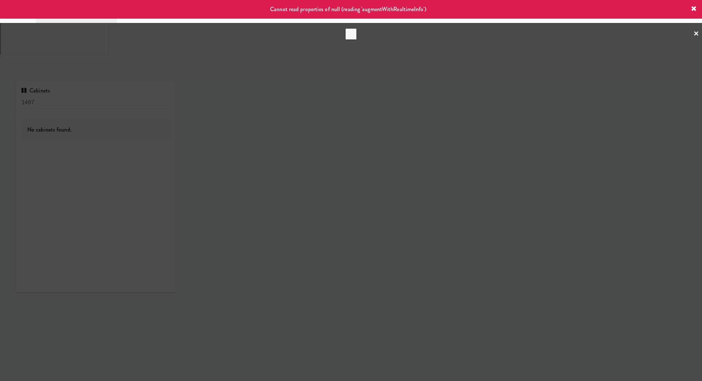
click at [698, 9] on div "Cannot read properties of null (reading 'augmentWithRealtimeInfo')" at bounding box center [351, 9] width 702 height 19
click at [686, 9] on div "Cannot read properties of null (reading 'augmentWithRealtimeInfo')" at bounding box center [351, 9] width 702 height 19
click at [690, 9] on div "Cannot read properties of null (reading 'augmentWithRealtimeInfo')" at bounding box center [351, 9] width 702 height 19
click at [693, 10] on icon at bounding box center [694, 9] width 6 height 6
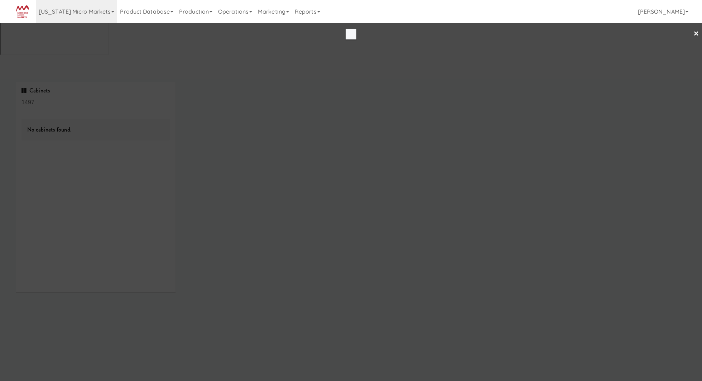
click at [226, 29] on div at bounding box center [351, 190] width 702 height 381
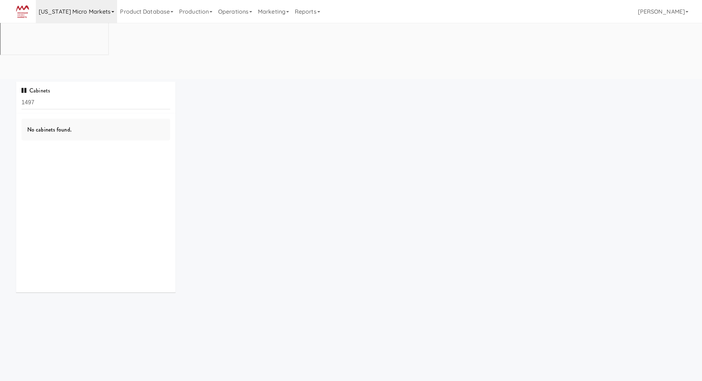
click at [96, 8] on link "[US_STATE] Micro Markets" at bounding box center [76, 11] width 81 height 23
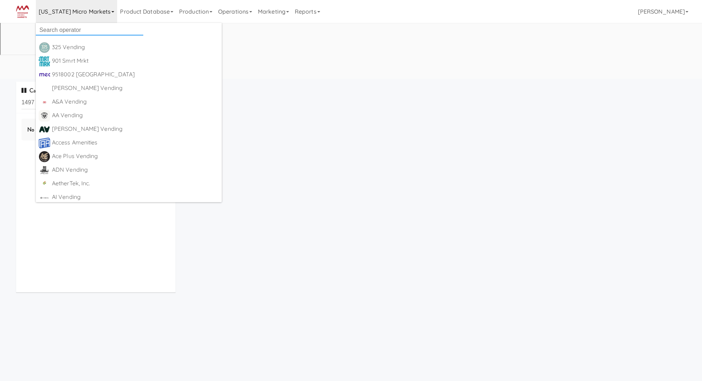
click at [97, 29] on input "text" at bounding box center [90, 30] width 108 height 11
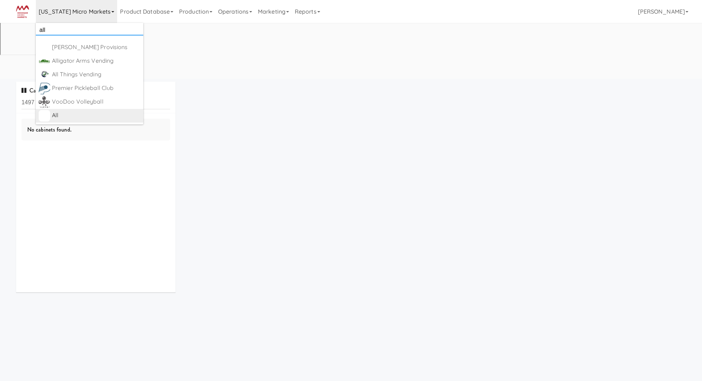
type input "all"
click at [114, 116] on div "All" at bounding box center [96, 115] width 89 height 11
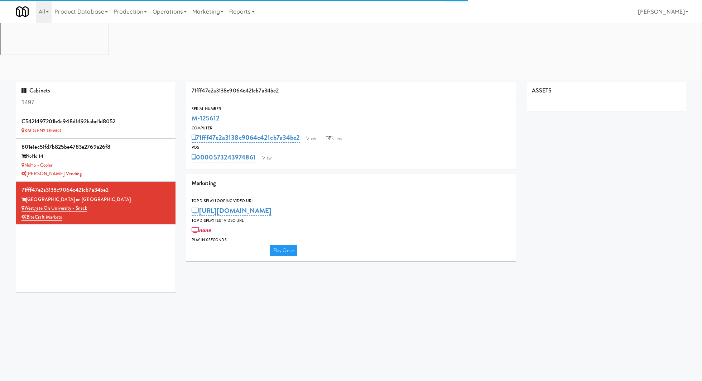
type input "3"
click at [105, 96] on input "1497" at bounding box center [96, 102] width 149 height 13
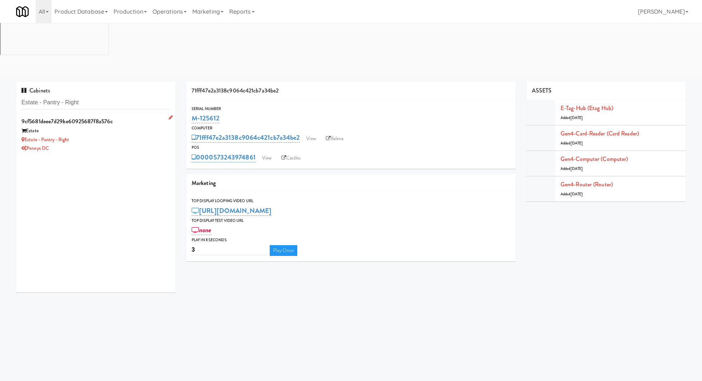
type input "Estate - Pantry - Right"
click at [99, 135] on div "Estate - Pantry - Right" at bounding box center [96, 139] width 149 height 9
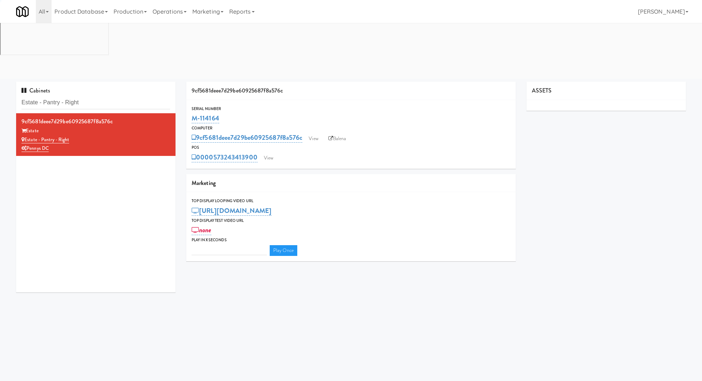
type input "3"
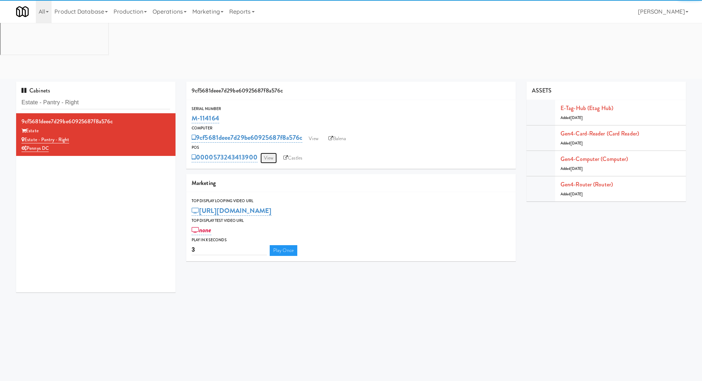
click at [272, 153] on link "View" at bounding box center [269, 158] width 16 height 11
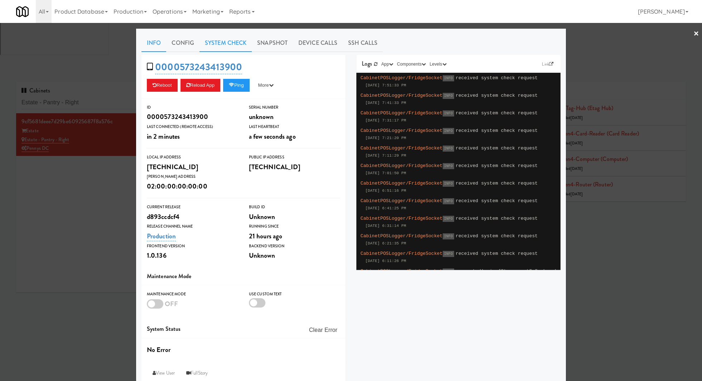
click at [241, 48] on link "System Check" at bounding box center [226, 43] width 52 height 18
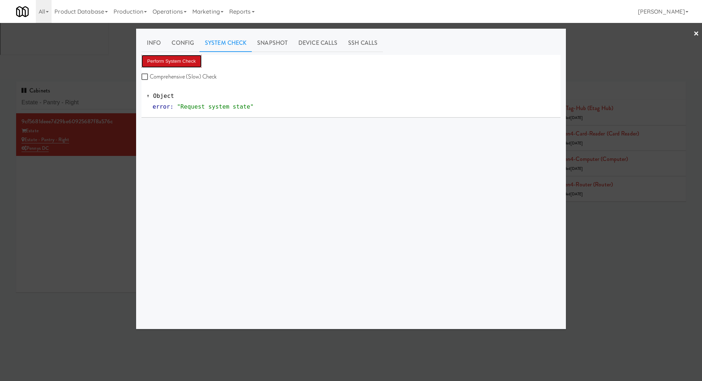
click at [191, 65] on button "Perform System Check" at bounding box center [172, 61] width 60 height 13
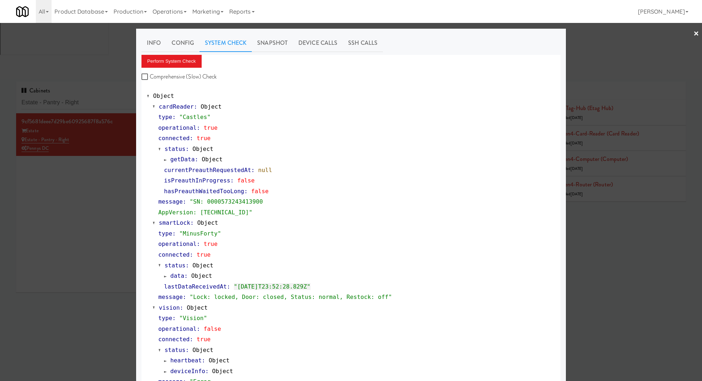
click at [123, 161] on div at bounding box center [351, 190] width 702 height 381
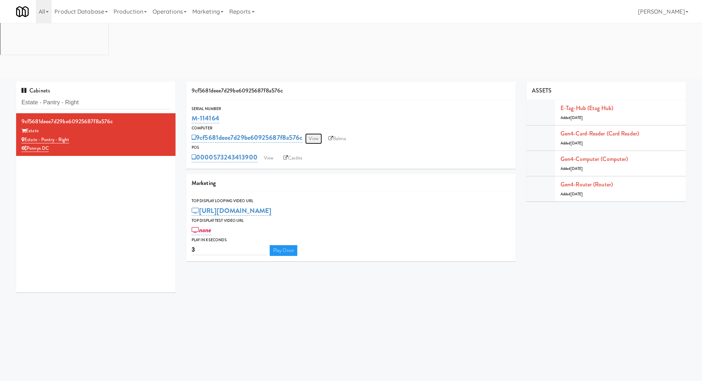
click at [319, 133] on link "View" at bounding box center [313, 138] width 16 height 11
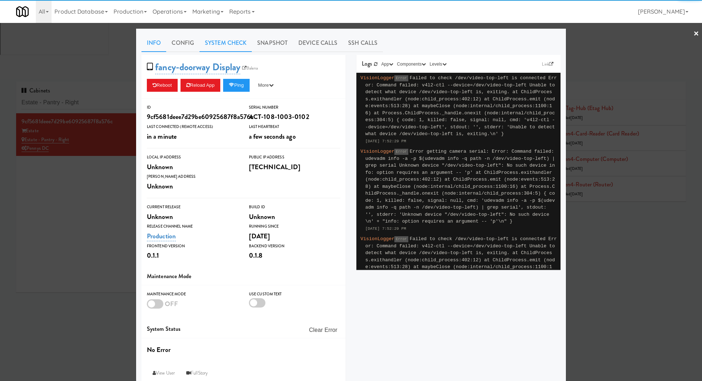
click at [242, 46] on link "System Check" at bounding box center [226, 43] width 52 height 18
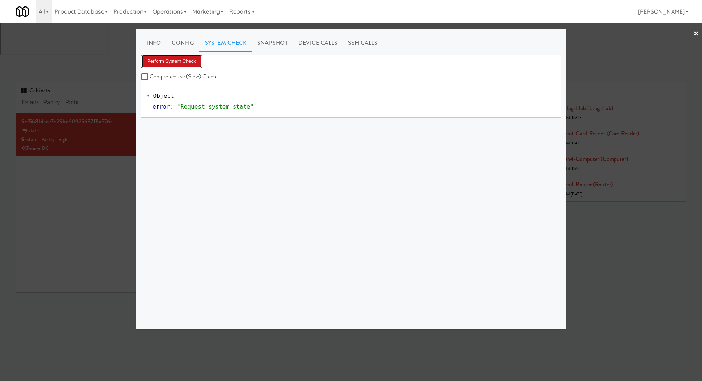
click at [188, 61] on button "Perform System Check" at bounding box center [172, 61] width 60 height 13
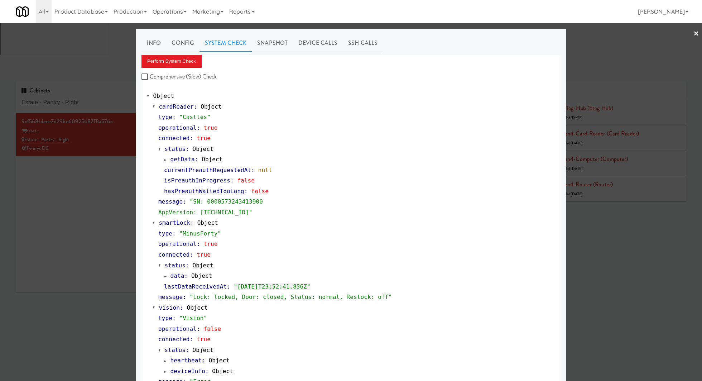
click at [111, 51] on div at bounding box center [351, 190] width 702 height 381
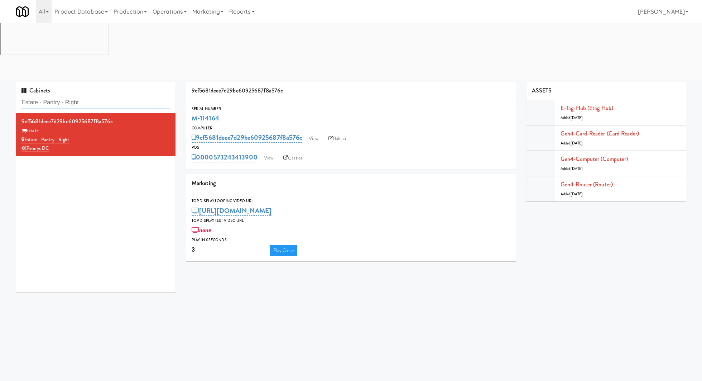
click at [111, 96] on input "Estate - Pantry - Right" at bounding box center [96, 102] width 149 height 13
paste input "C-Side Sports Drink Coole"
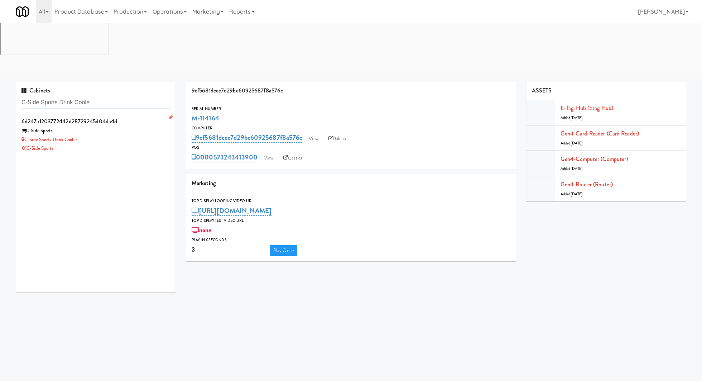
type input "C-Side Sports Drink Coole"
click at [142, 135] on div "C-Side Sports Drink Cooler" at bounding box center [96, 139] width 149 height 9
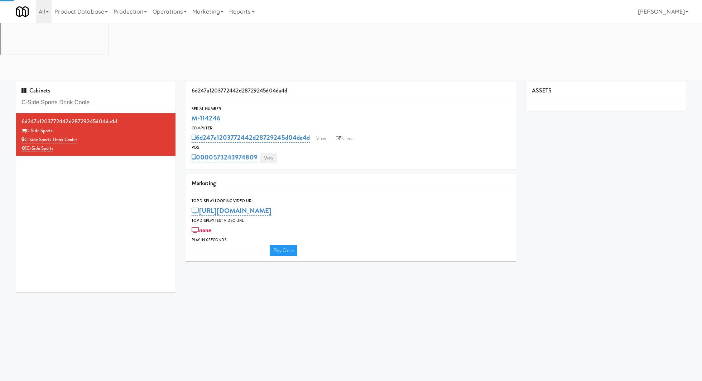
type input "3"
click at [268, 153] on link "View" at bounding box center [269, 158] width 16 height 11
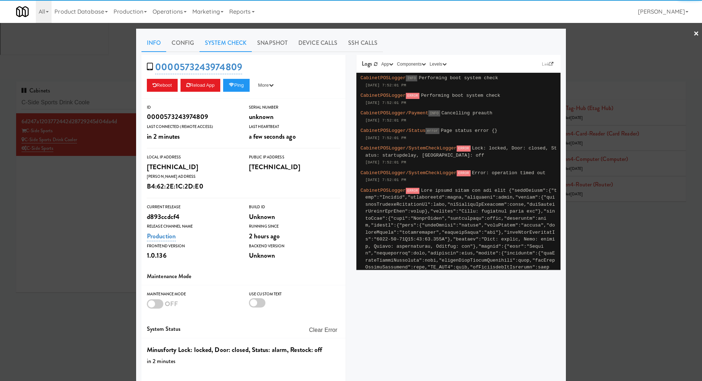
click at [238, 39] on link "System Check" at bounding box center [226, 43] width 52 height 18
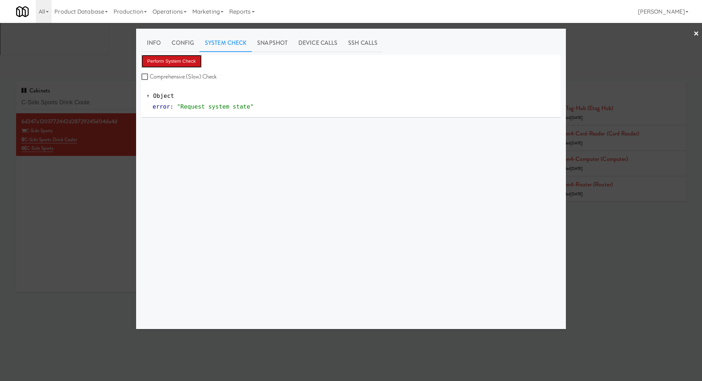
click at [197, 59] on button "Perform System Check" at bounding box center [172, 61] width 60 height 13
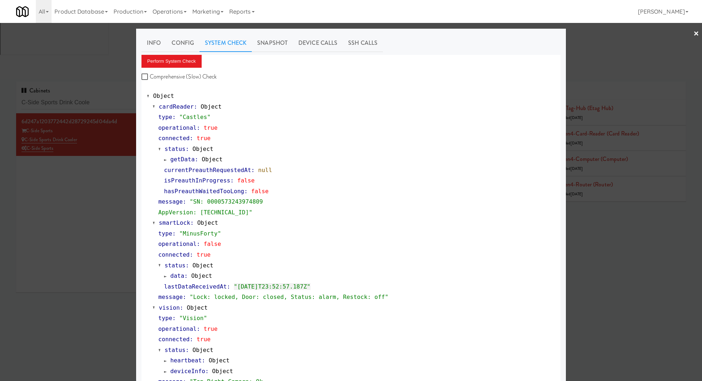
click at [92, 124] on div at bounding box center [351, 190] width 702 height 381
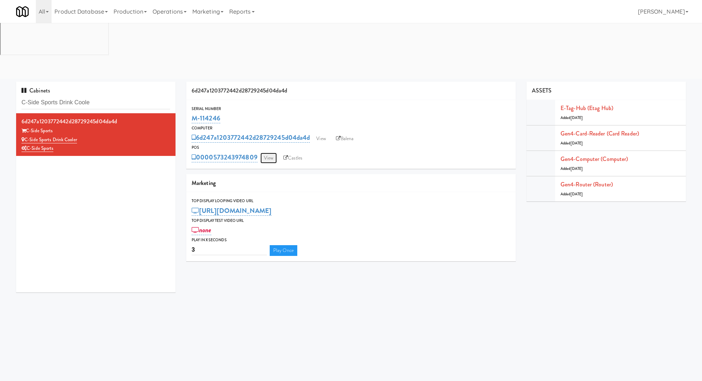
click at [276, 153] on link "View" at bounding box center [269, 158] width 16 height 11
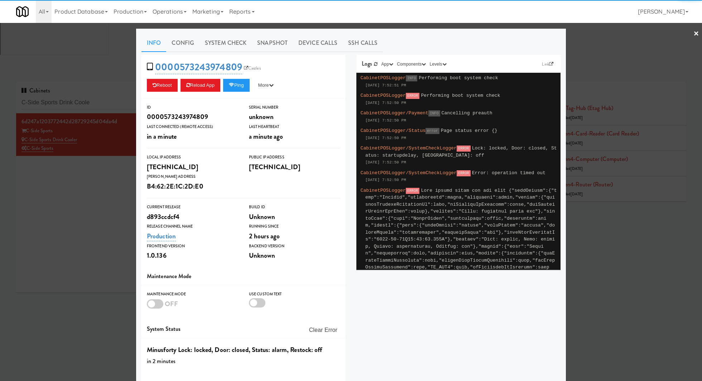
click at [242, 54] on div "Info Config System Check Snapshot Device Calls SSH Calls 0000573243974809 Castl…" at bounding box center [351, 215] width 419 height 362
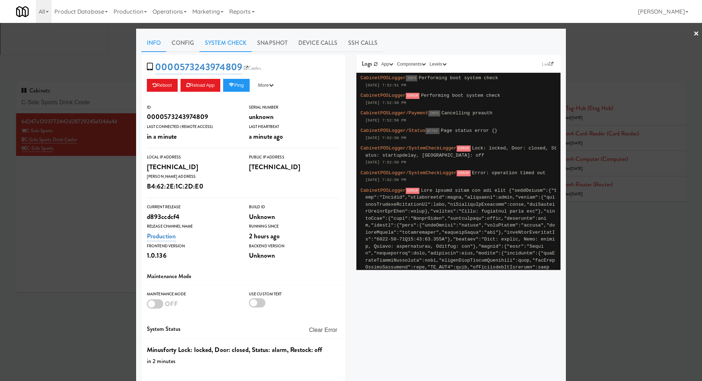
click at [238, 49] on link "System Check" at bounding box center [226, 43] width 52 height 18
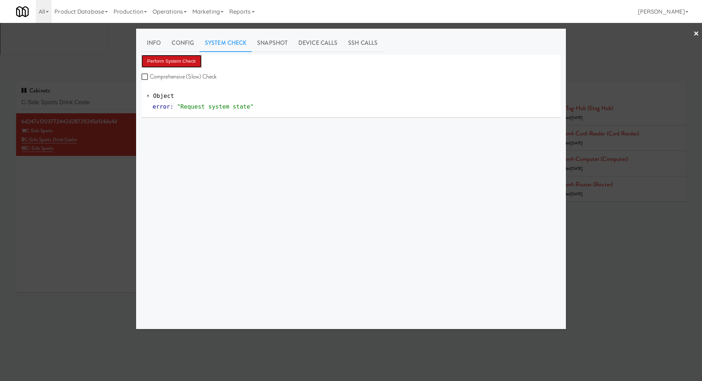
click at [188, 62] on button "Perform System Check" at bounding box center [172, 61] width 60 height 13
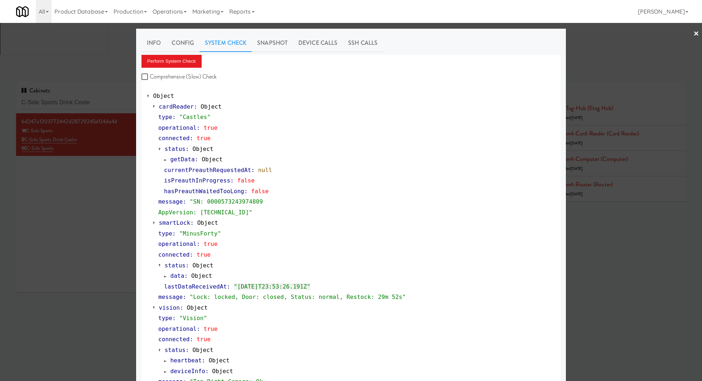
click at [89, 49] on div at bounding box center [351, 190] width 702 height 381
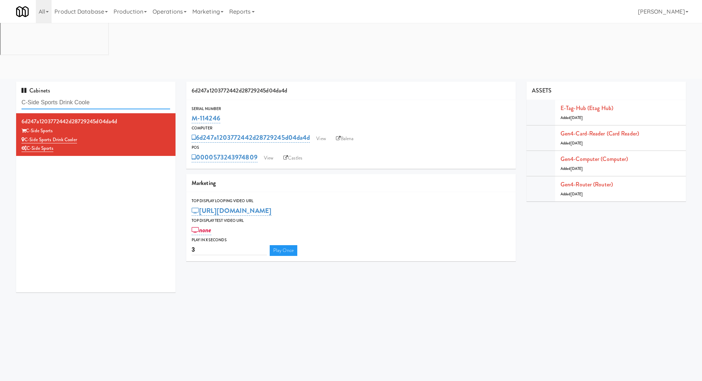
click at [89, 96] on input "C-Side Sports Drink Coole" at bounding box center [96, 102] width 149 height 13
paste input "[PERSON_NAME] Apartments Fridge #1"
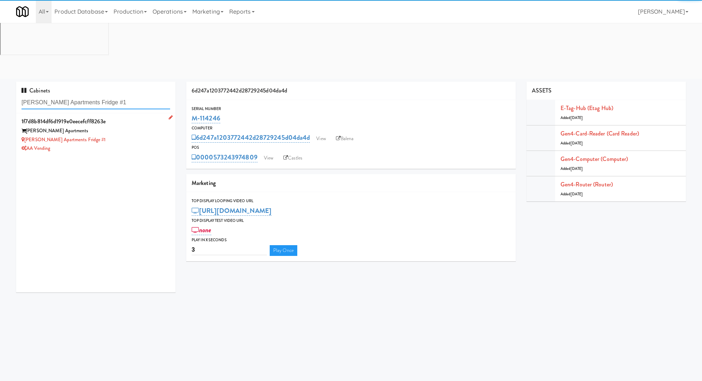
type input "[PERSON_NAME] Apartments Fridge #1"
click at [129, 127] on div "[PERSON_NAME] Apartments" at bounding box center [96, 131] width 149 height 9
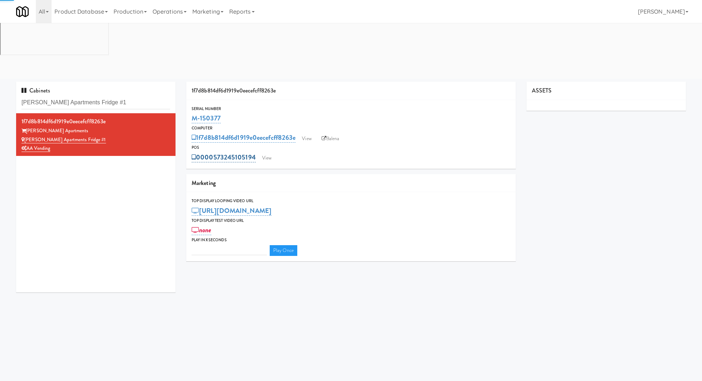
type input "3"
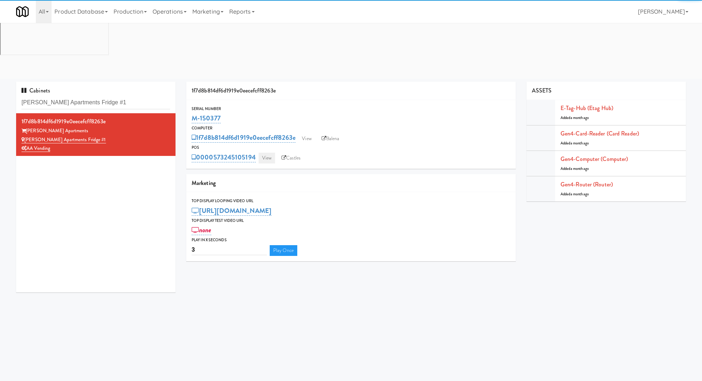
click at [264, 153] on link "View" at bounding box center [267, 158] width 16 height 11
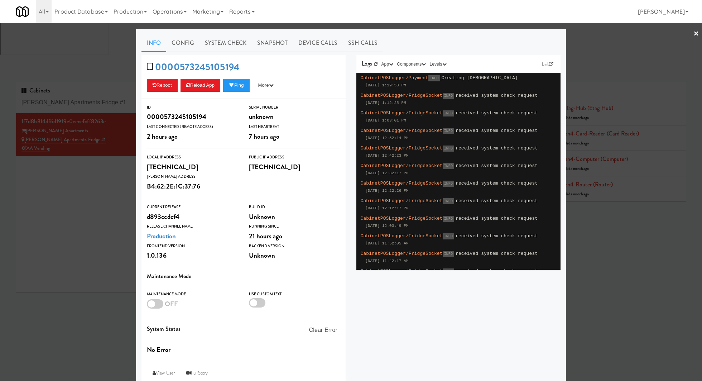
click at [235, 38] on link "System Check" at bounding box center [226, 43] width 52 height 18
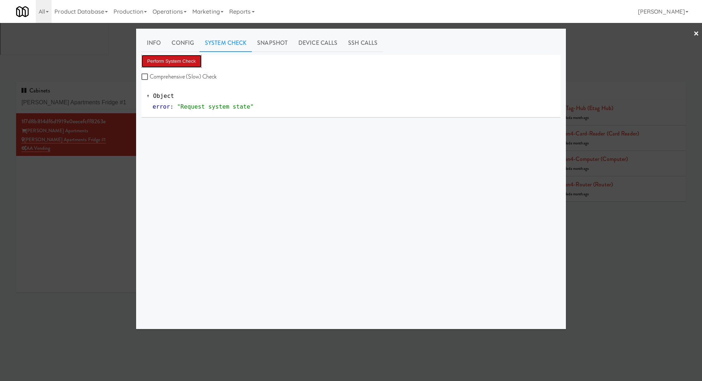
click at [195, 56] on button "Perform System Check" at bounding box center [172, 61] width 60 height 13
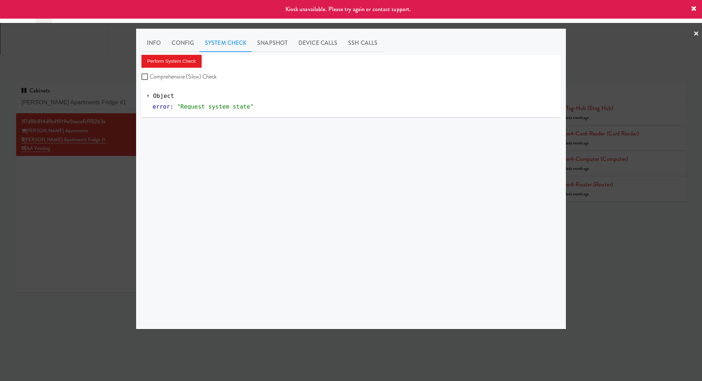
click at [123, 126] on div at bounding box center [351, 190] width 702 height 381
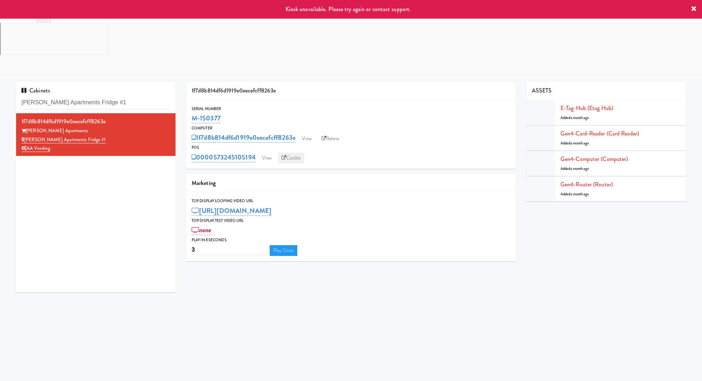
click at [297, 153] on link "Castles" at bounding box center [291, 158] width 26 height 11
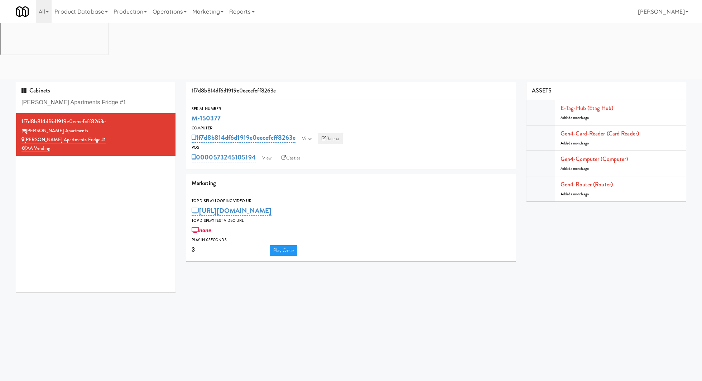
click at [330, 133] on link "Balena" at bounding box center [330, 138] width 25 height 11
click at [267, 153] on link "View" at bounding box center [267, 158] width 16 height 11
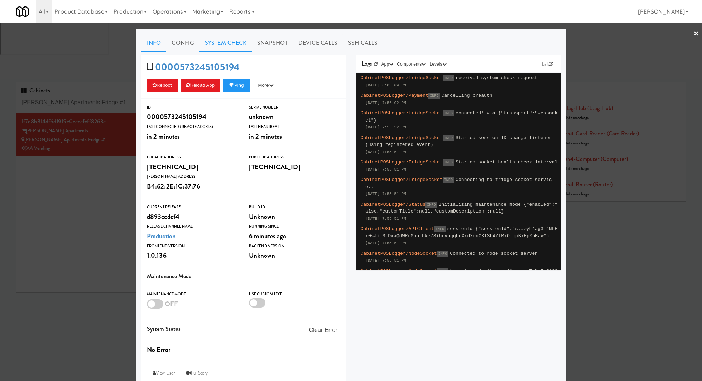
click at [219, 46] on link "System Check" at bounding box center [226, 43] width 52 height 18
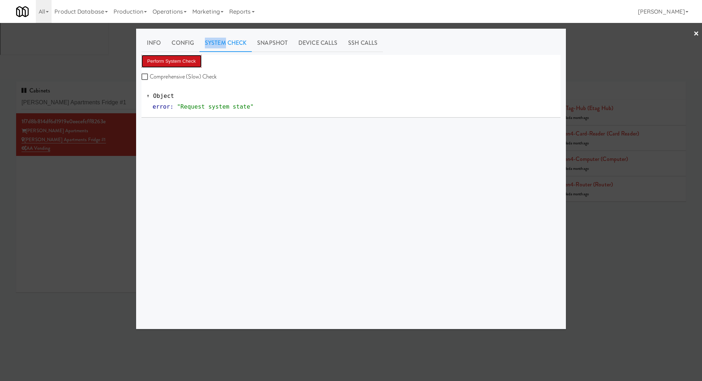
click at [192, 57] on button "Perform System Check" at bounding box center [172, 61] width 60 height 13
